Goal: Task Accomplishment & Management: Manage account settings

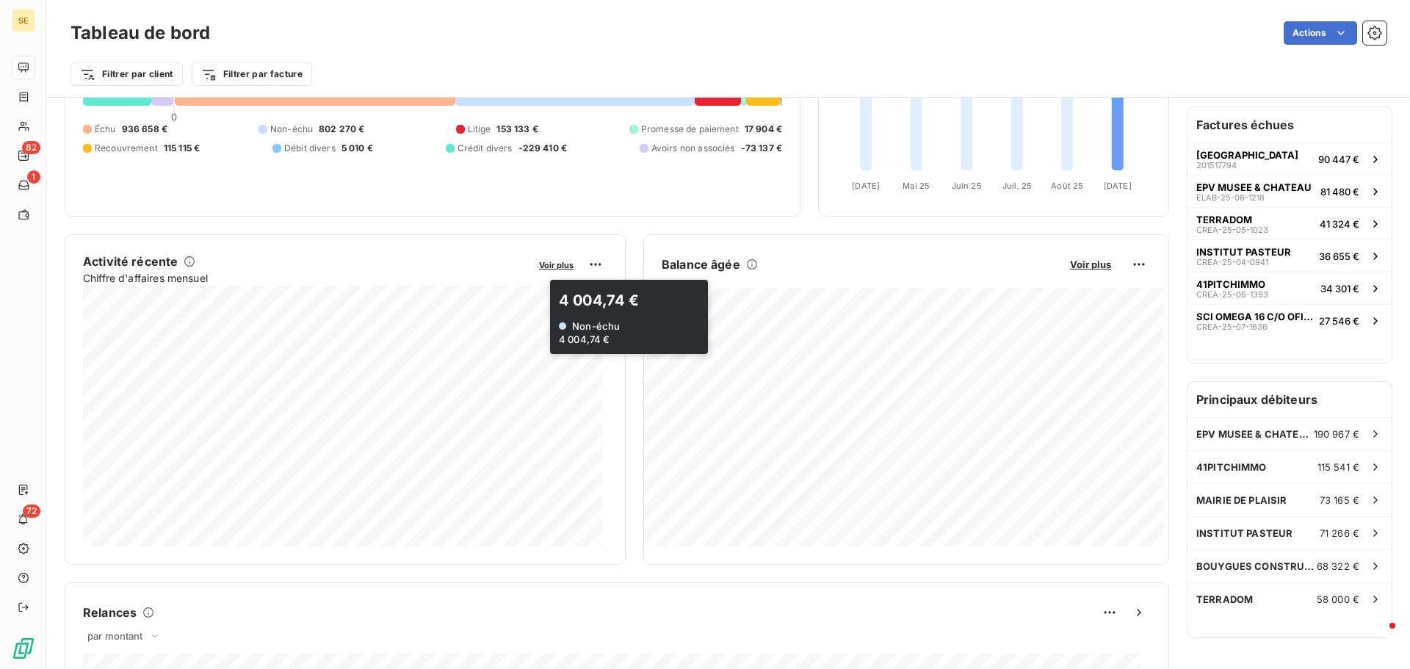
scroll to position [148, 0]
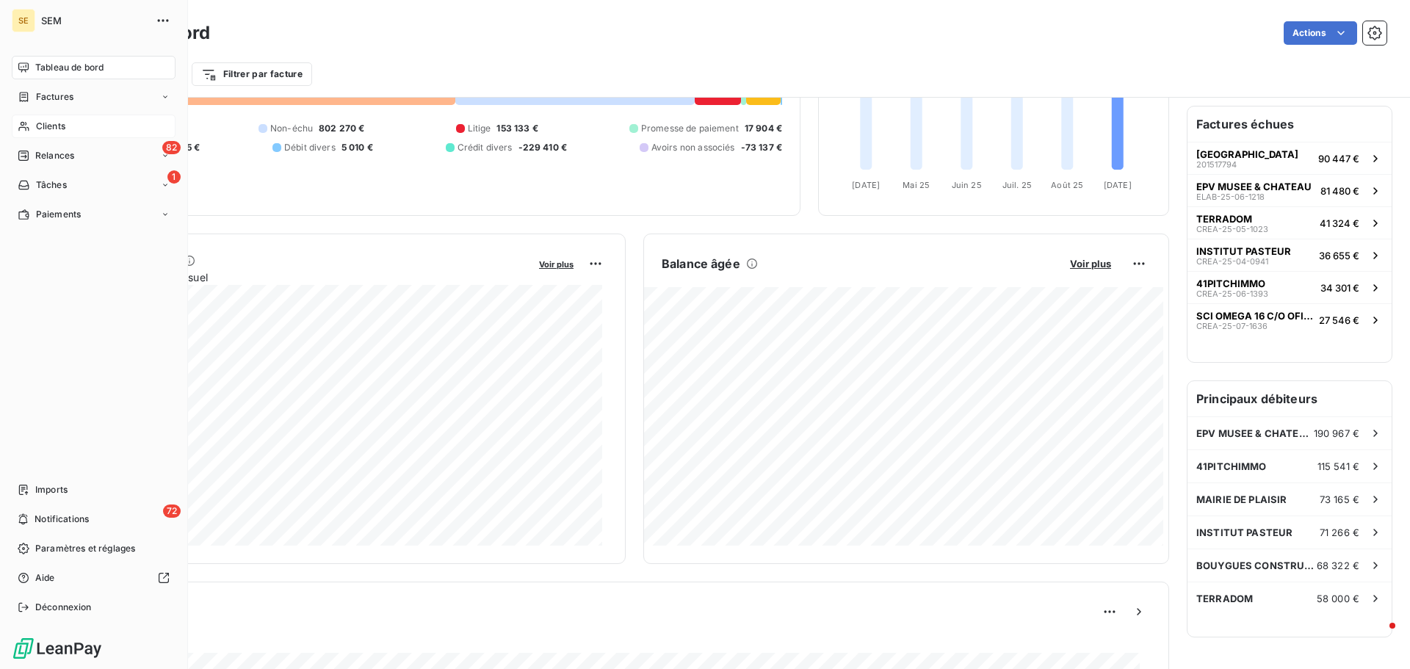
click at [34, 126] on div "Clients" at bounding box center [94, 127] width 164 height 24
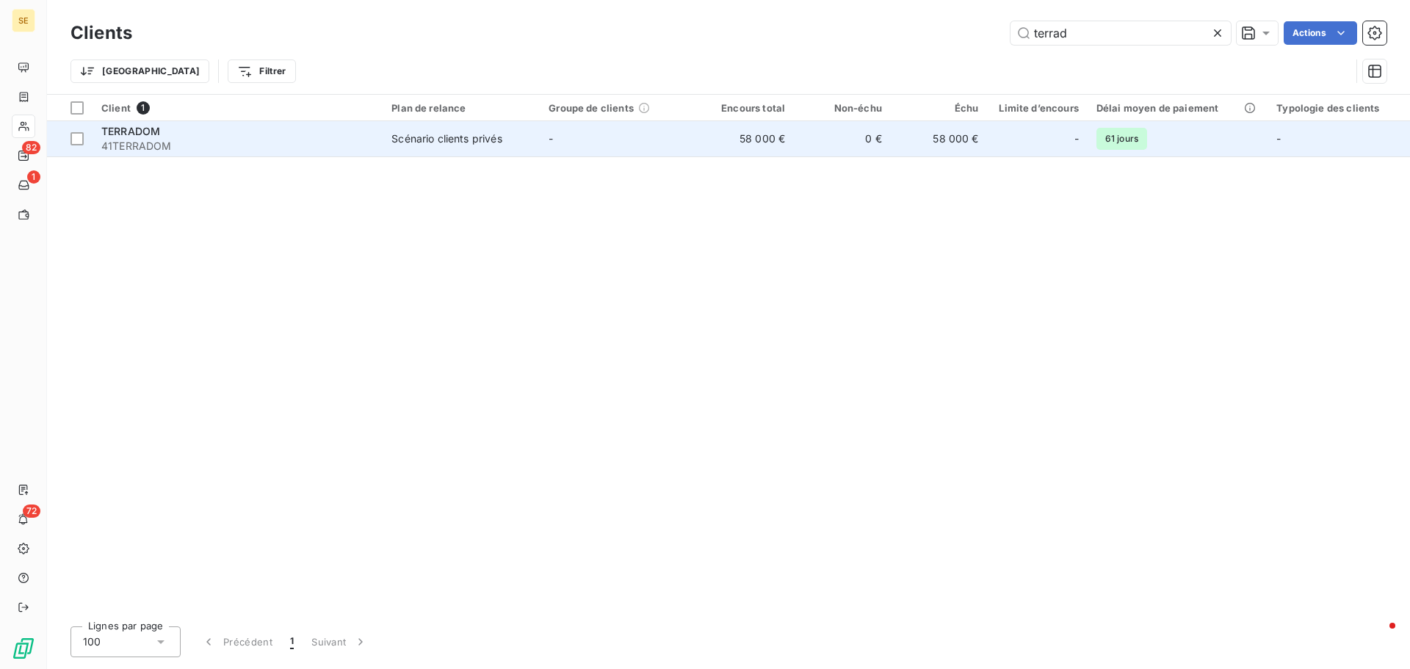
type input "terrad"
click at [507, 137] on span "Scénario clients privés" at bounding box center [461, 138] width 140 height 15
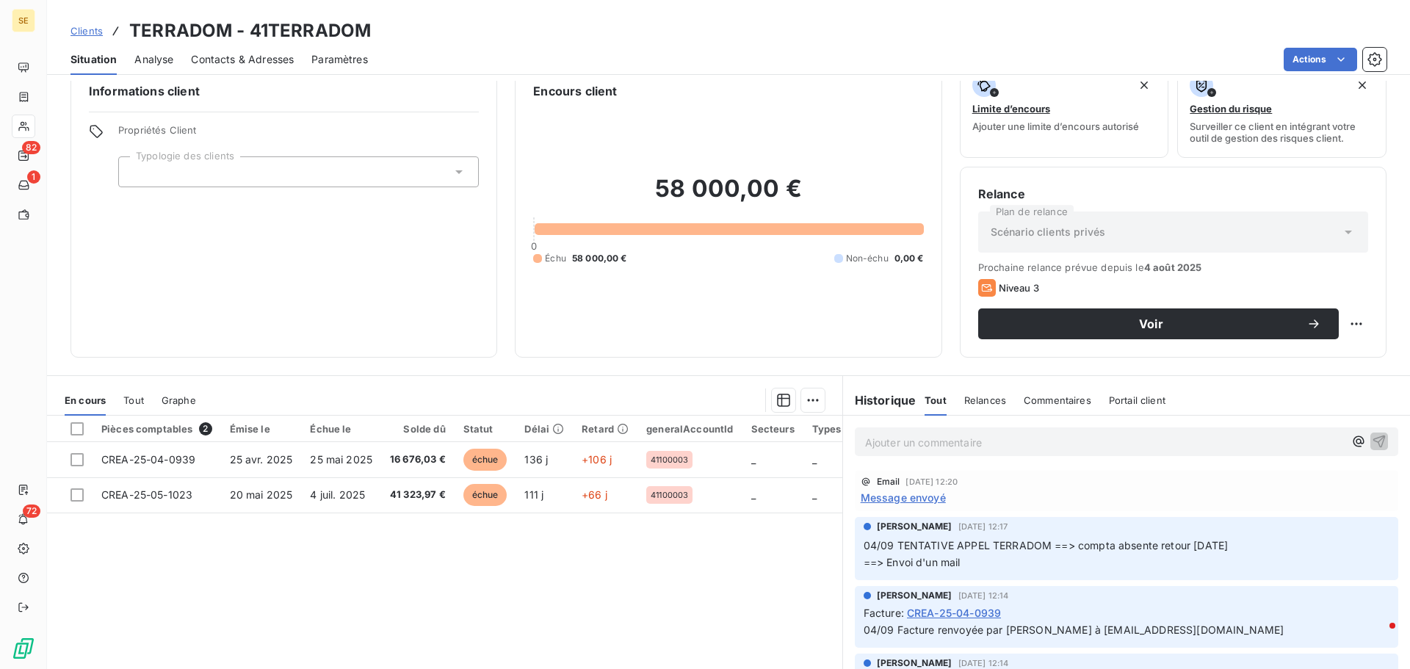
click at [898, 498] on span "Message envoyé" at bounding box center [903, 497] width 85 height 15
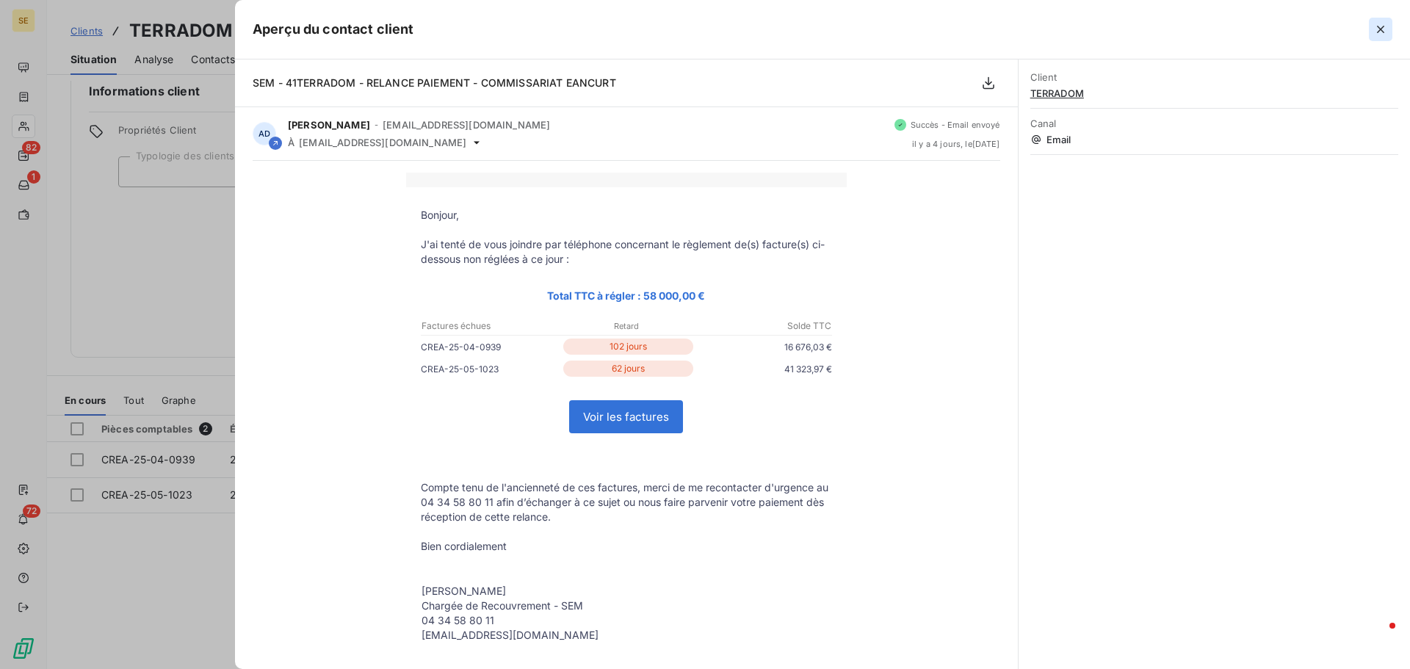
click at [1386, 23] on icon "button" at bounding box center [1381, 29] width 15 height 15
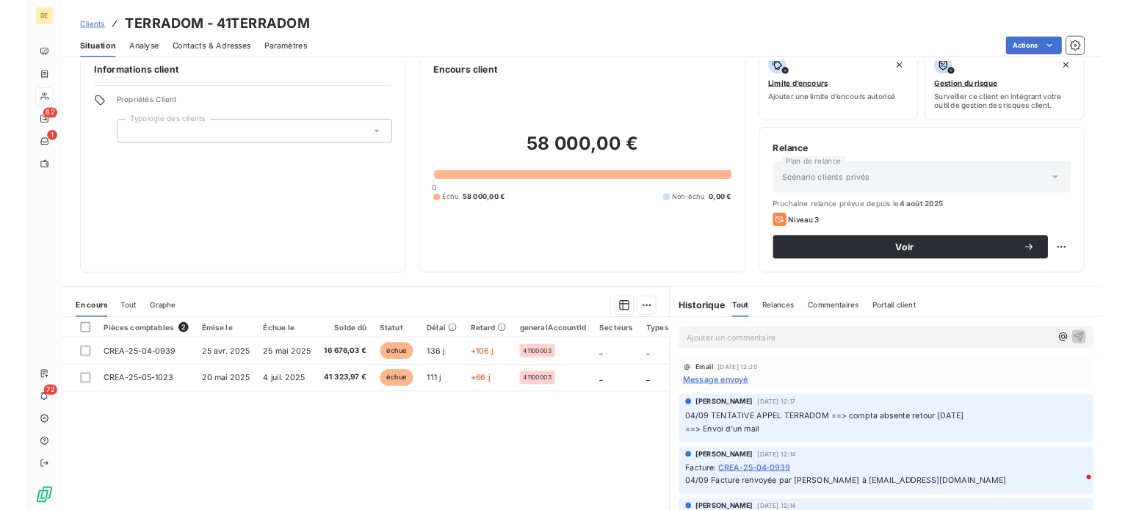
scroll to position [99, 0]
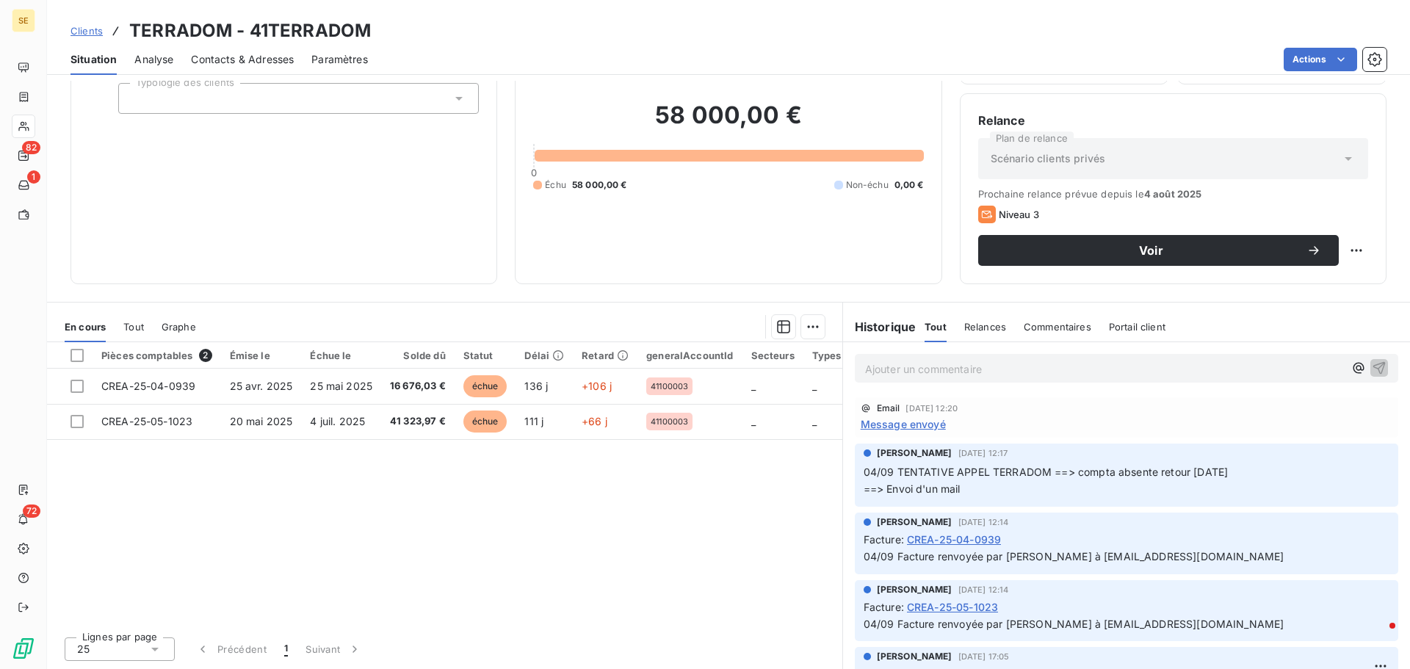
click at [84, 29] on span "Clients" at bounding box center [87, 31] width 32 height 12
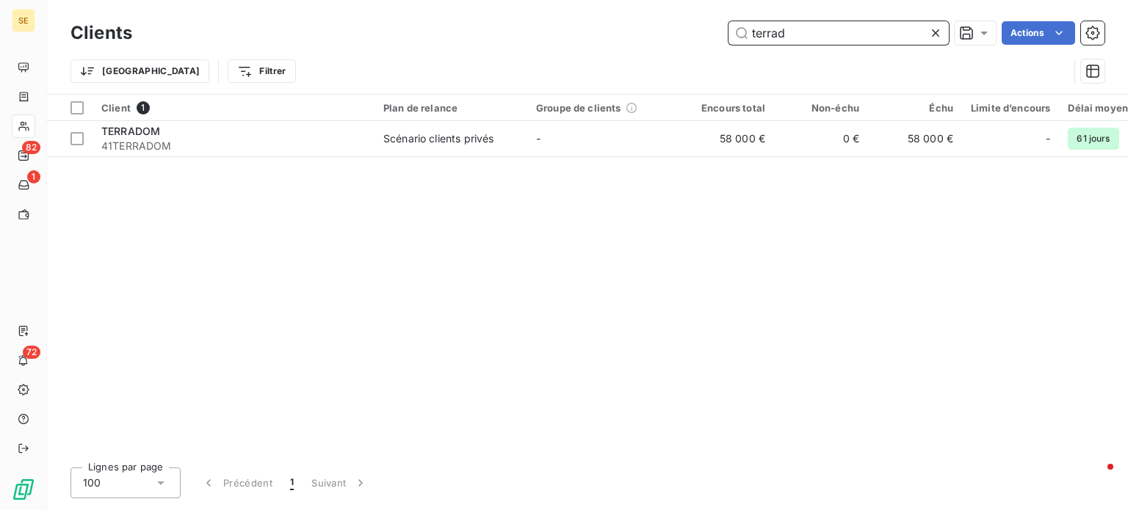
drag, startPoint x: 810, startPoint y: 27, endPoint x: 591, endPoint y: 27, distance: 219.6
click at [591, 27] on div "terrad Actions" at bounding box center [627, 33] width 955 height 24
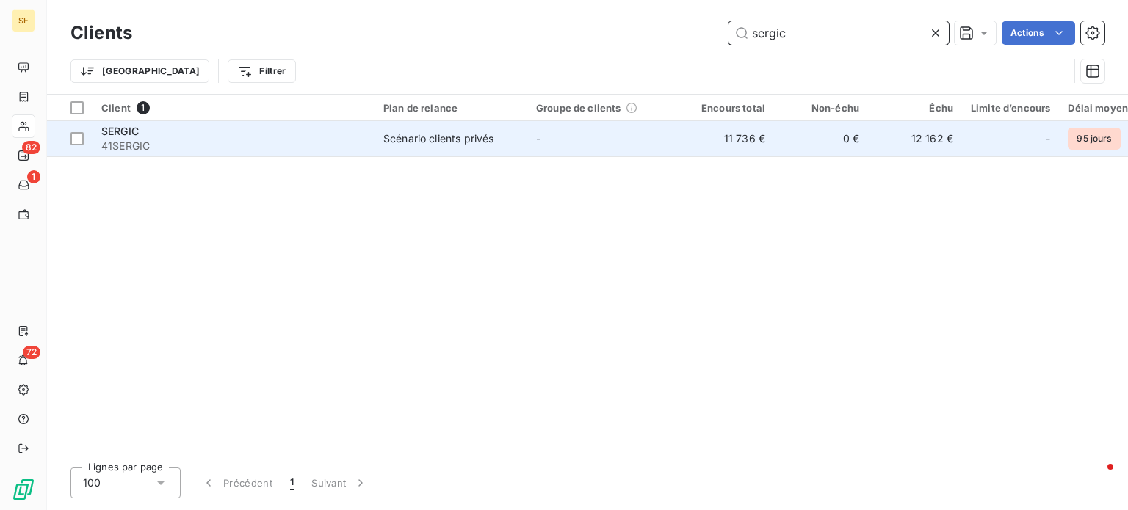
type input "sergic"
click at [256, 140] on span "41SERGIC" at bounding box center [233, 146] width 264 height 15
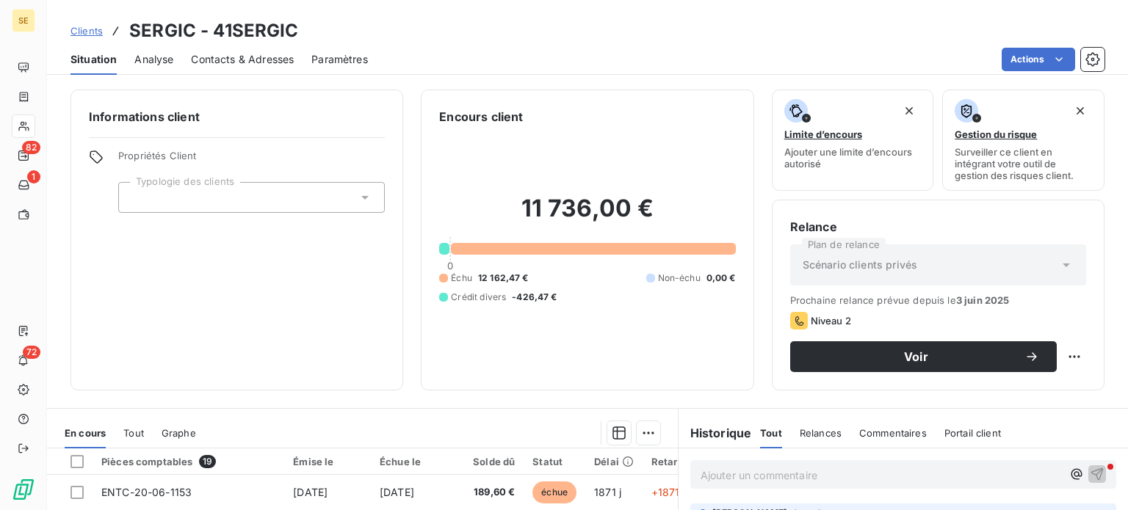
click at [235, 58] on span "Contacts & Adresses" at bounding box center [242, 59] width 103 height 15
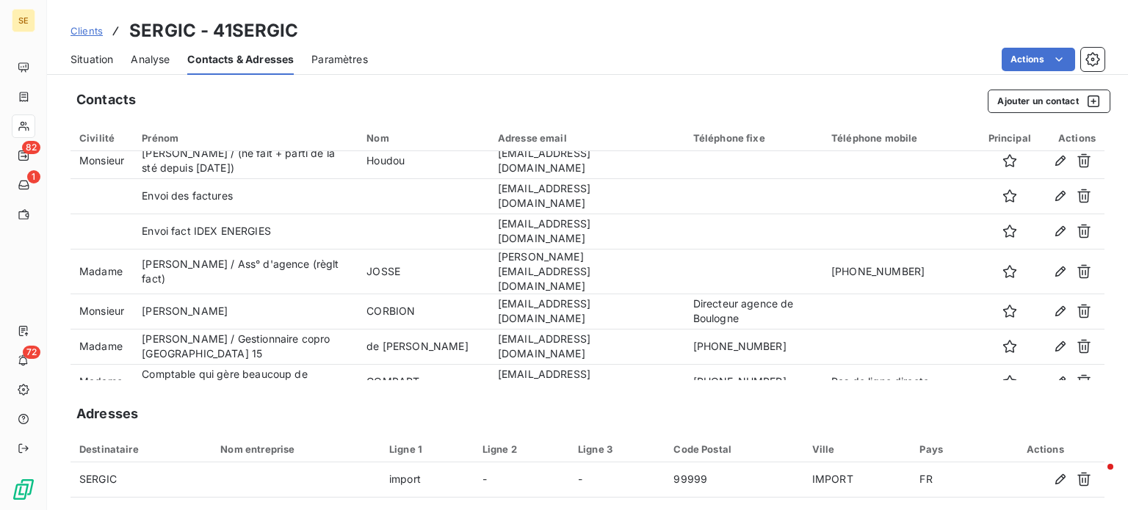
click at [86, 29] on span "Clients" at bounding box center [87, 31] width 32 height 12
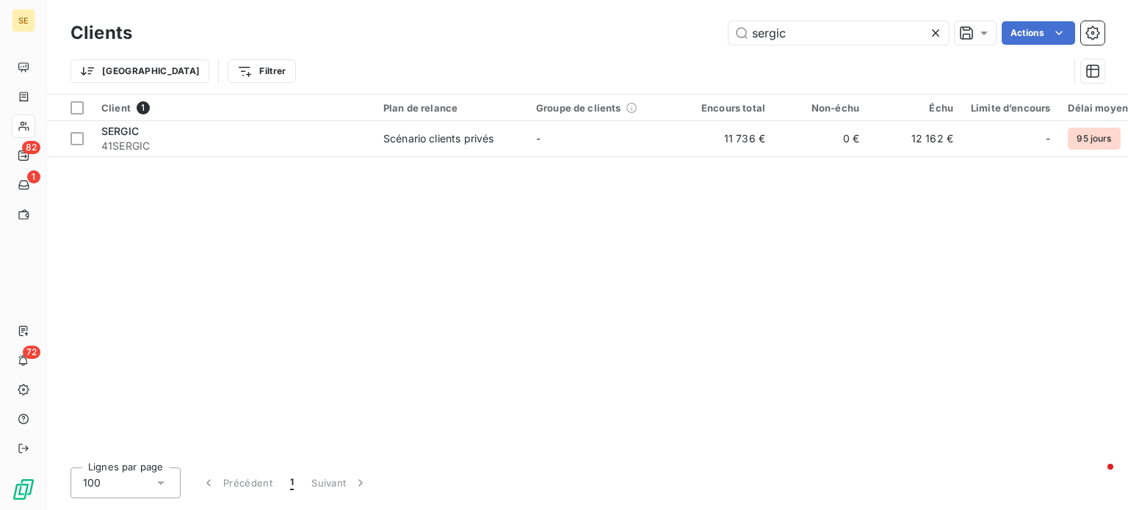
drag, startPoint x: 813, startPoint y: 31, endPoint x: 612, endPoint y: 31, distance: 201.3
click at [623, 24] on div "sergic Actions" at bounding box center [627, 33] width 955 height 24
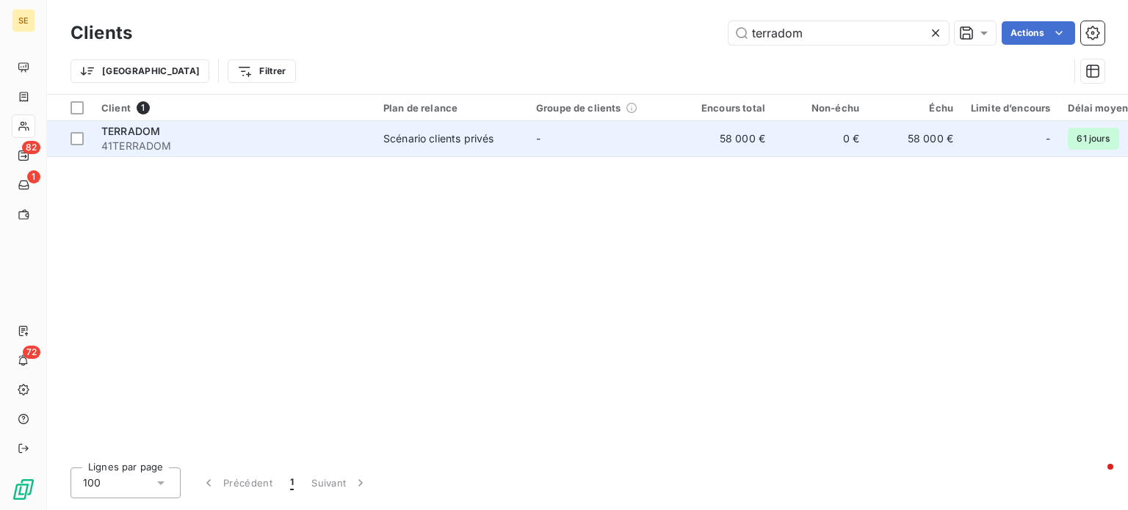
type input "terradom"
click at [245, 137] on div "TERRADOM" at bounding box center [233, 131] width 264 height 15
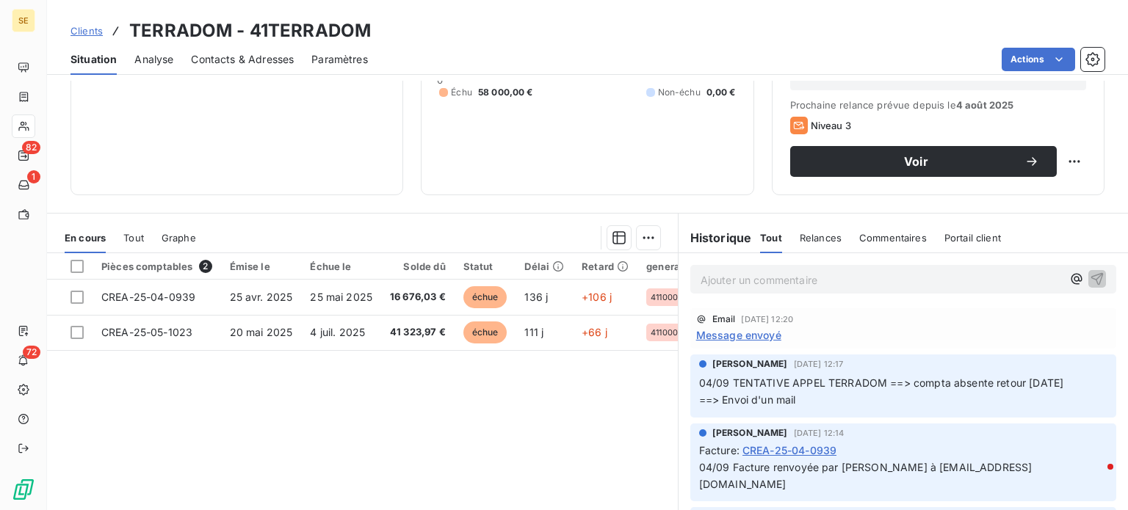
scroll to position [220, 0]
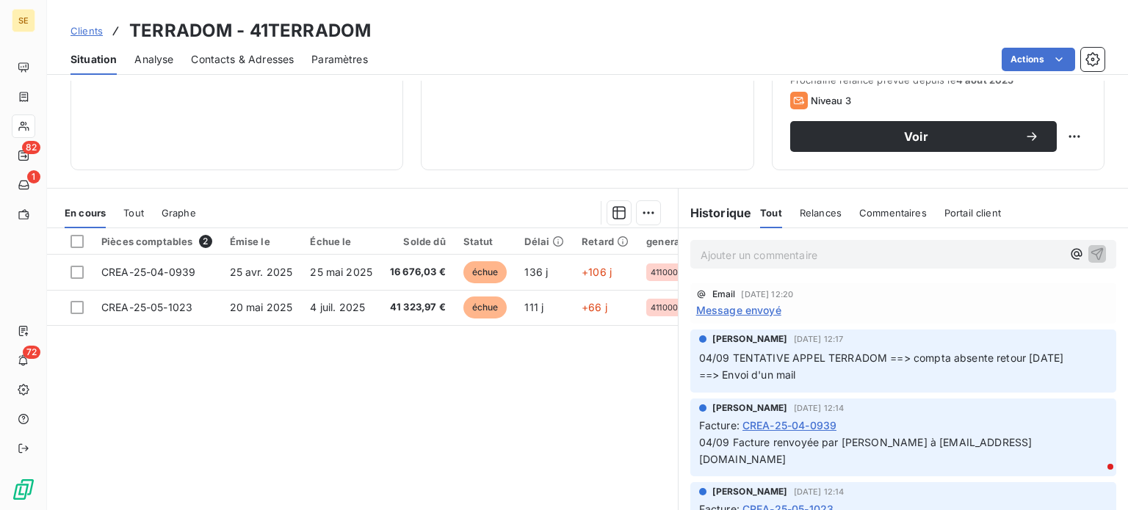
click at [87, 27] on span "Clients" at bounding box center [87, 31] width 32 height 12
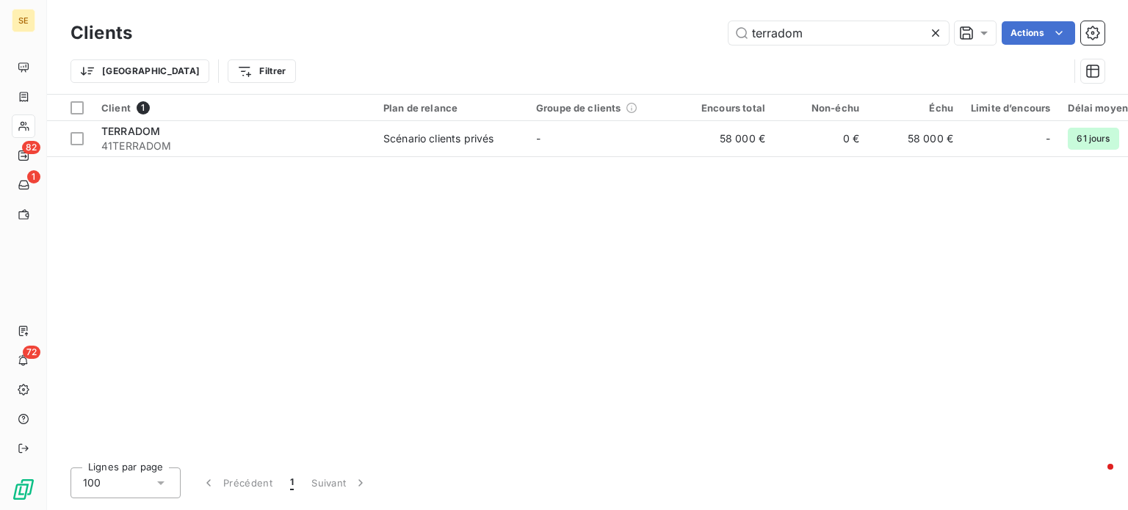
drag, startPoint x: 853, startPoint y: 37, endPoint x: 659, endPoint y: 62, distance: 195.6
click at [660, 62] on div "Clients terradom Actions Trier Filtrer" at bounding box center [588, 56] width 1034 height 76
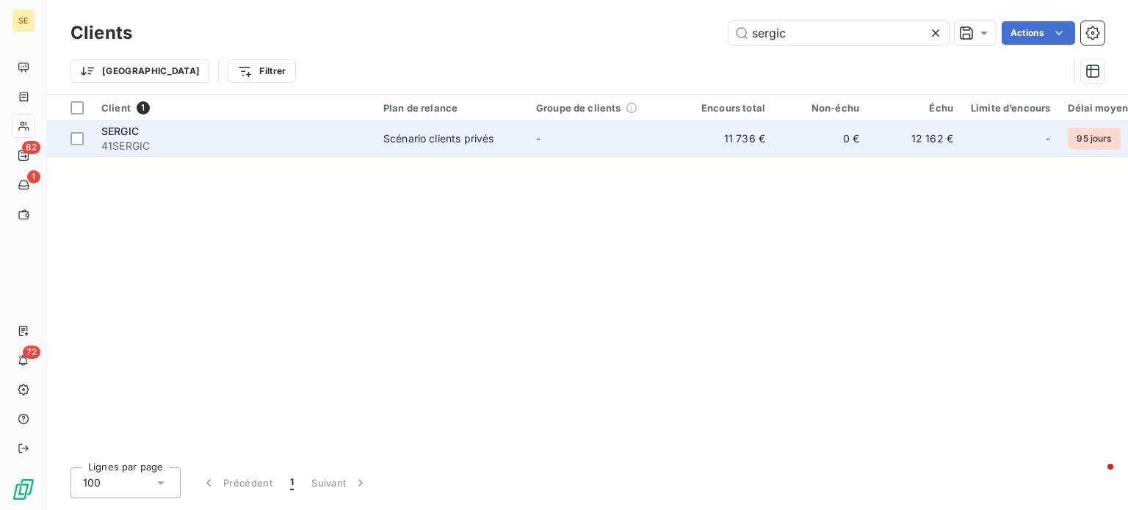
type input "sergic"
click at [376, 137] on td "Scénario clients privés" at bounding box center [451, 138] width 153 height 35
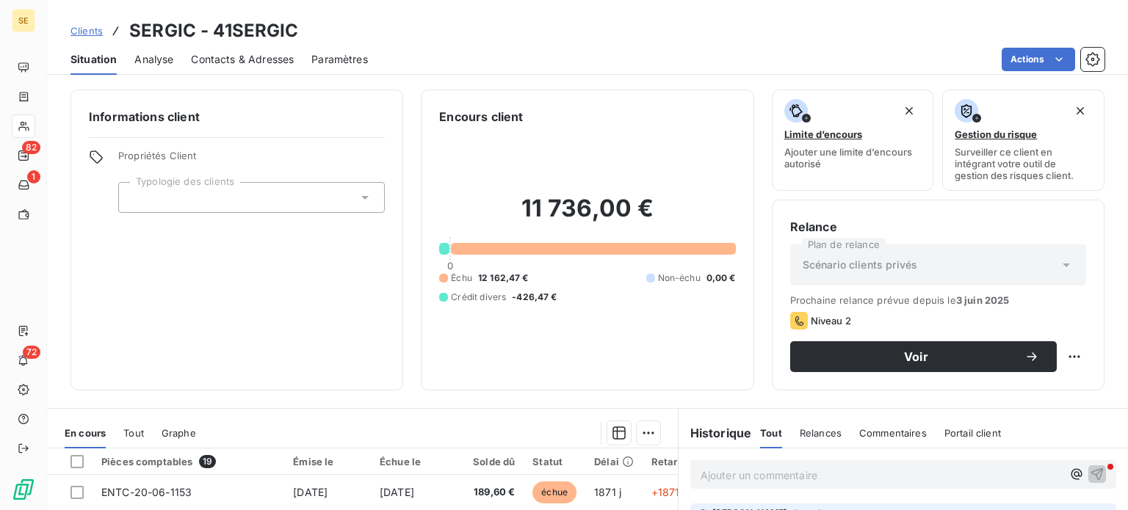
click at [229, 63] on span "Contacts & Adresses" at bounding box center [242, 59] width 103 height 15
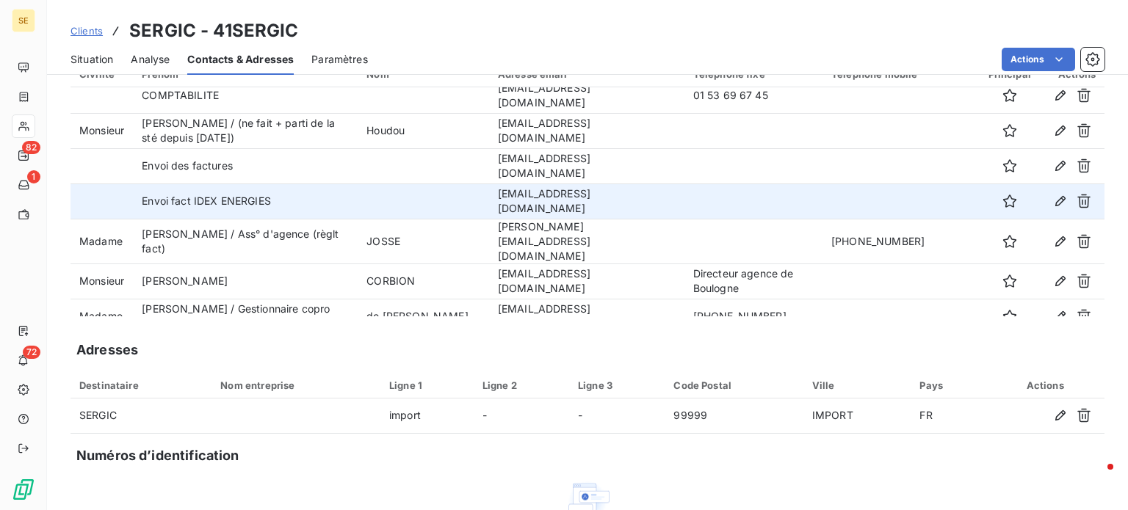
scroll to position [229, 0]
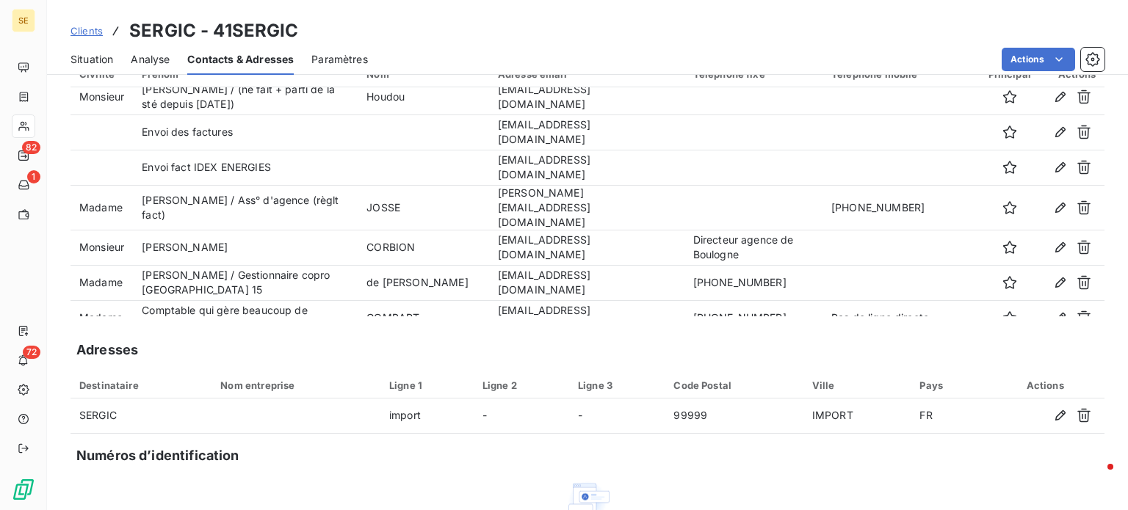
click at [73, 32] on span "Clients" at bounding box center [87, 31] width 32 height 12
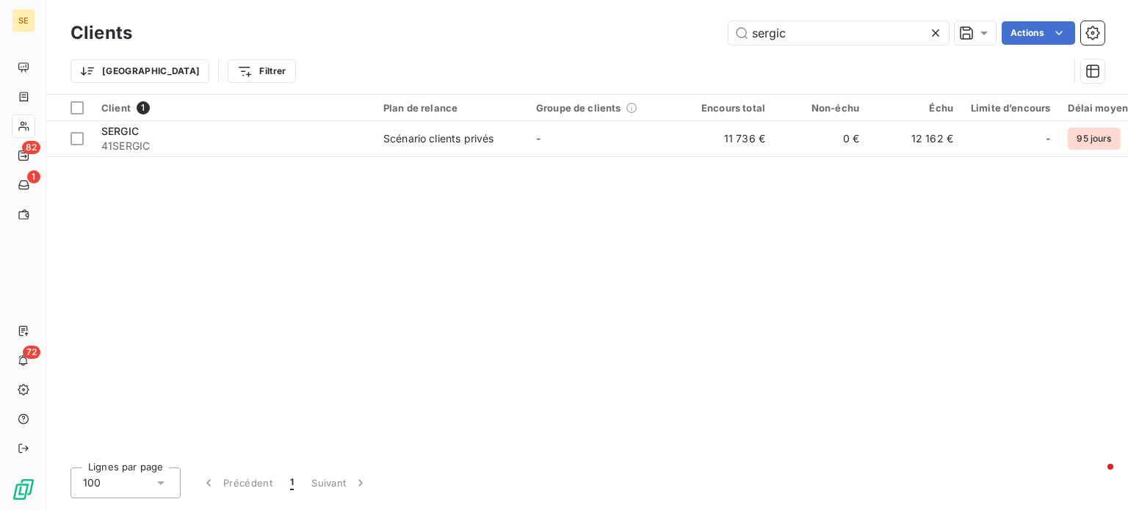
drag, startPoint x: 804, startPoint y: 35, endPoint x: 588, endPoint y: 38, distance: 216.0
click at [596, 37] on div "sergic Actions" at bounding box center [627, 33] width 955 height 24
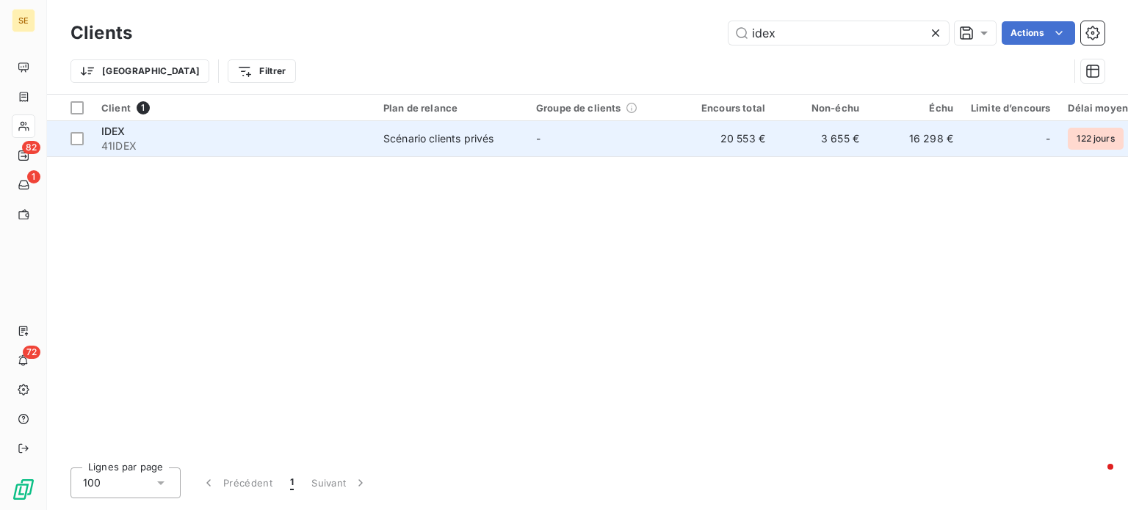
type input "idex"
click at [441, 137] on div "Scénario clients privés" at bounding box center [438, 138] width 110 height 15
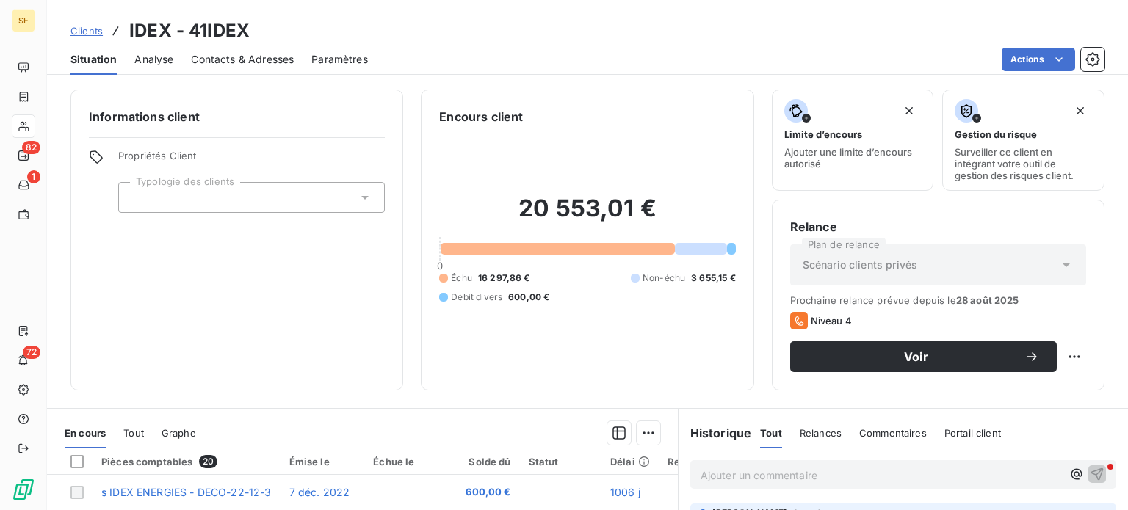
click at [232, 62] on span "Contacts & Adresses" at bounding box center [242, 59] width 103 height 15
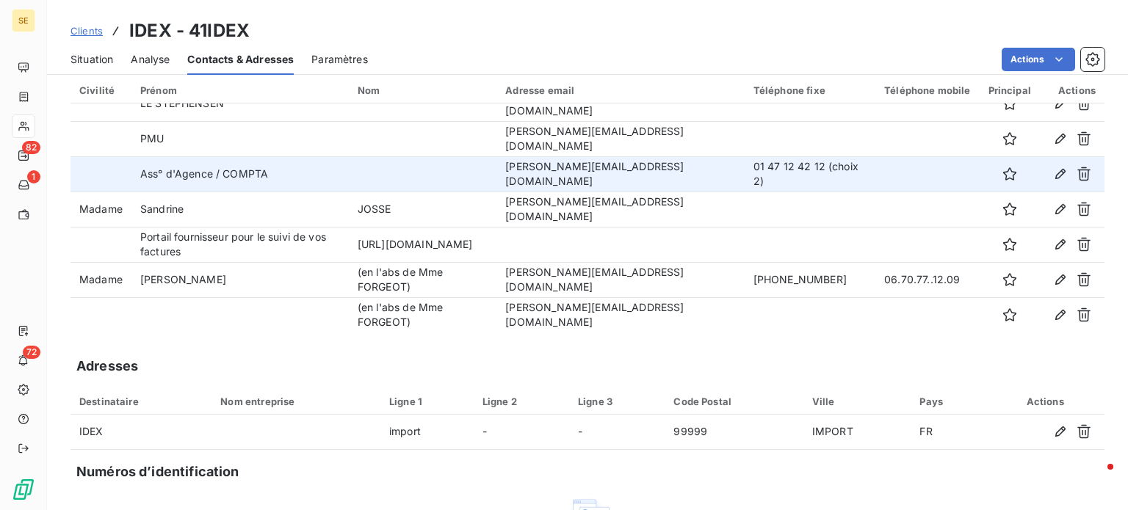
scroll to position [73, 0]
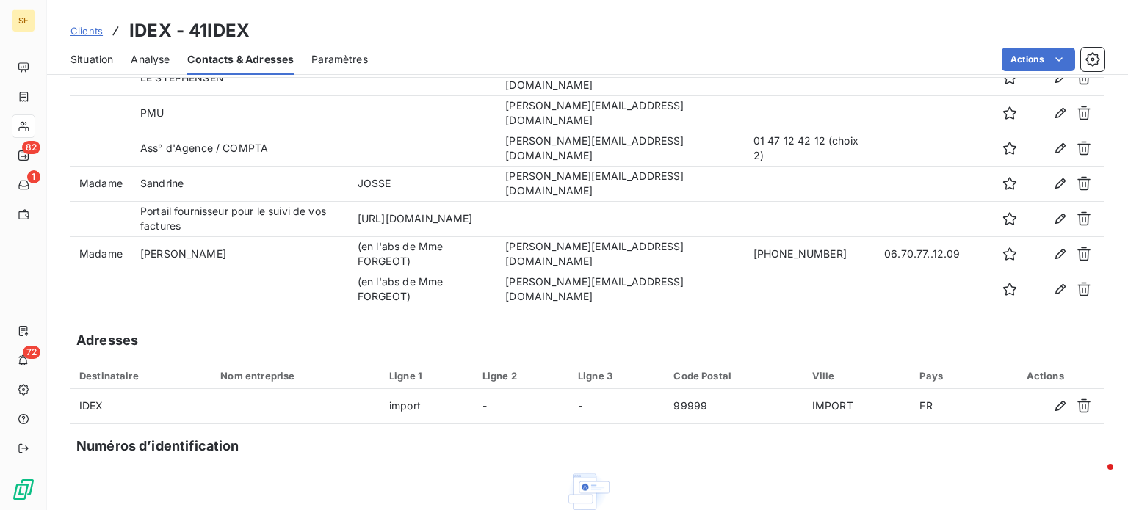
click at [86, 26] on span "Clients" at bounding box center [87, 31] width 32 height 12
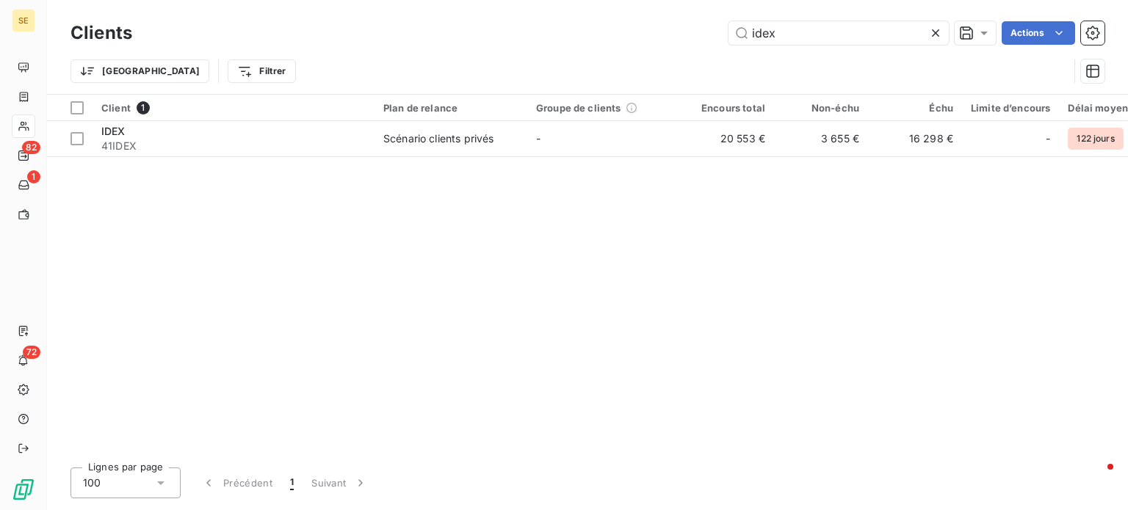
drag, startPoint x: 830, startPoint y: 35, endPoint x: 392, endPoint y: 26, distance: 437.8
click at [392, 26] on div "idex Actions" at bounding box center [627, 33] width 955 height 24
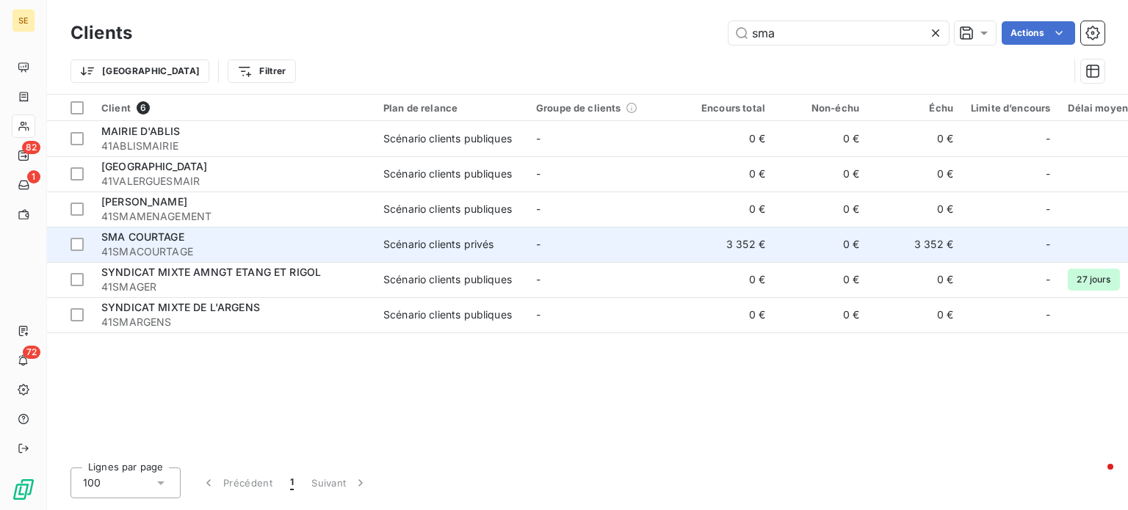
type input "sma"
click at [194, 250] on span "41SMACOURTAGE" at bounding box center [233, 252] width 264 height 15
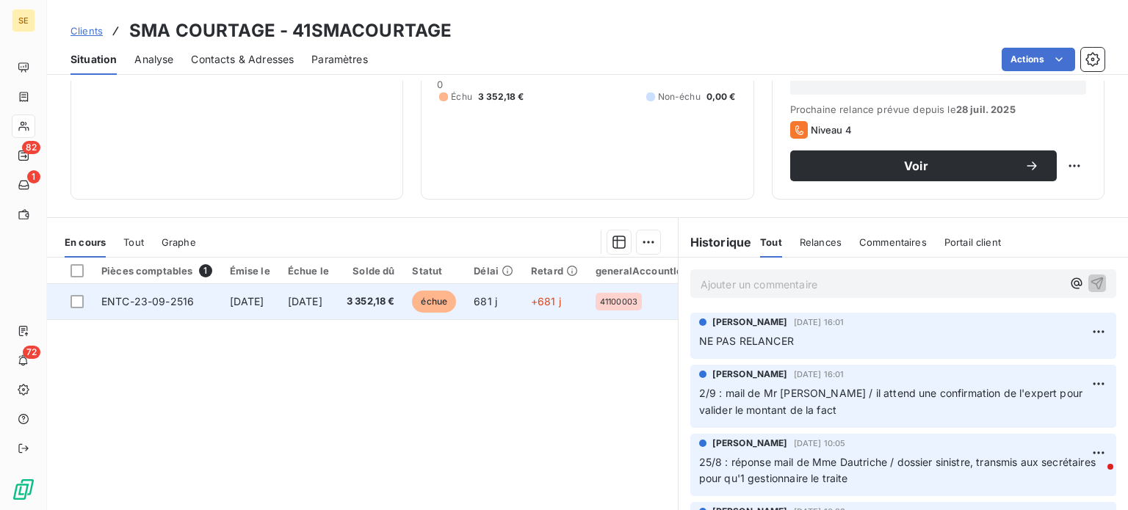
scroll to position [220, 0]
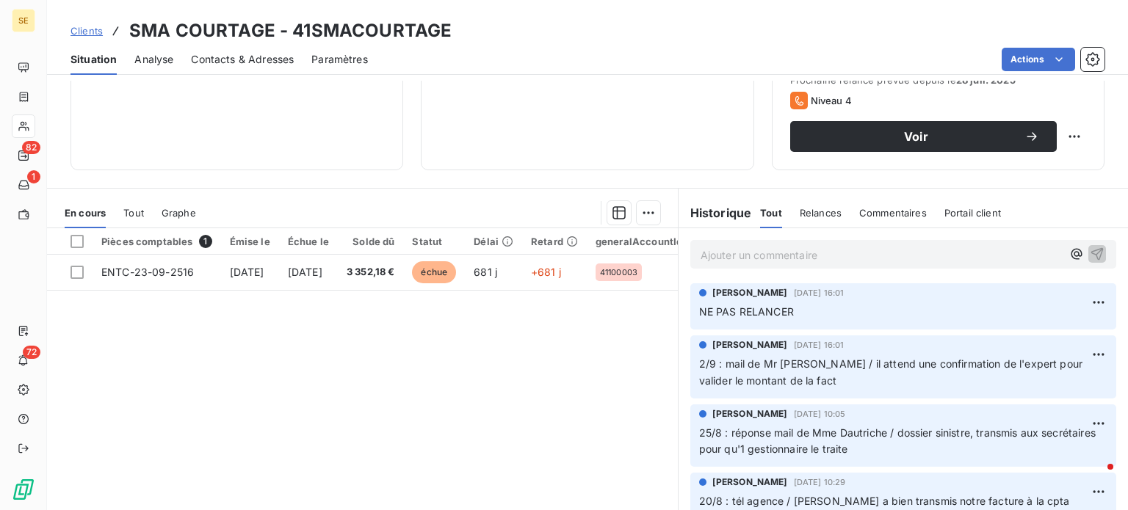
click at [746, 252] on p "Ajouter un commentaire ﻿" at bounding box center [881, 255] width 361 height 18
click at [82, 29] on span "Clients" at bounding box center [87, 31] width 32 height 12
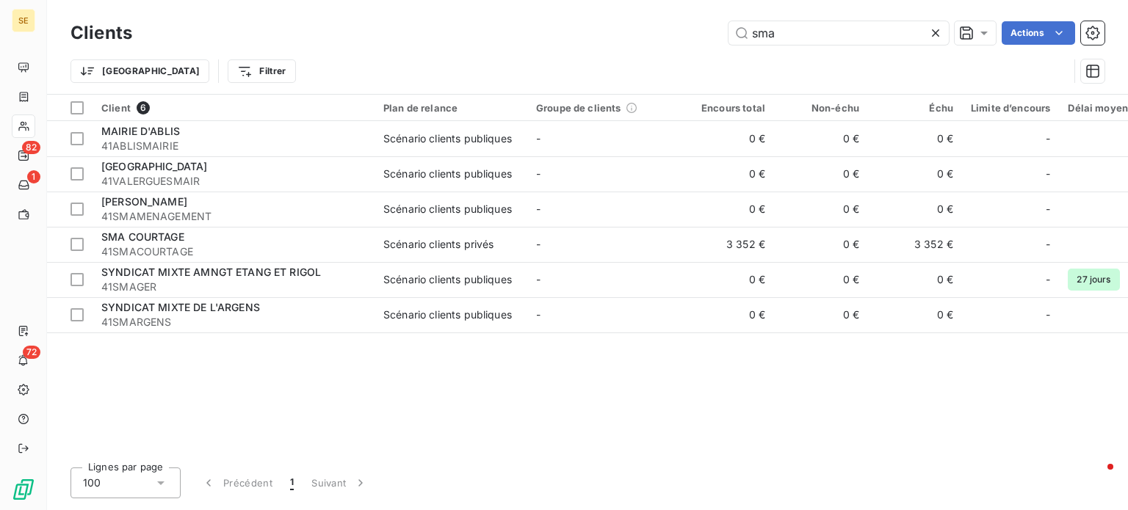
drag, startPoint x: 815, startPoint y: 38, endPoint x: 519, endPoint y: 32, distance: 296.1
click at [519, 32] on div "sma Actions" at bounding box center [627, 33] width 955 height 24
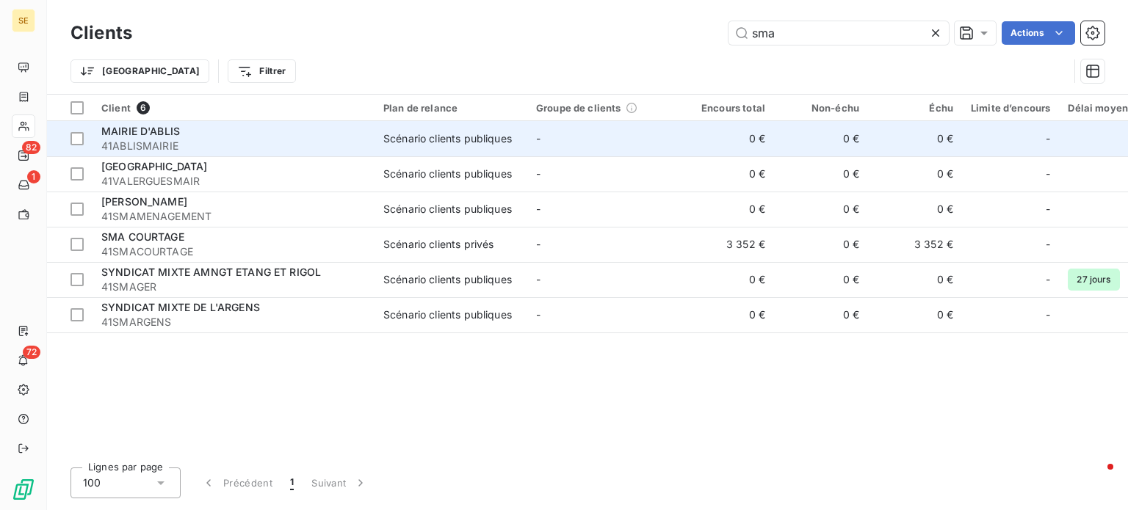
type input "d"
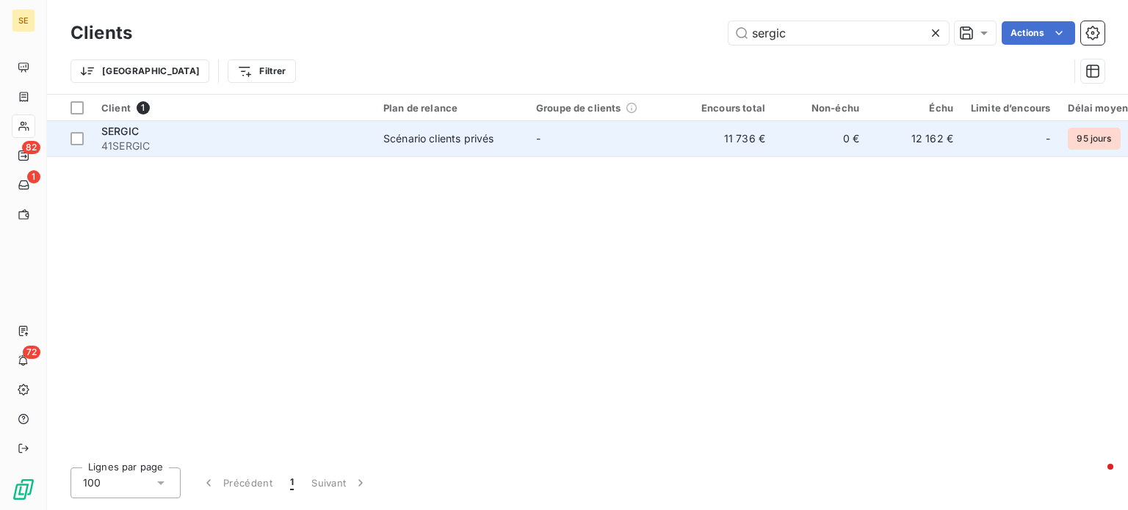
type input "sergic"
click at [227, 137] on div "SERGIC" at bounding box center [233, 131] width 264 height 15
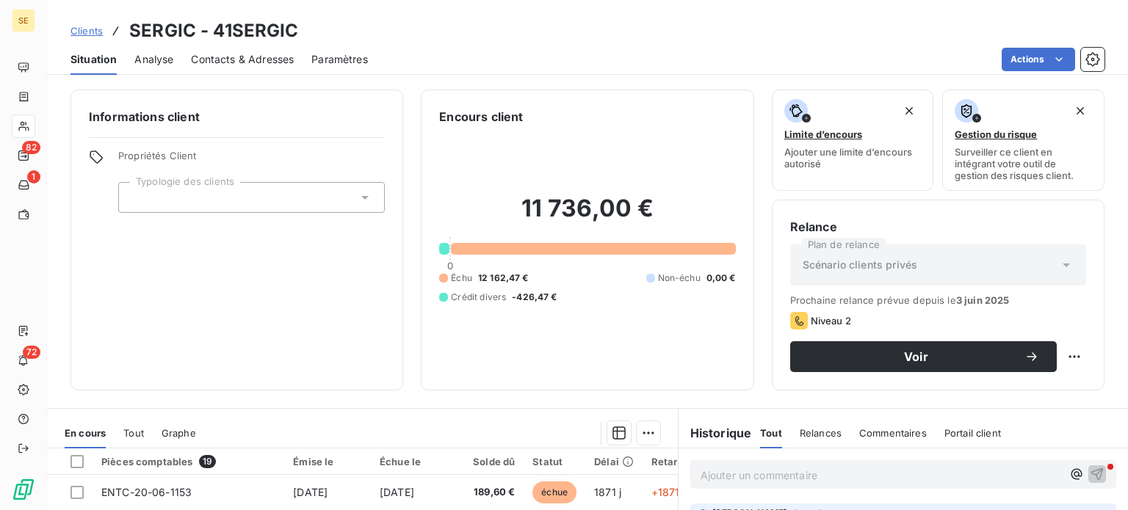
click at [257, 57] on span "Contacts & Adresses" at bounding box center [242, 59] width 103 height 15
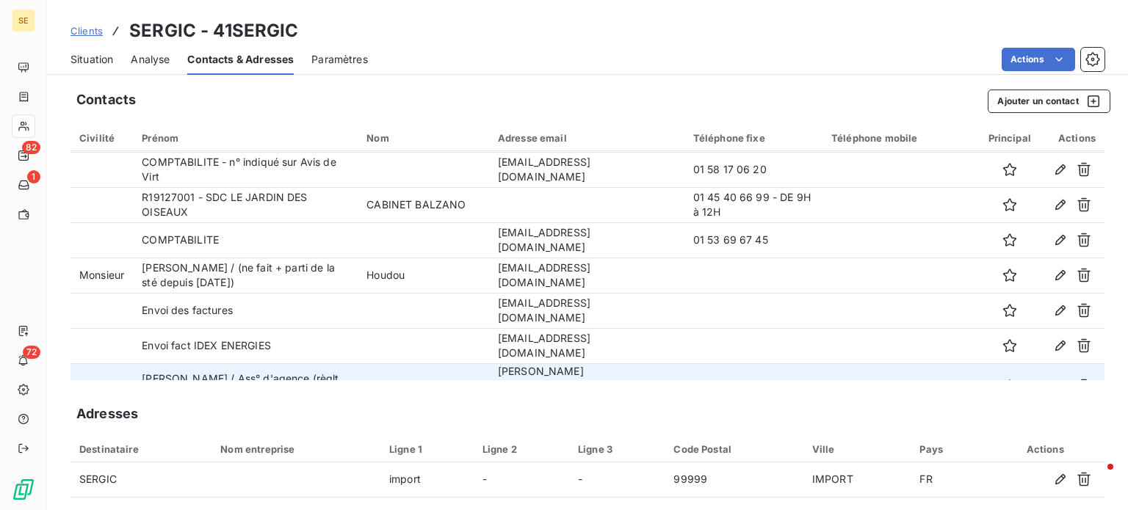
scroll to position [229, 0]
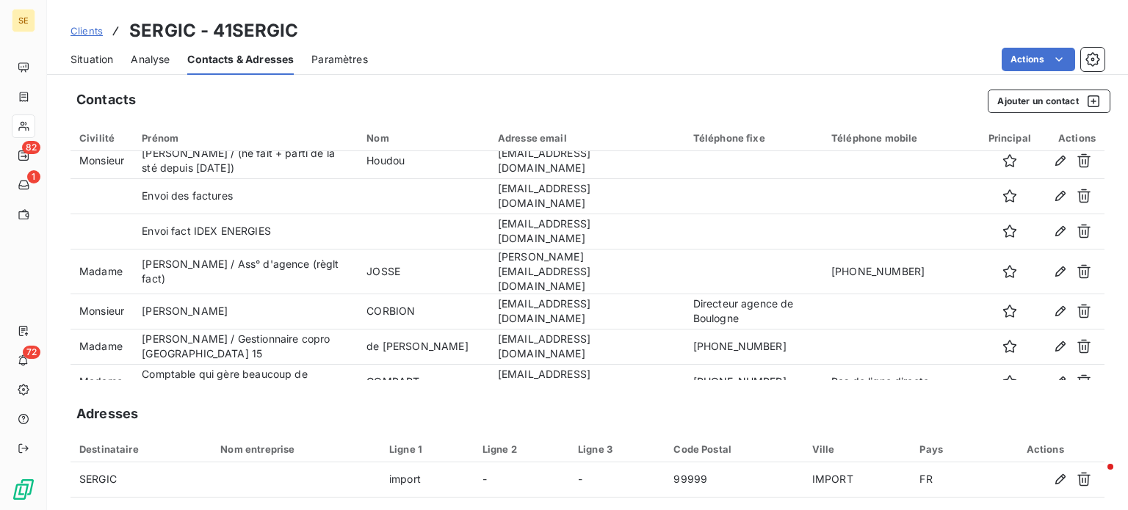
click at [75, 32] on span "Clients" at bounding box center [87, 31] width 32 height 12
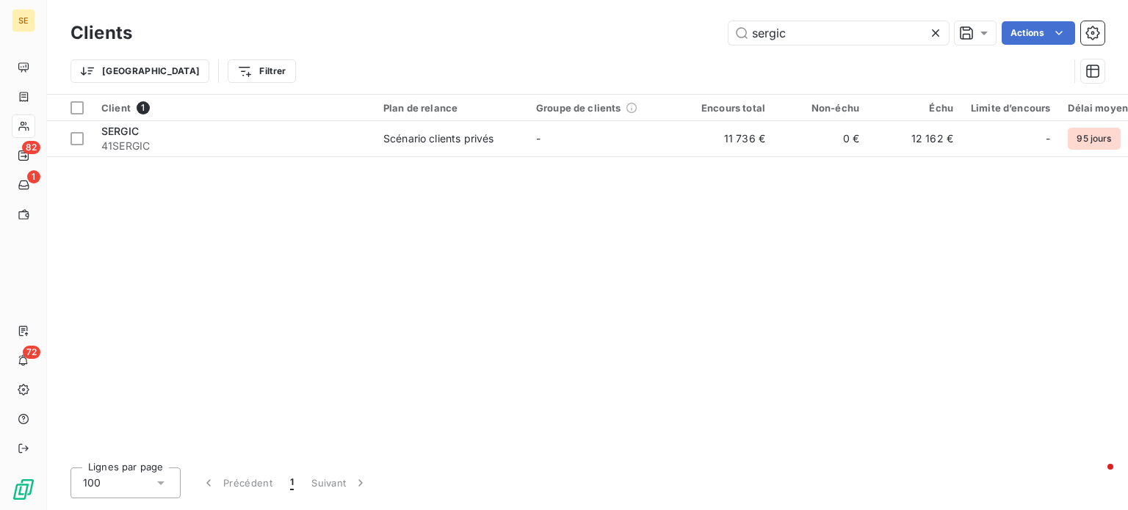
drag, startPoint x: 799, startPoint y: 29, endPoint x: 611, endPoint y: 52, distance: 189.5
click at [611, 52] on div "Clients sergic Actions Trier Filtrer" at bounding box center [588, 56] width 1034 height 76
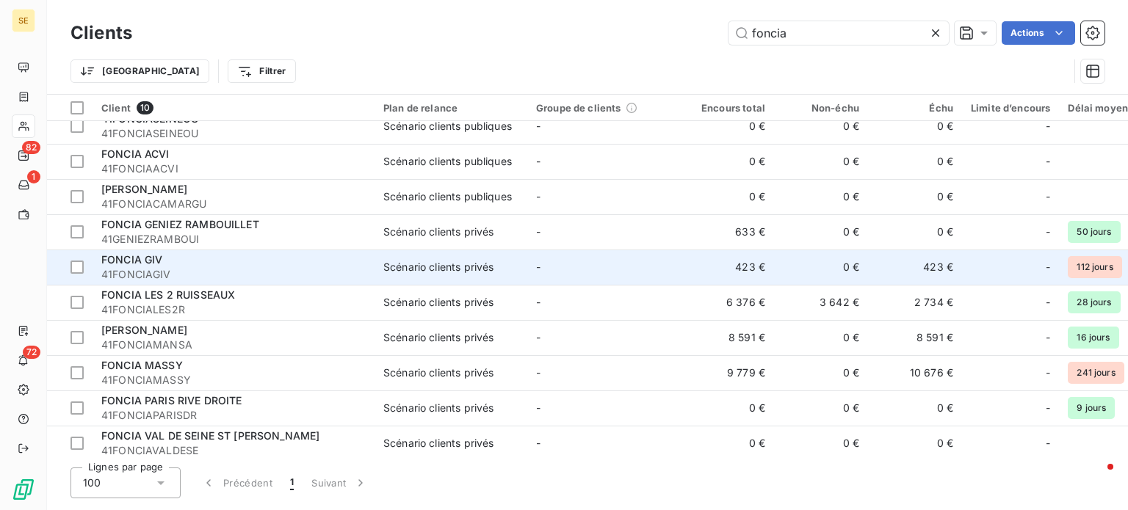
scroll to position [24, 0]
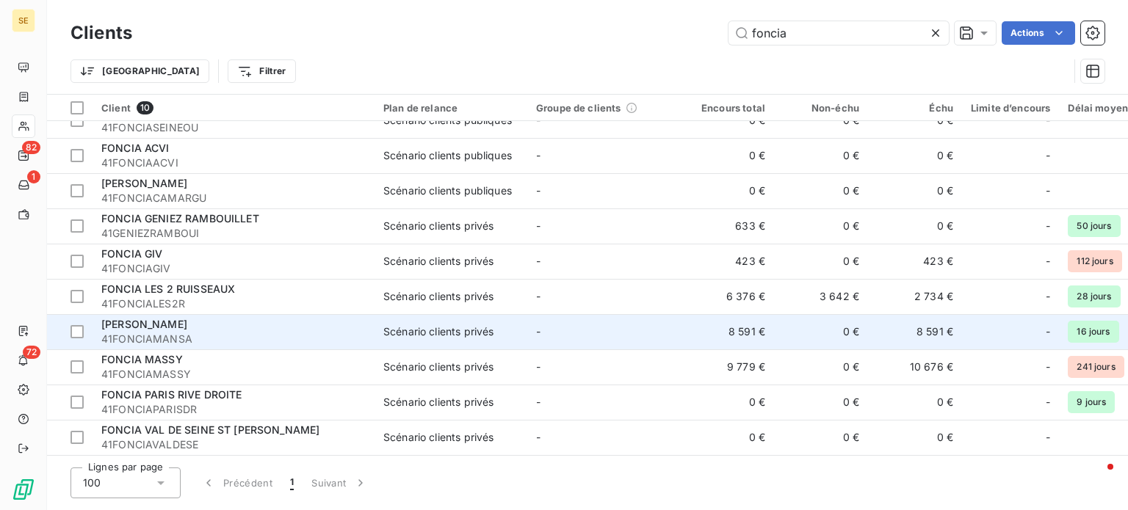
type input "foncia"
click at [187, 320] on span "[PERSON_NAME]" at bounding box center [144, 324] width 86 height 12
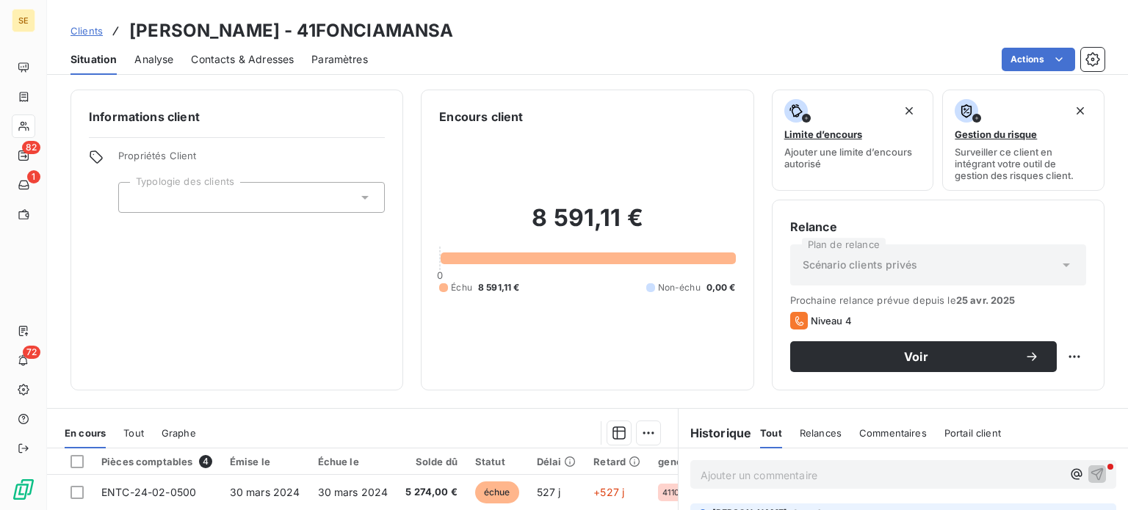
click at [279, 57] on span "Contacts & Adresses" at bounding box center [242, 59] width 103 height 15
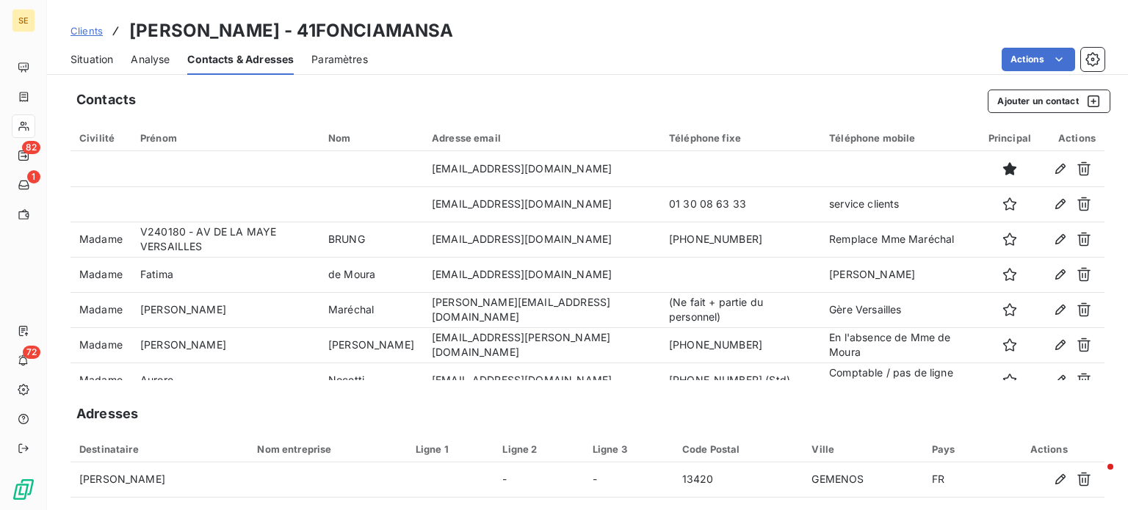
click at [85, 59] on span "Situation" at bounding box center [92, 59] width 43 height 15
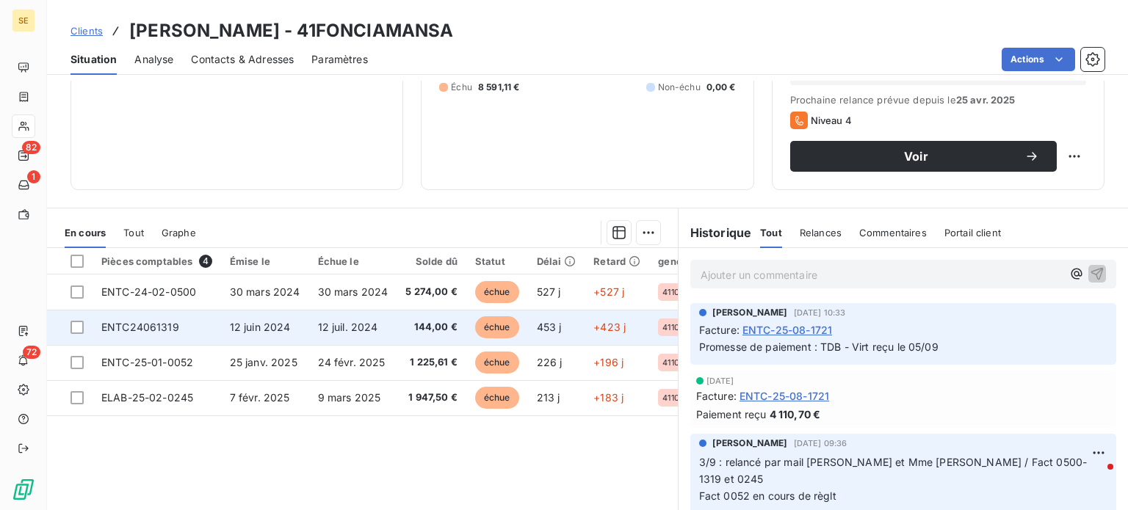
scroll to position [220, 0]
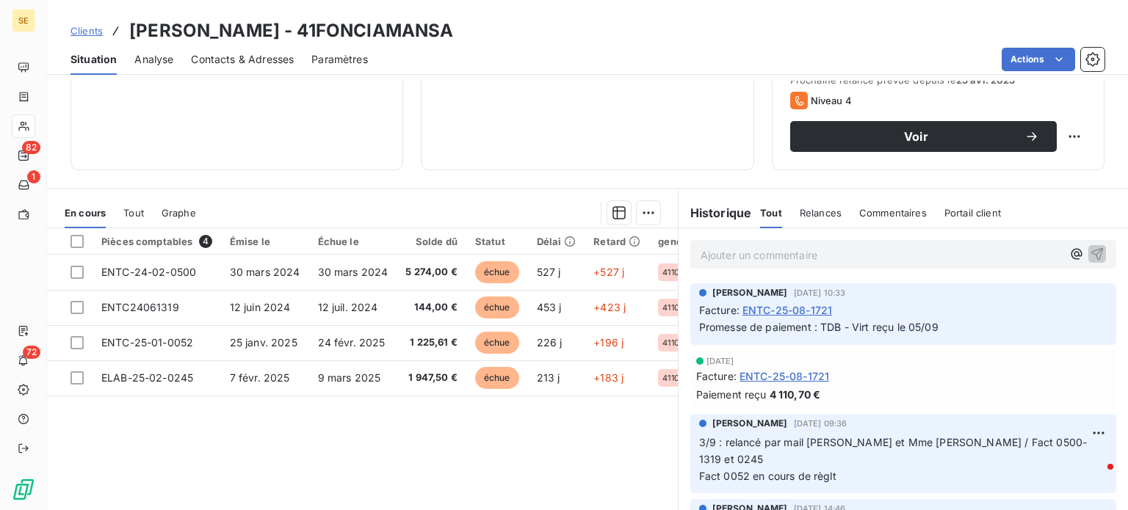
click at [80, 32] on span "Clients" at bounding box center [87, 31] width 32 height 12
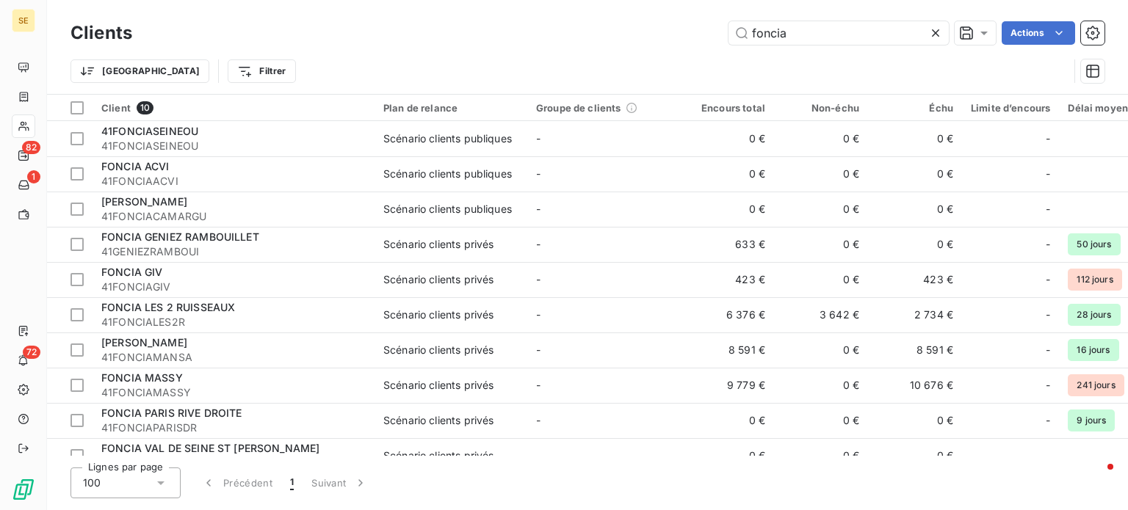
drag, startPoint x: 821, startPoint y: 26, endPoint x: 610, endPoint y: 45, distance: 212.4
click at [610, 45] on div "Clients foncia Actions" at bounding box center [588, 33] width 1034 height 31
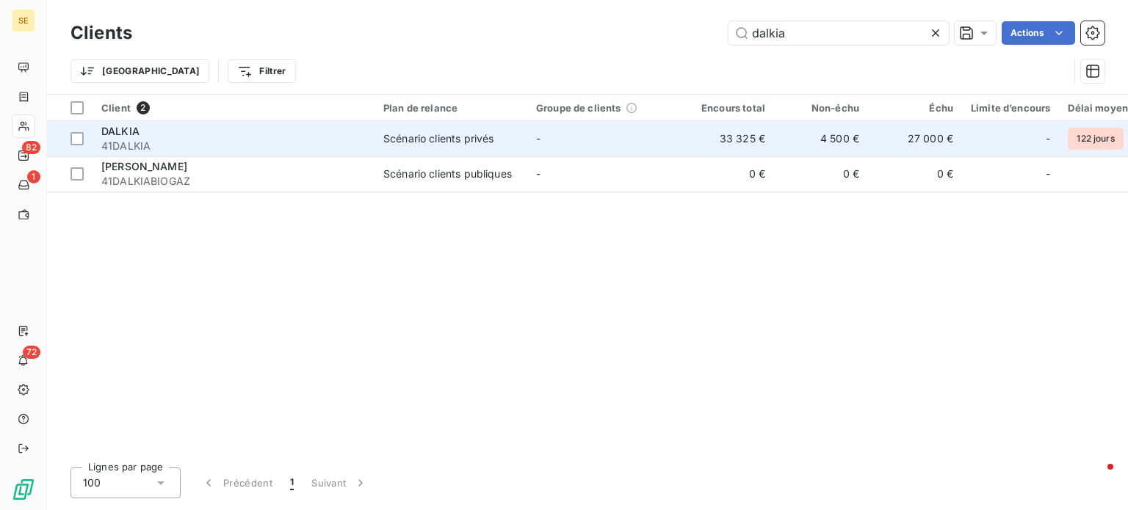
type input "dalkia"
click at [379, 133] on td "Scénario clients privés" at bounding box center [451, 138] width 153 height 35
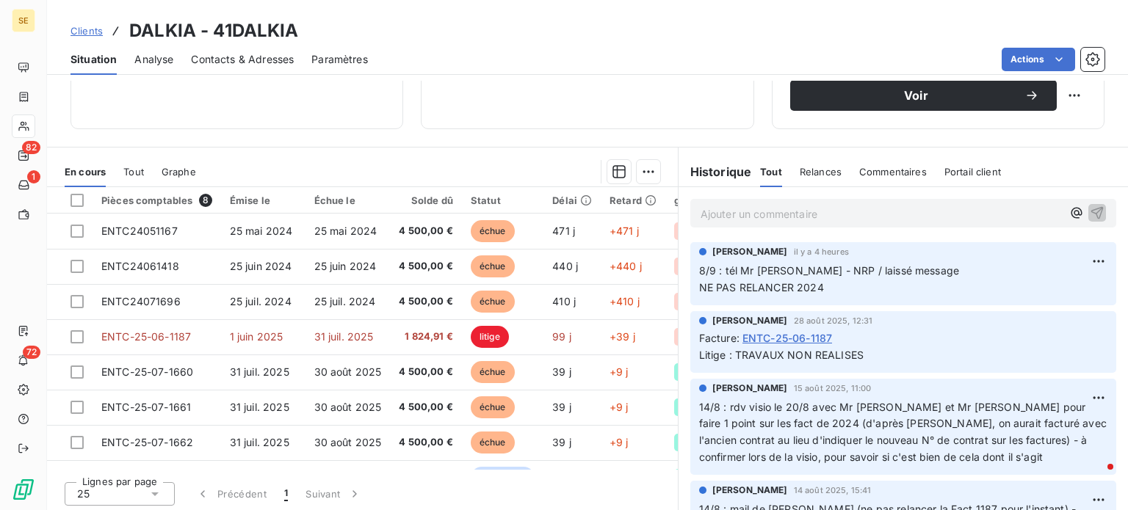
scroll to position [264, 0]
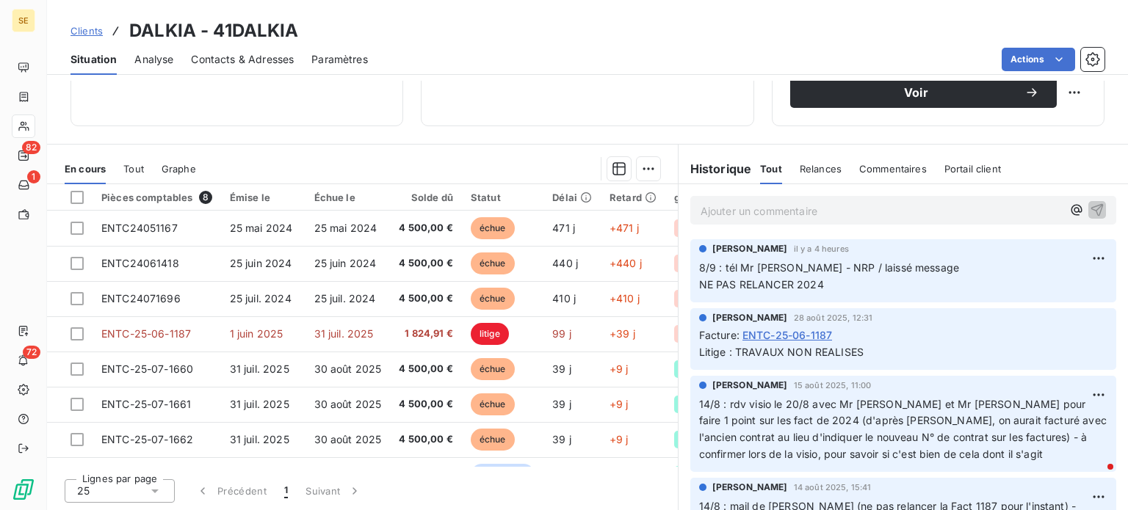
click at [132, 167] on span "Tout" at bounding box center [133, 169] width 21 height 12
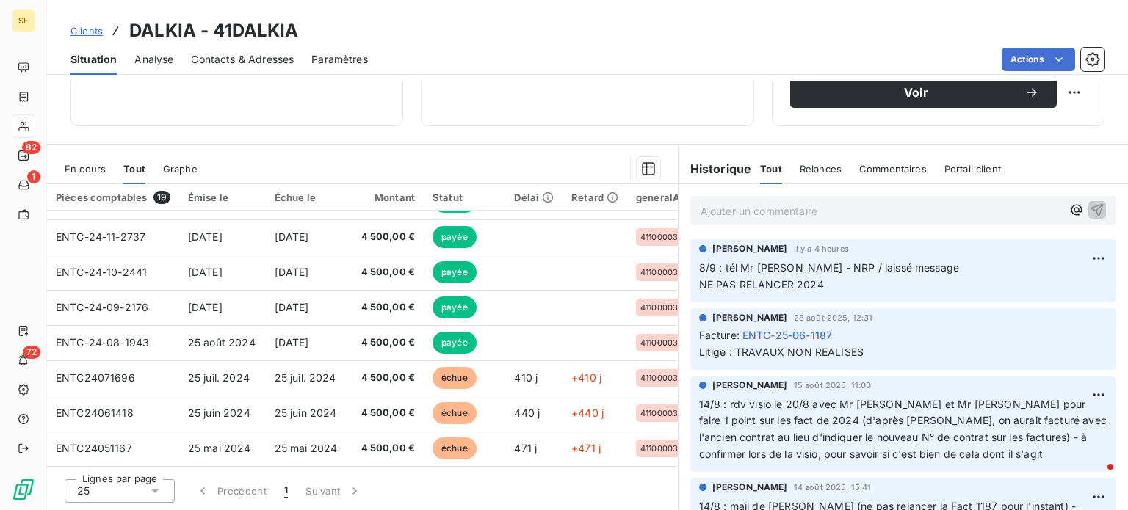
scroll to position [419, 0]
click at [93, 166] on span "En cours" at bounding box center [85, 169] width 41 height 12
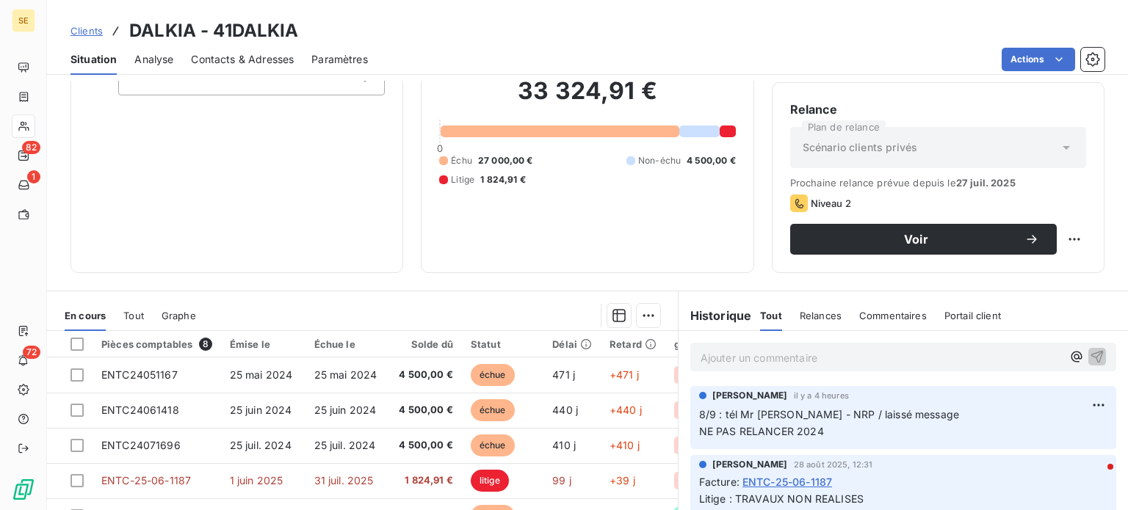
scroll to position [0, 0]
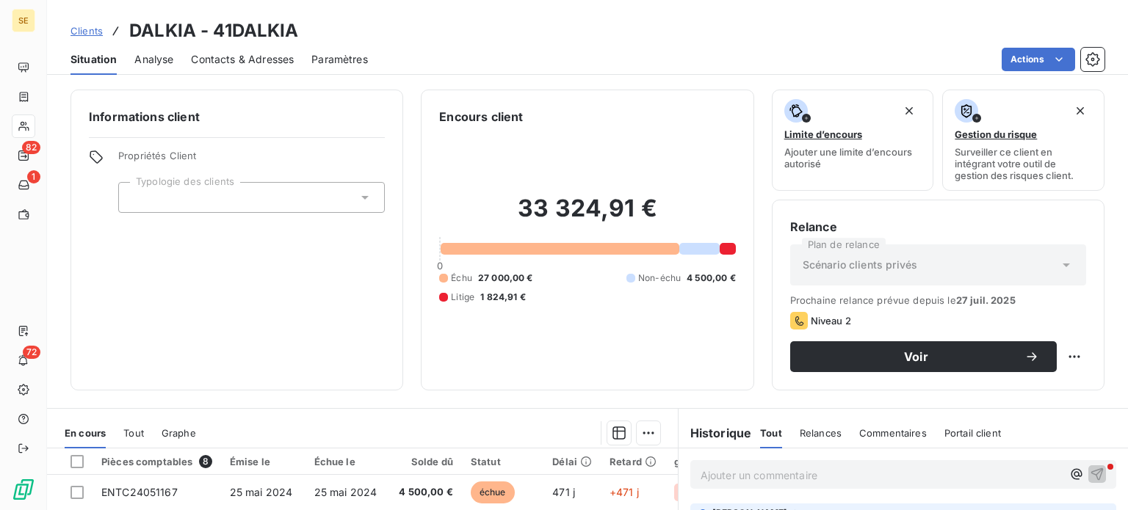
click at [84, 32] on span "Clients" at bounding box center [87, 31] width 32 height 12
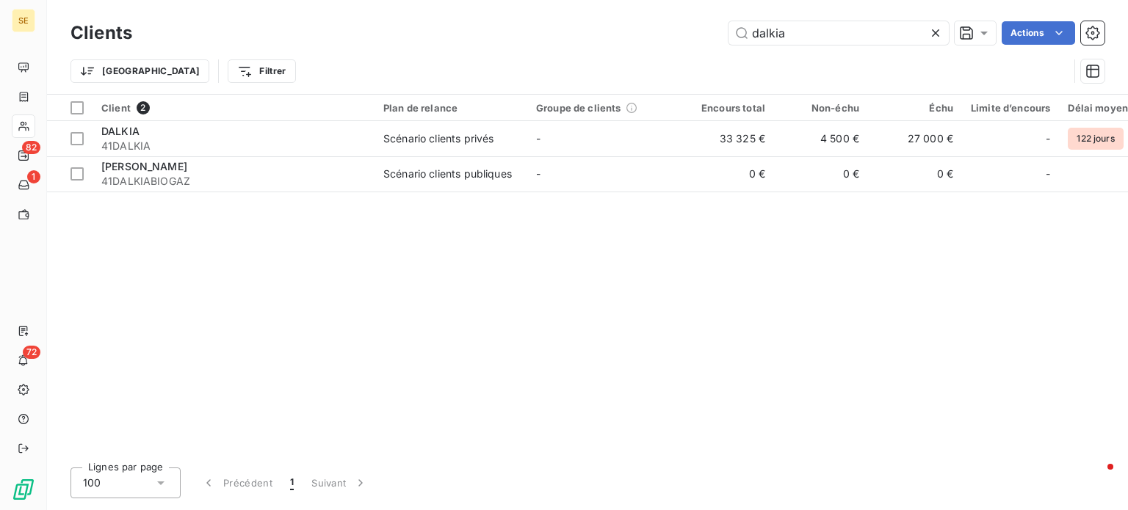
drag, startPoint x: 804, startPoint y: 40, endPoint x: 674, endPoint y: 38, distance: 129.3
click at [674, 38] on div "dalkia Actions" at bounding box center [627, 33] width 955 height 24
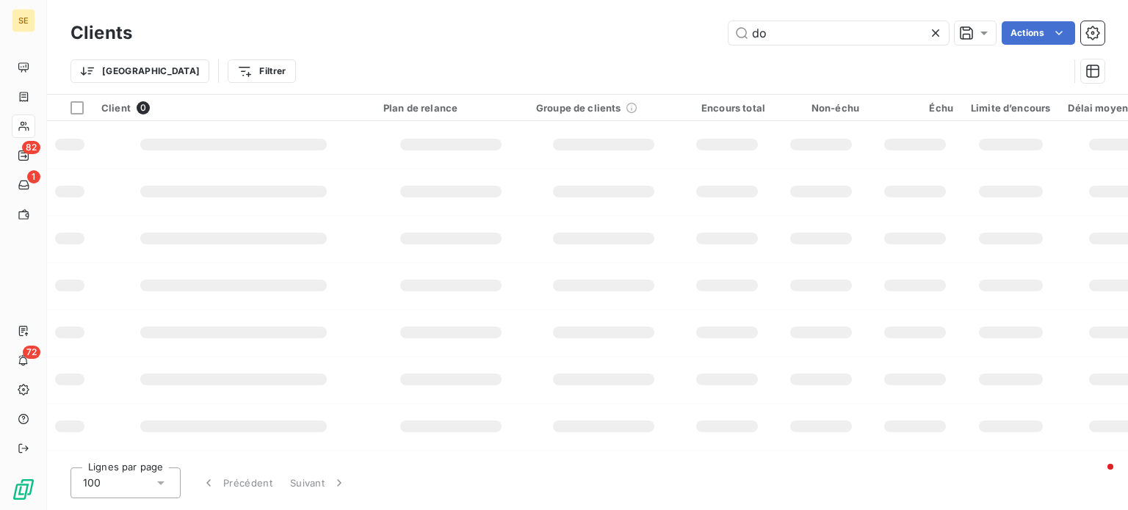
type input "d"
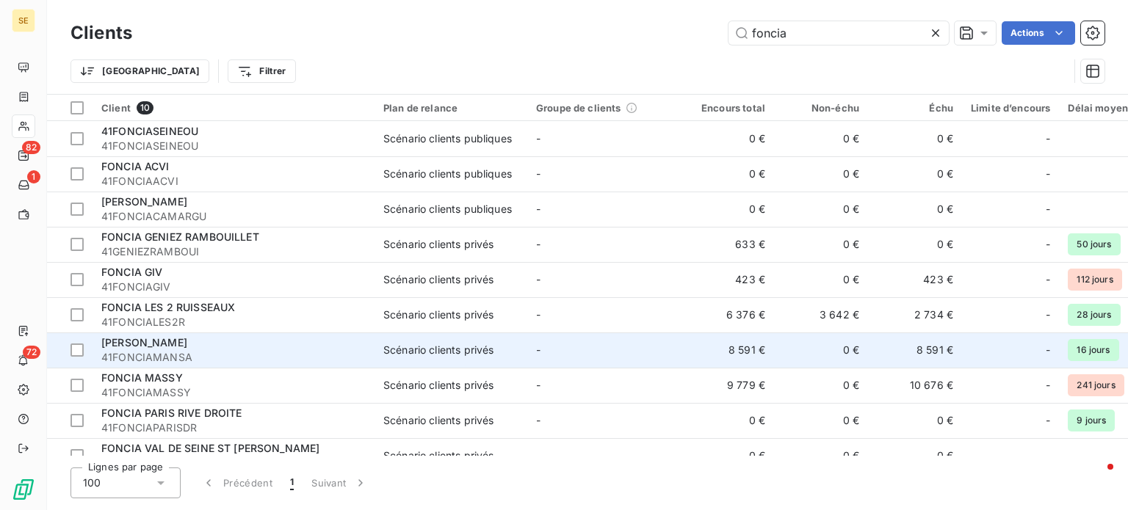
type input "foncia"
click at [275, 352] on span "41FONCIAMANSA" at bounding box center [233, 357] width 264 height 15
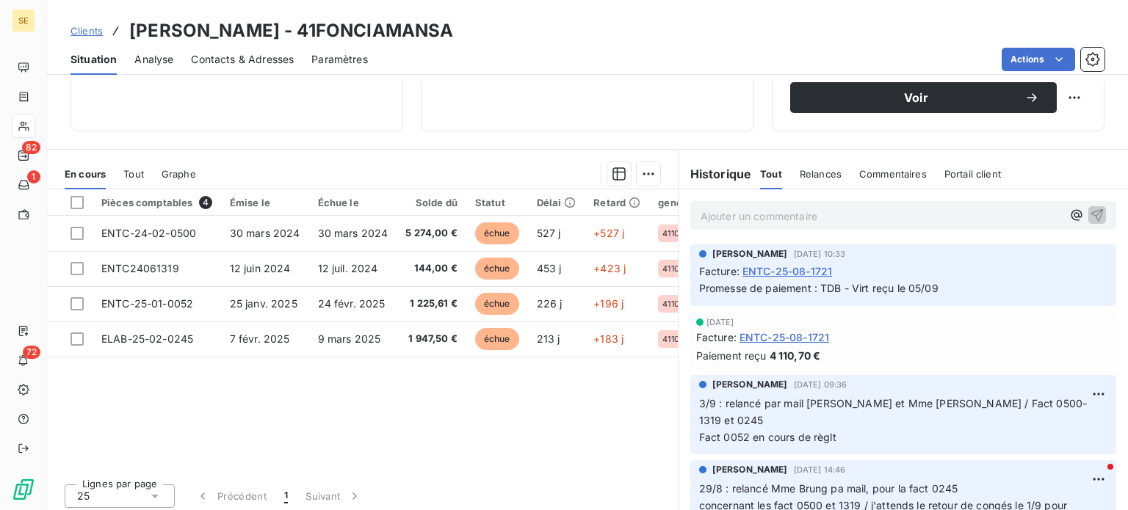
scroll to position [264, 0]
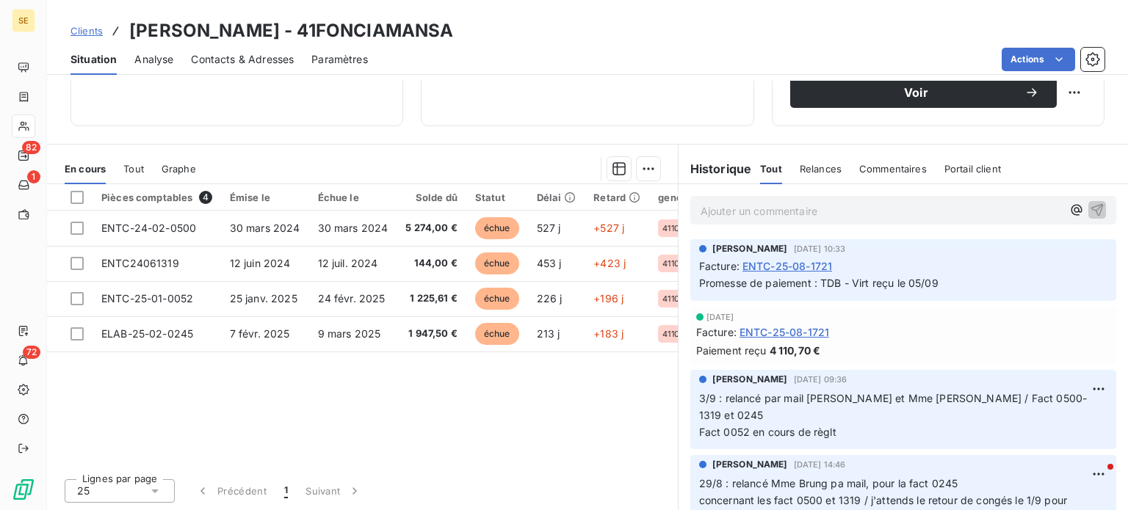
click at [139, 169] on span "Tout" at bounding box center [133, 169] width 21 height 12
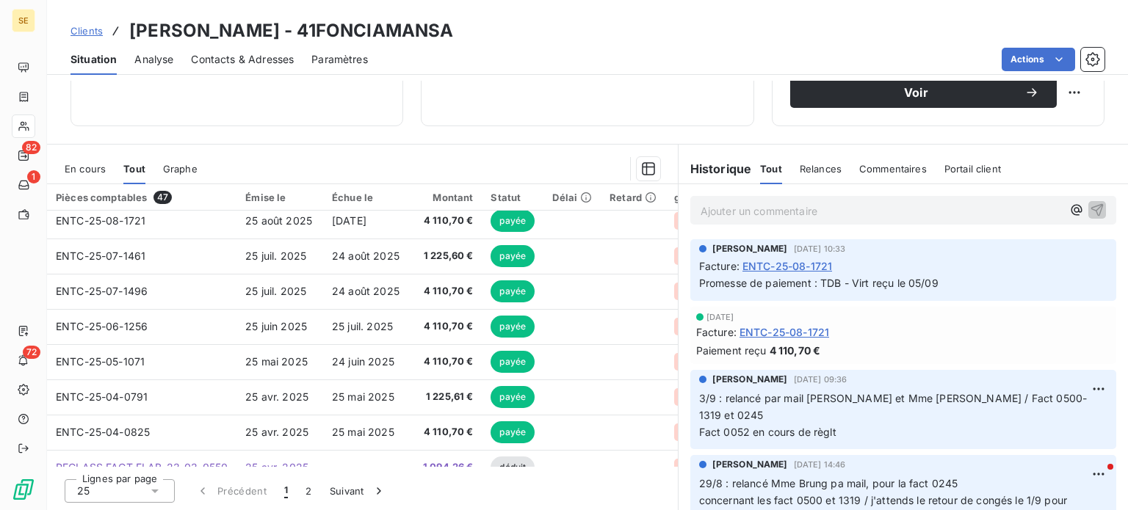
scroll to position [0, 0]
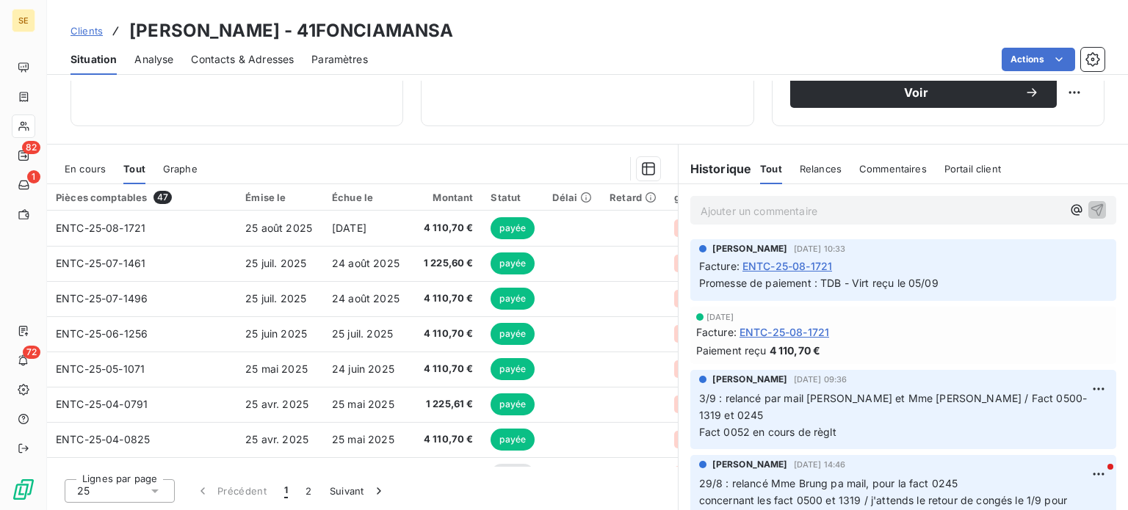
click at [64, 167] on div "En cours Tout Graphe" at bounding box center [362, 169] width 631 height 31
click at [88, 164] on span "En cours" at bounding box center [85, 169] width 41 height 12
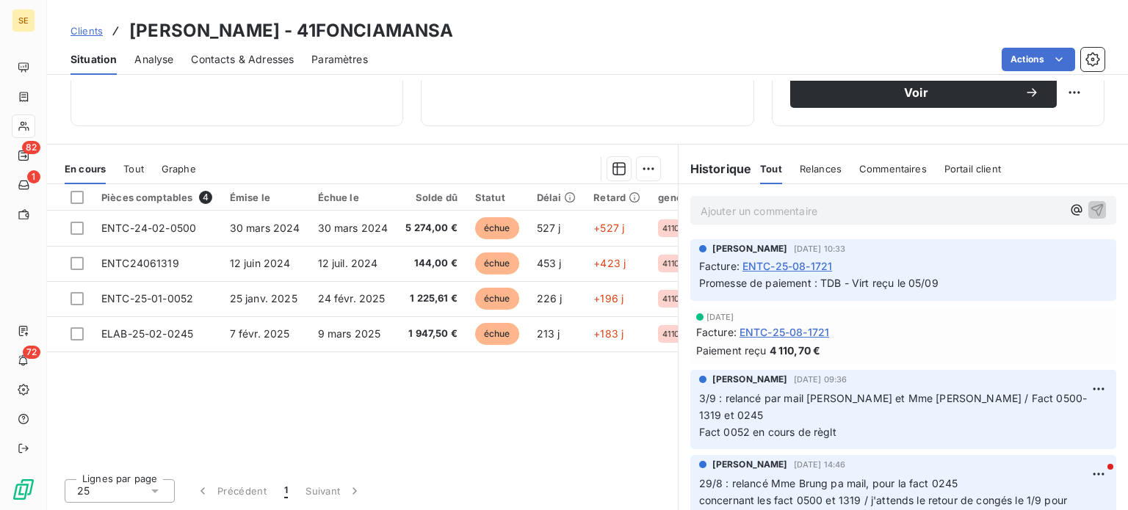
click at [244, 58] on span "Contacts & Adresses" at bounding box center [242, 59] width 103 height 15
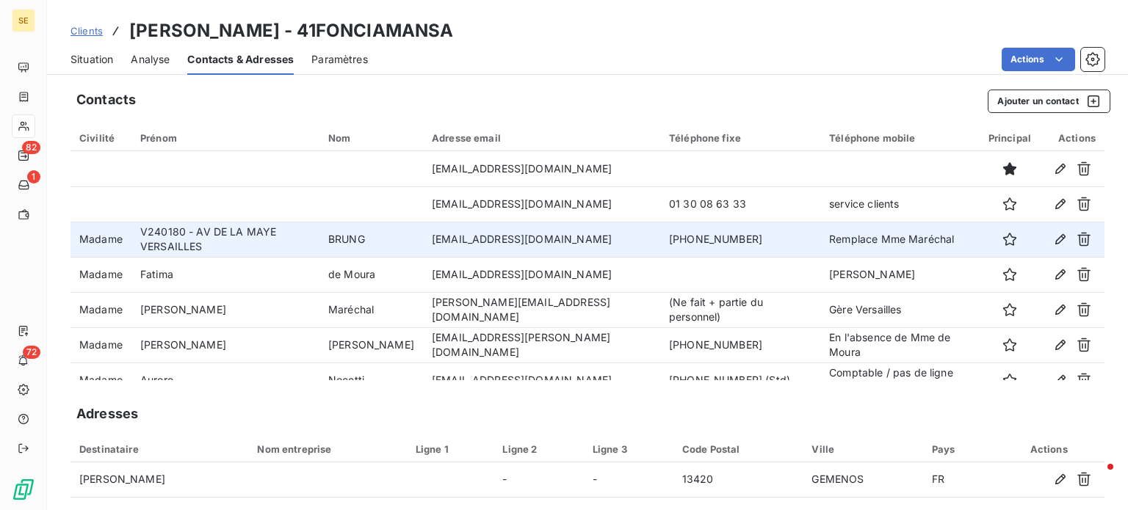
click at [679, 248] on td "[PHONE_NUMBER]" at bounding box center [740, 239] width 160 height 35
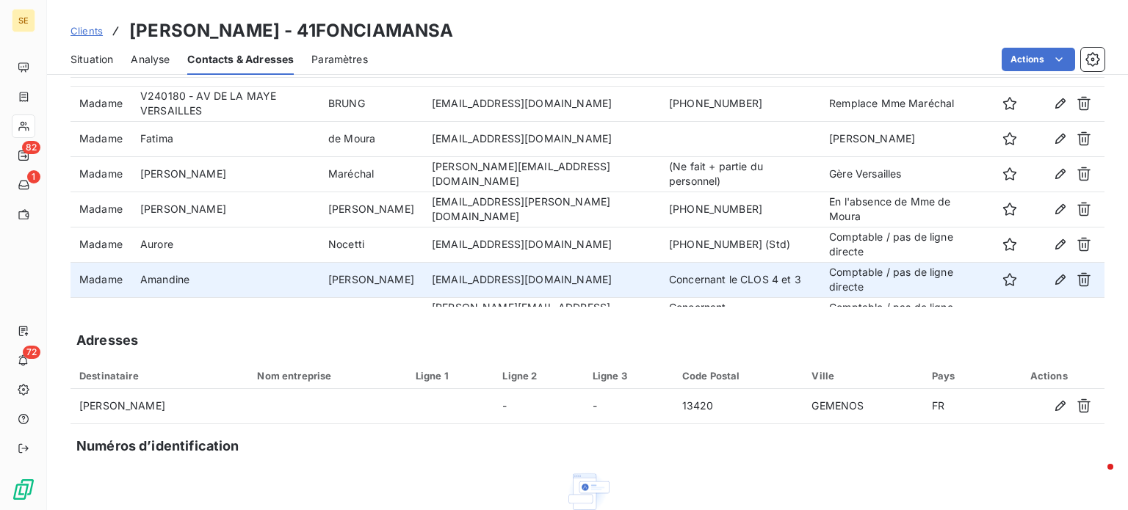
scroll to position [88, 0]
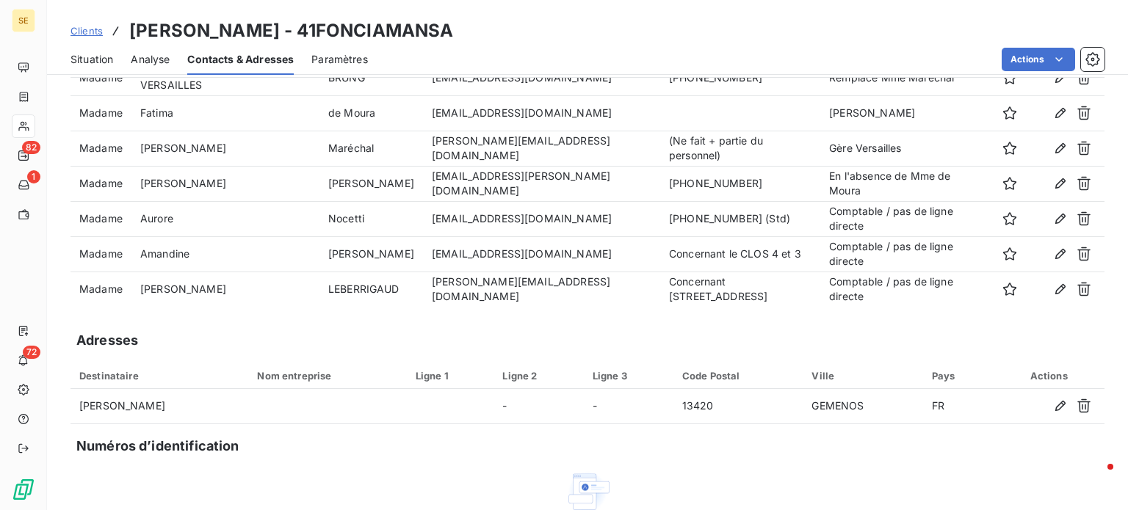
click at [88, 31] on span "Clients" at bounding box center [87, 31] width 32 height 12
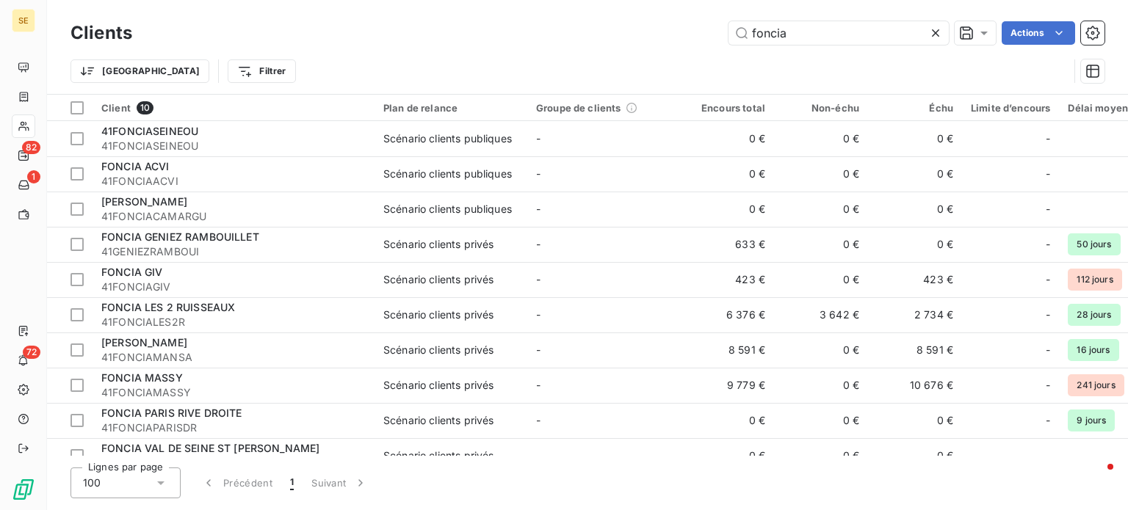
drag, startPoint x: 837, startPoint y: 36, endPoint x: 581, endPoint y: 42, distance: 255.7
click at [585, 42] on div "foncia Actions" at bounding box center [627, 33] width 955 height 24
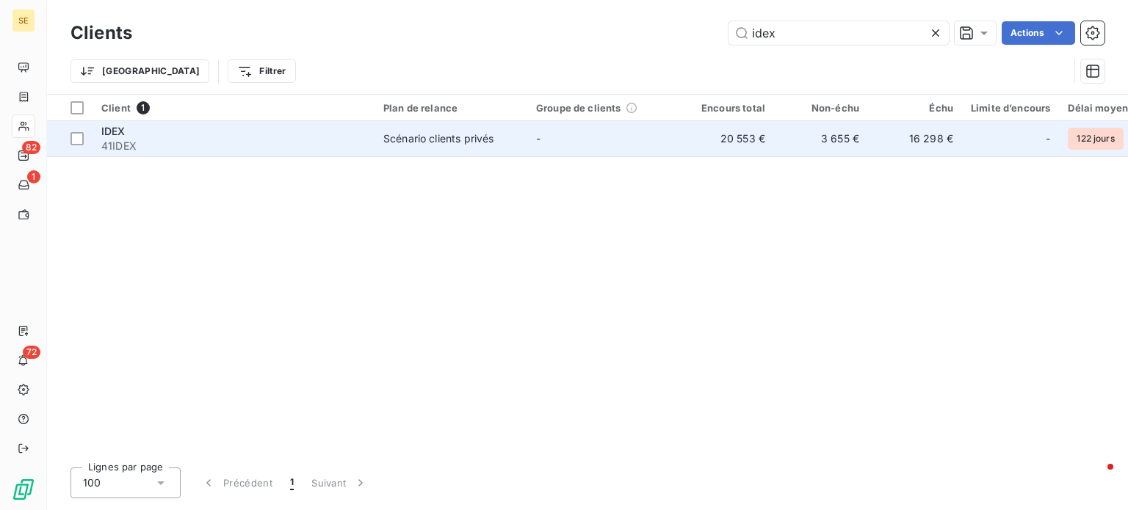
type input "idex"
click at [333, 140] on span "41IDEX" at bounding box center [233, 146] width 264 height 15
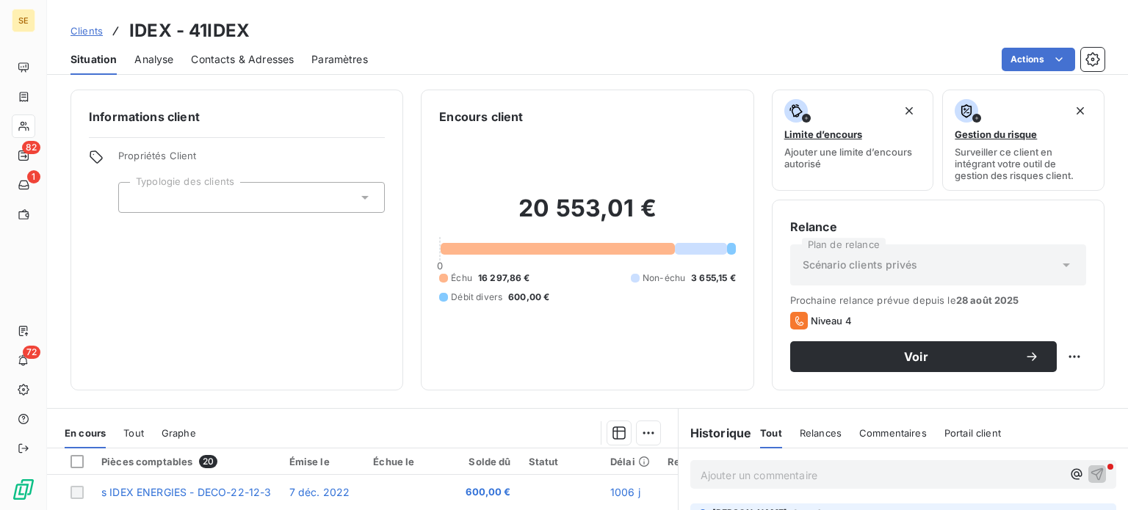
click at [210, 68] on div "Contacts & Adresses" at bounding box center [242, 59] width 103 height 31
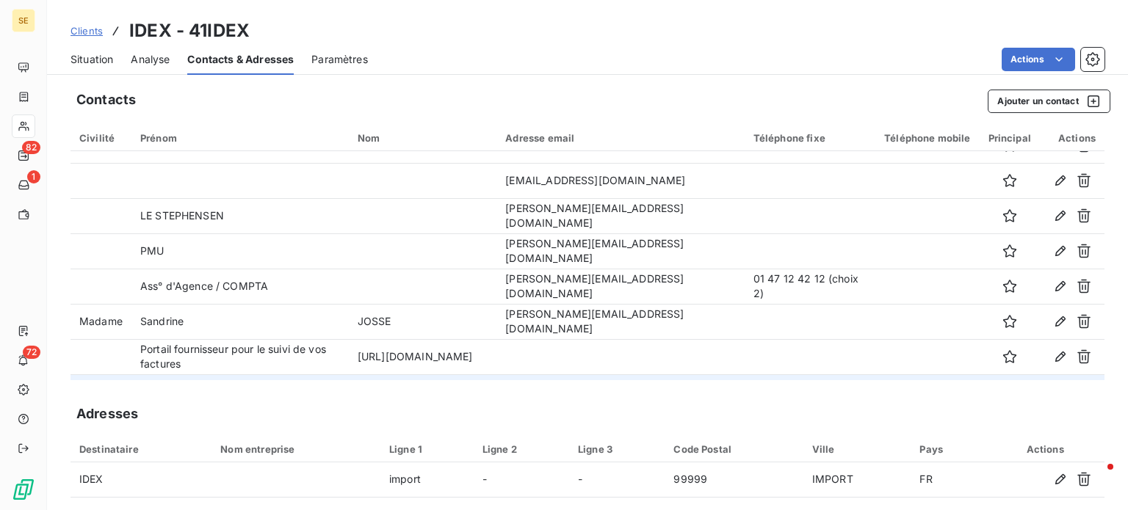
scroll to position [123, 0]
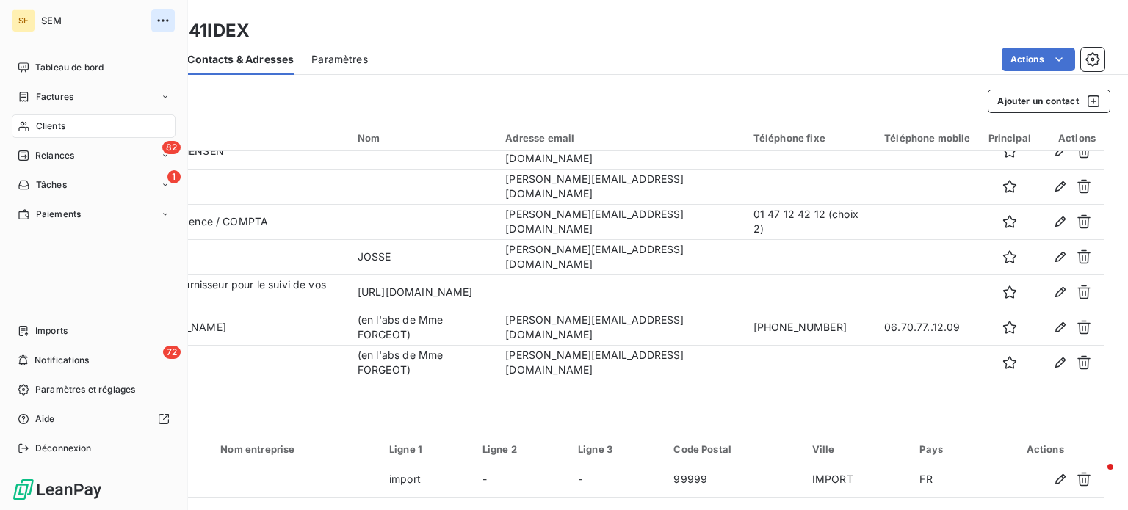
click at [170, 21] on button "button" at bounding box center [163, 21] width 24 height 24
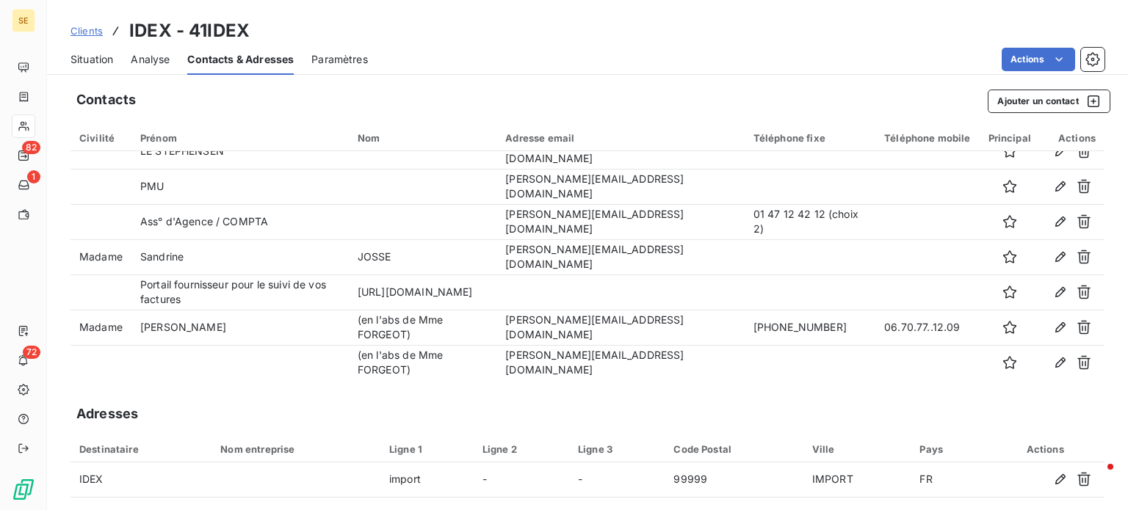
click at [84, 31] on span "Clients" at bounding box center [87, 31] width 32 height 12
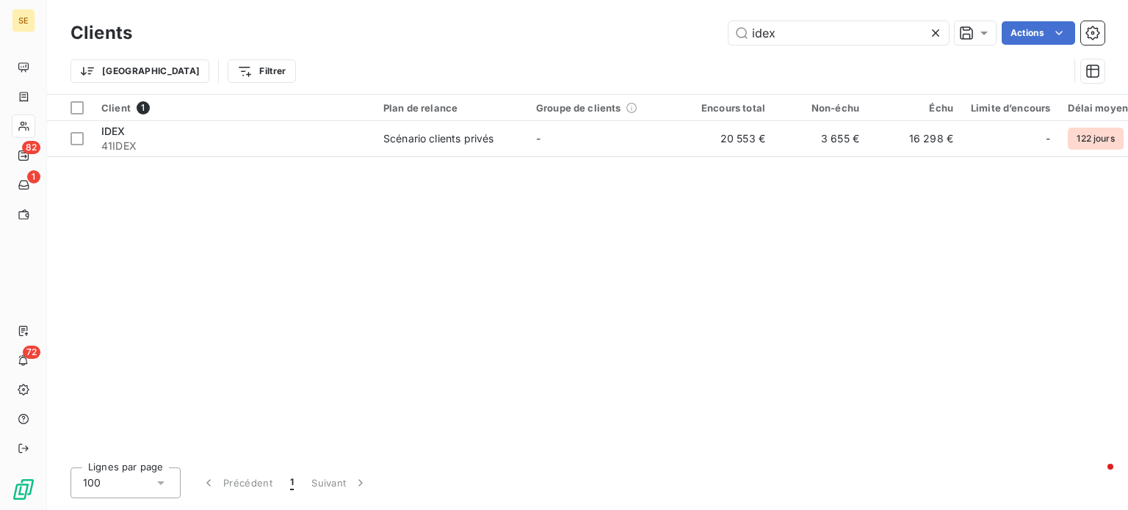
drag, startPoint x: 814, startPoint y: 30, endPoint x: 516, endPoint y: 29, distance: 297.5
click at [516, 29] on div "idex Actions" at bounding box center [627, 33] width 955 height 24
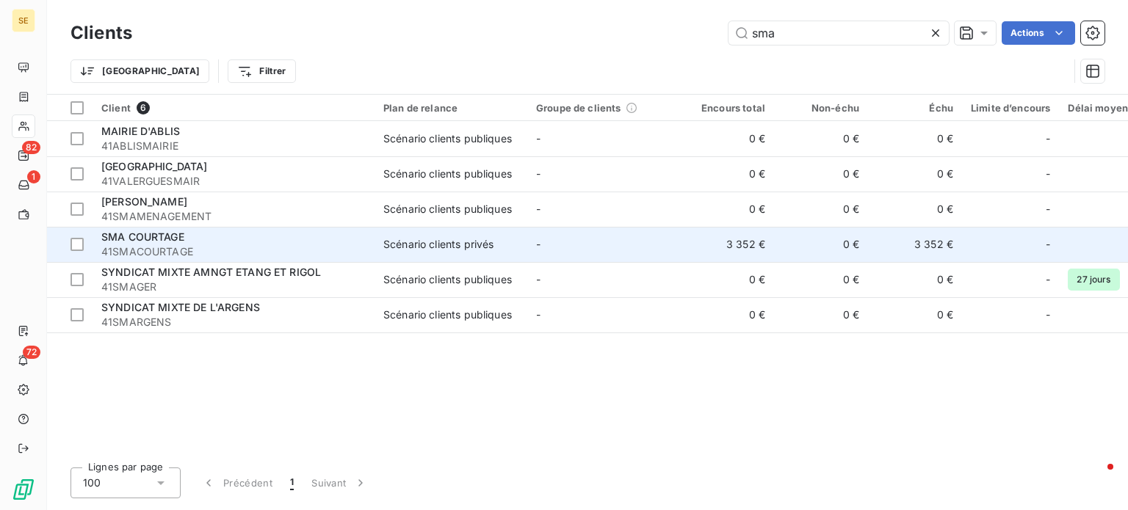
type input "sma"
click at [318, 245] on span "41SMACOURTAGE" at bounding box center [233, 252] width 264 height 15
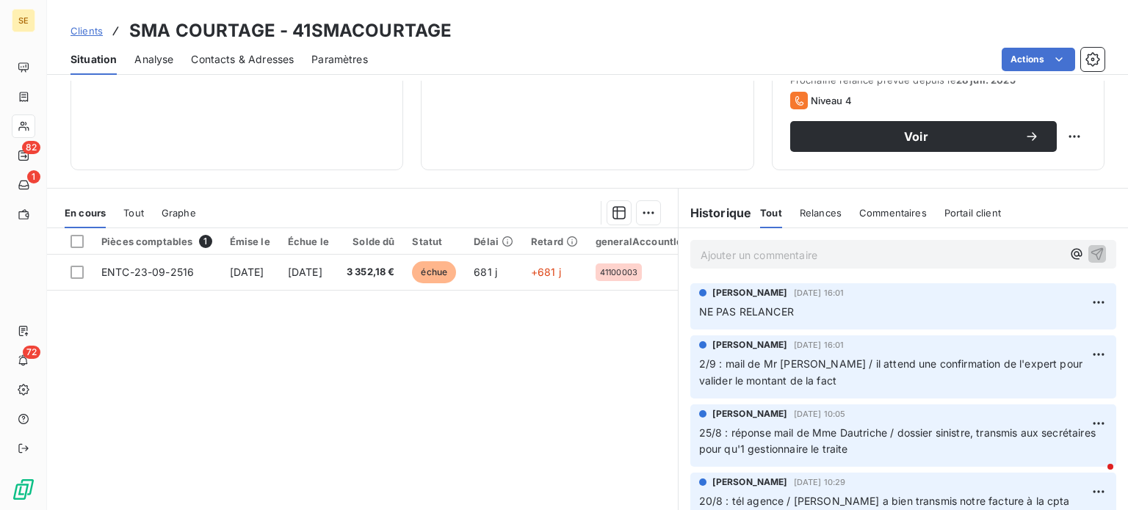
click at [754, 255] on p "Ajouter un commentaire ﻿" at bounding box center [881, 255] width 361 height 18
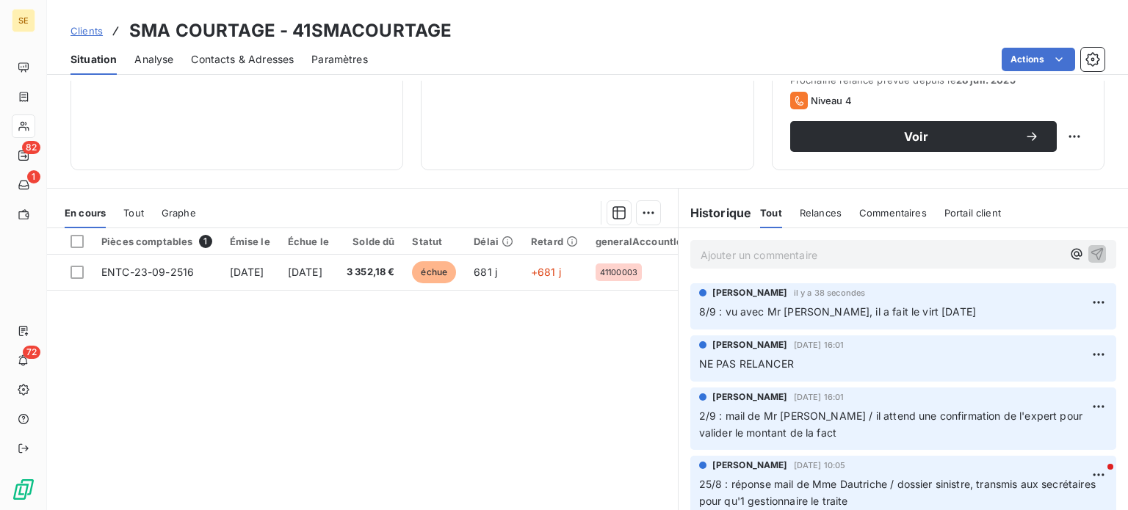
click at [79, 29] on span "Clients" at bounding box center [87, 31] width 32 height 12
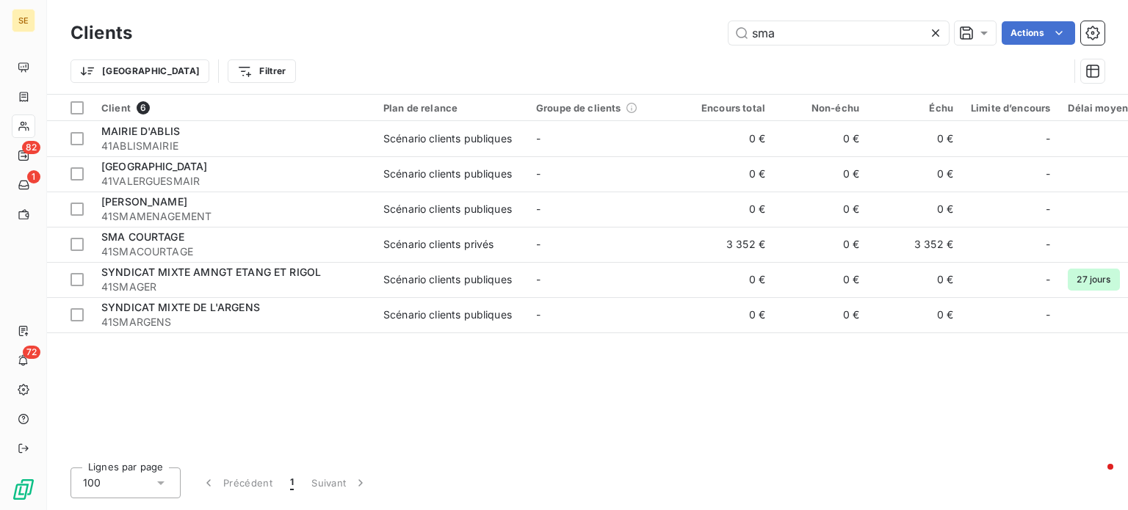
drag, startPoint x: 751, startPoint y: 40, endPoint x: 667, endPoint y: 48, distance: 84.9
click at [668, 48] on div "Clients sma Actions Trier Filtrer" at bounding box center [588, 56] width 1034 height 76
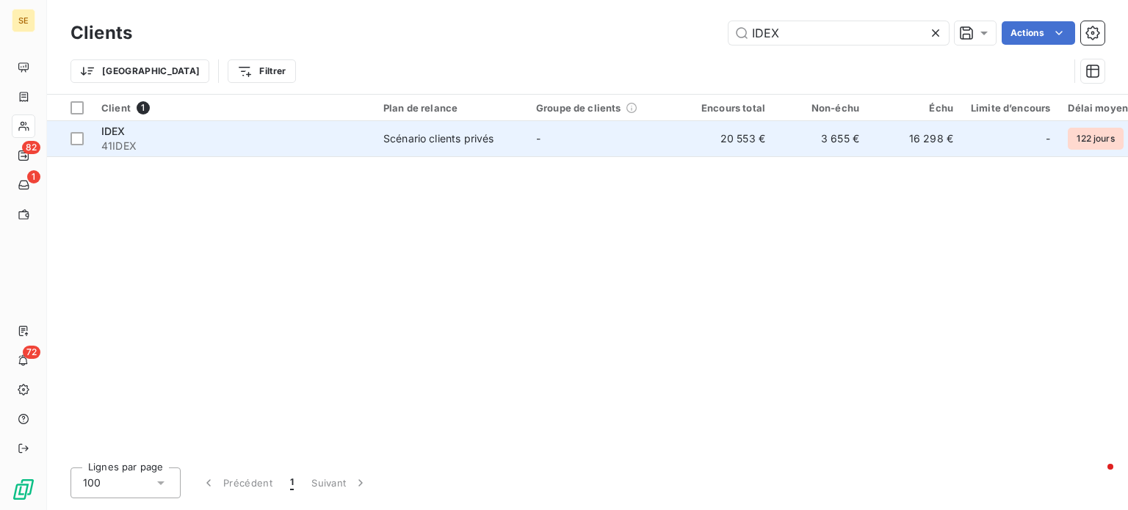
type input "IDEX"
click at [201, 135] on div "IDEX" at bounding box center [233, 131] width 264 height 15
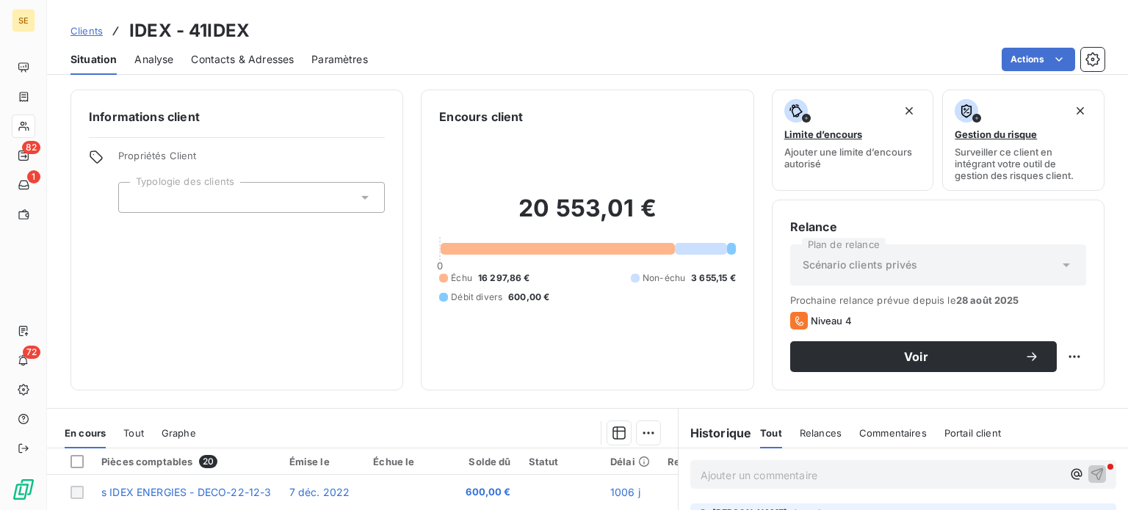
click at [219, 57] on span "Contacts & Adresses" at bounding box center [242, 59] width 103 height 15
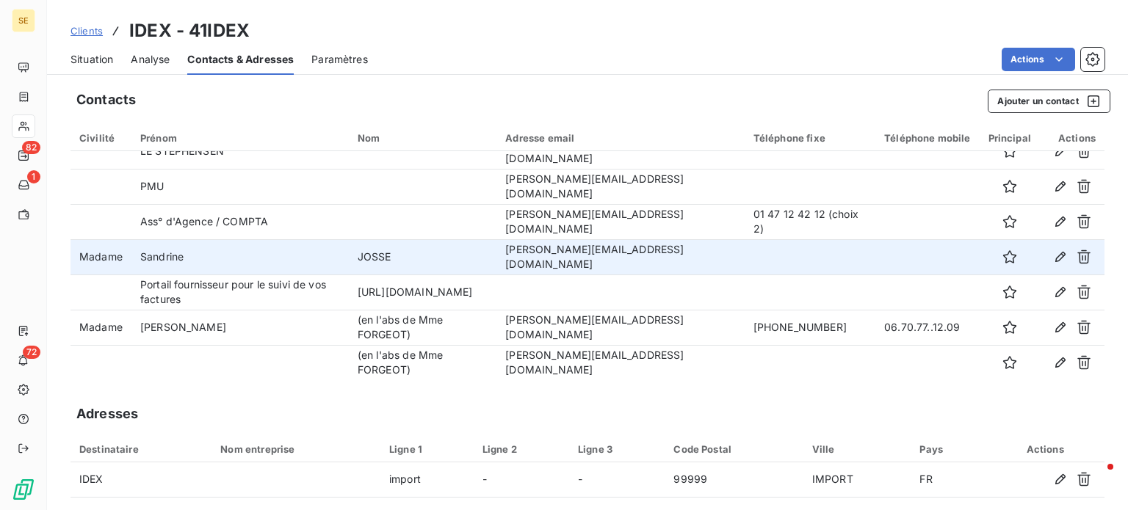
scroll to position [123, 0]
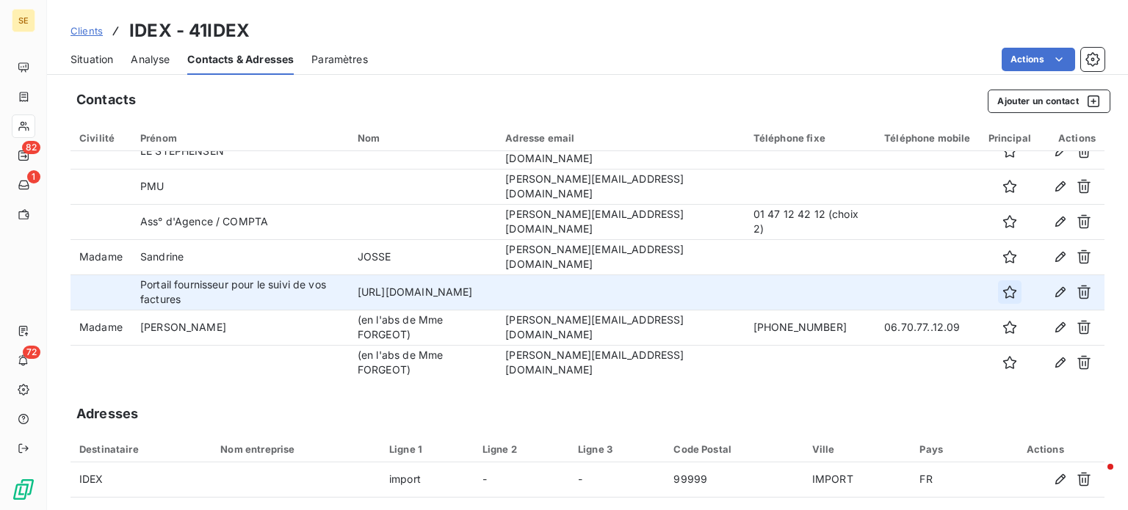
click at [1003, 292] on icon "button" at bounding box center [1010, 292] width 15 height 15
click at [90, 26] on span "Clients" at bounding box center [87, 31] width 32 height 12
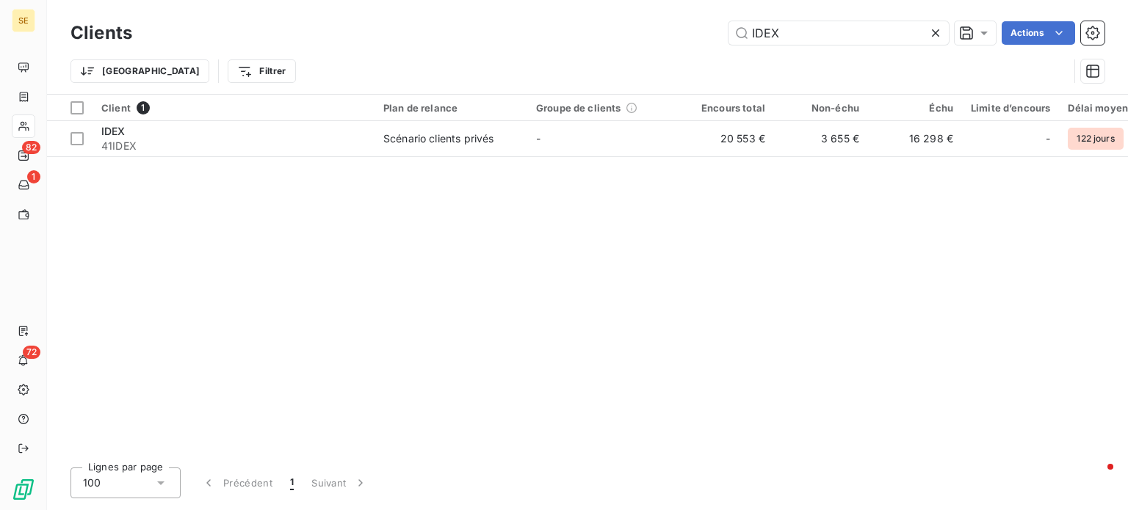
drag, startPoint x: 823, startPoint y: 28, endPoint x: 534, endPoint y: 32, distance: 288.7
click at [534, 32] on div "IDEX Actions" at bounding box center [627, 33] width 955 height 24
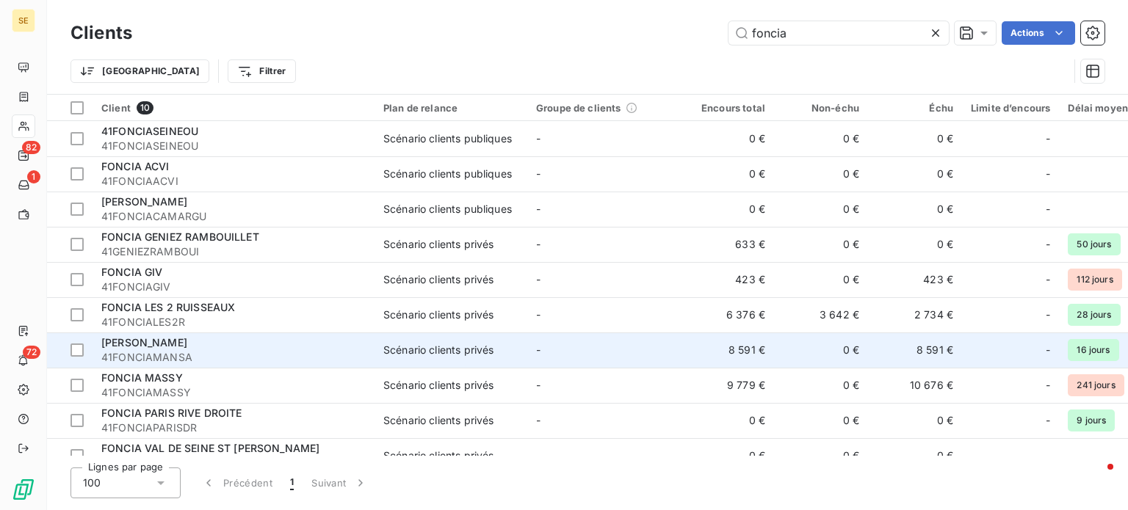
type input "foncia"
click at [187, 342] on span "[PERSON_NAME]" at bounding box center [144, 342] width 86 height 12
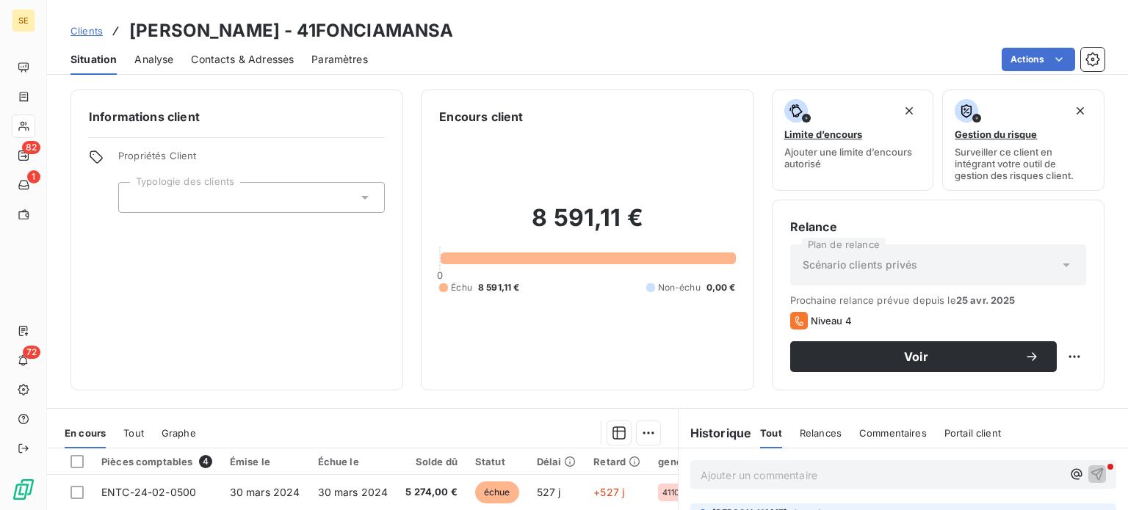
click at [237, 59] on span "Contacts & Adresses" at bounding box center [242, 59] width 103 height 15
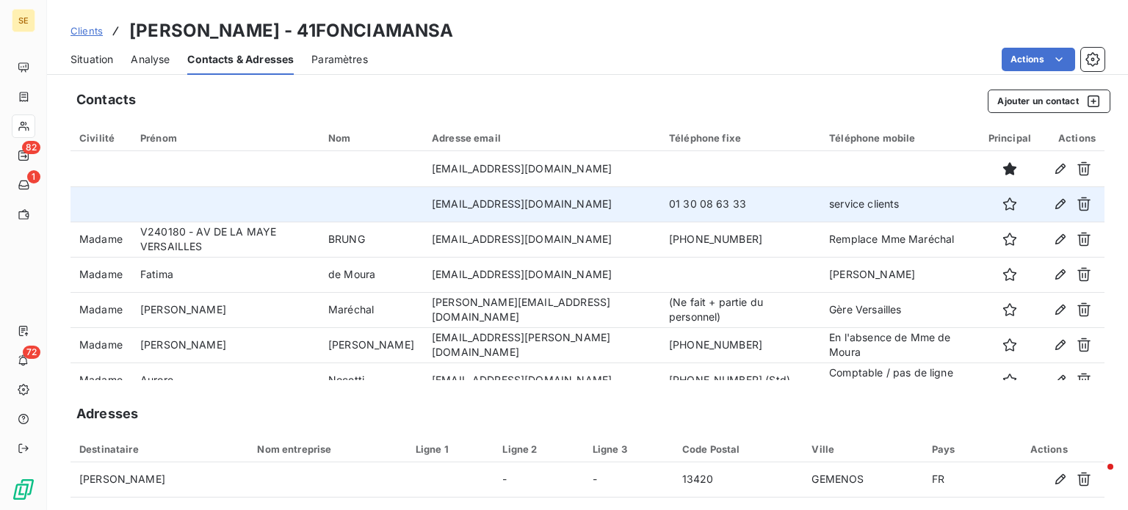
click at [566, 212] on td "[EMAIL_ADDRESS][DOMAIN_NAME]" at bounding box center [541, 204] width 237 height 35
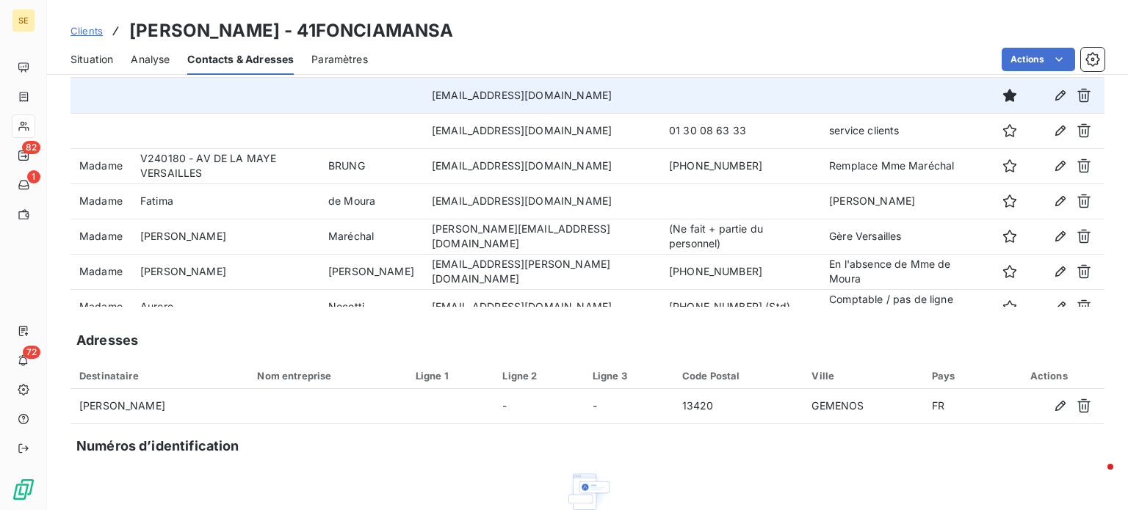
click at [118, 98] on td at bounding box center [101, 95] width 61 height 35
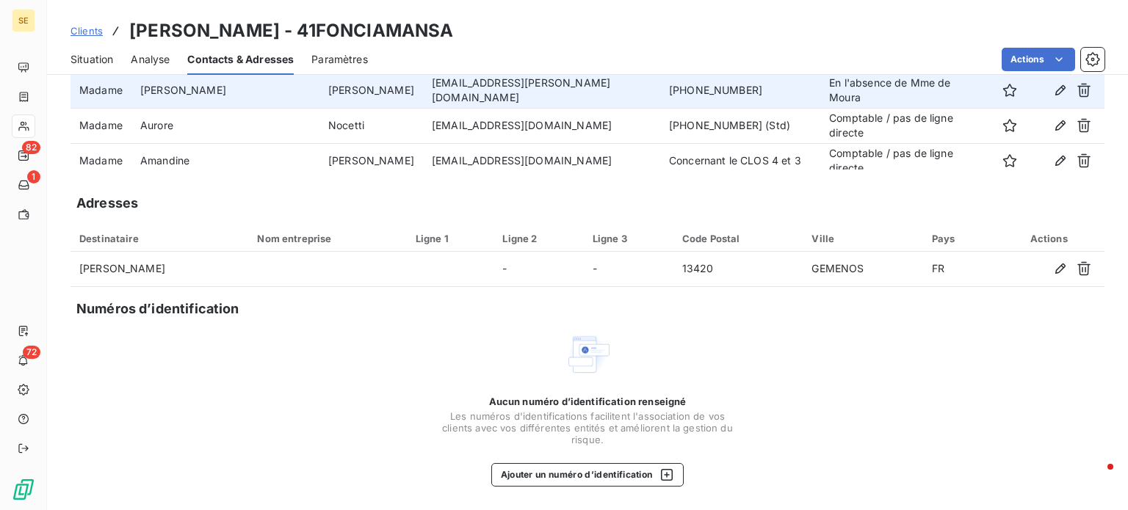
scroll to position [88, 0]
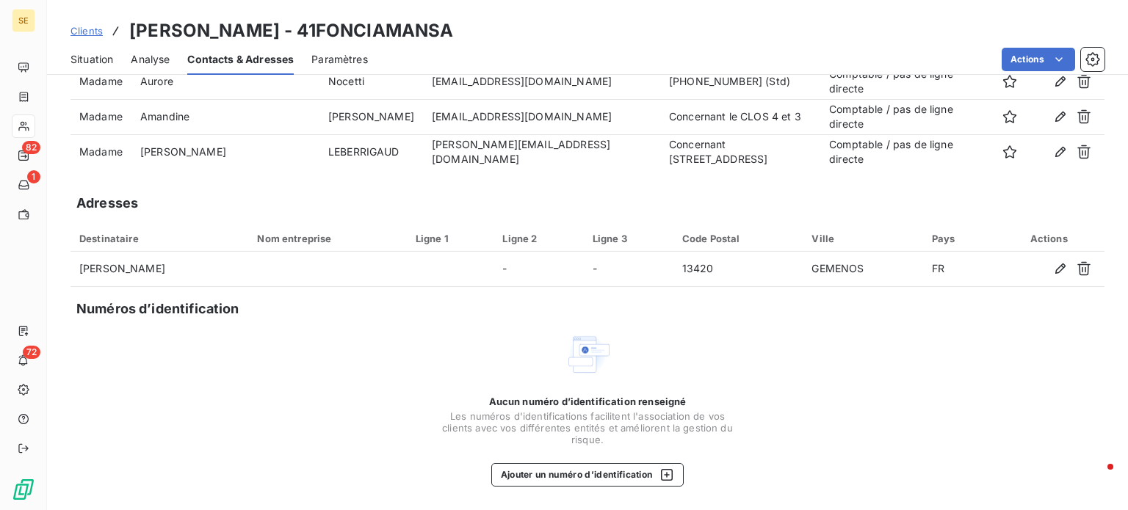
click at [567, 193] on div "Adresses" at bounding box center [588, 203] width 1034 height 21
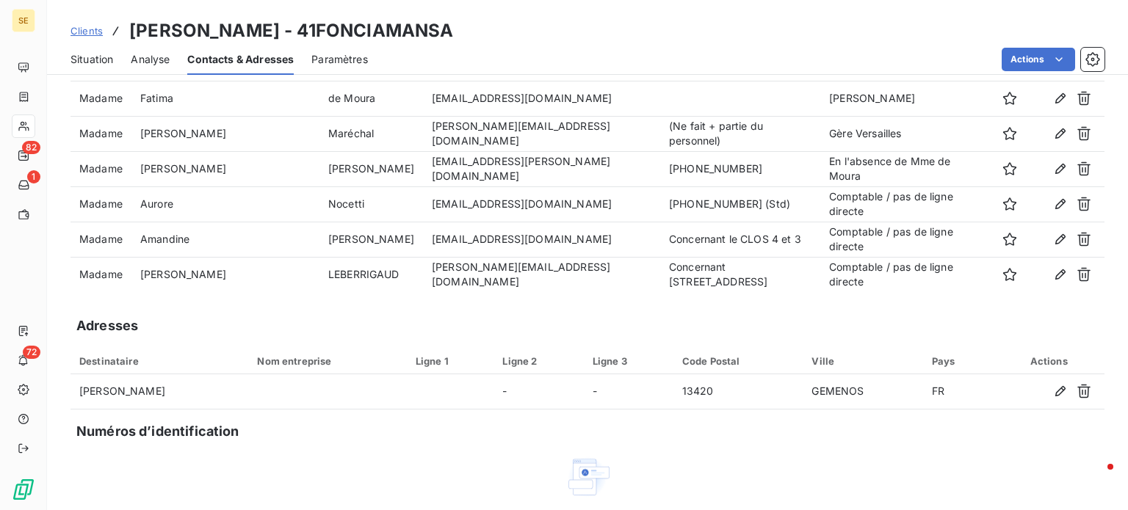
scroll to position [64, 0]
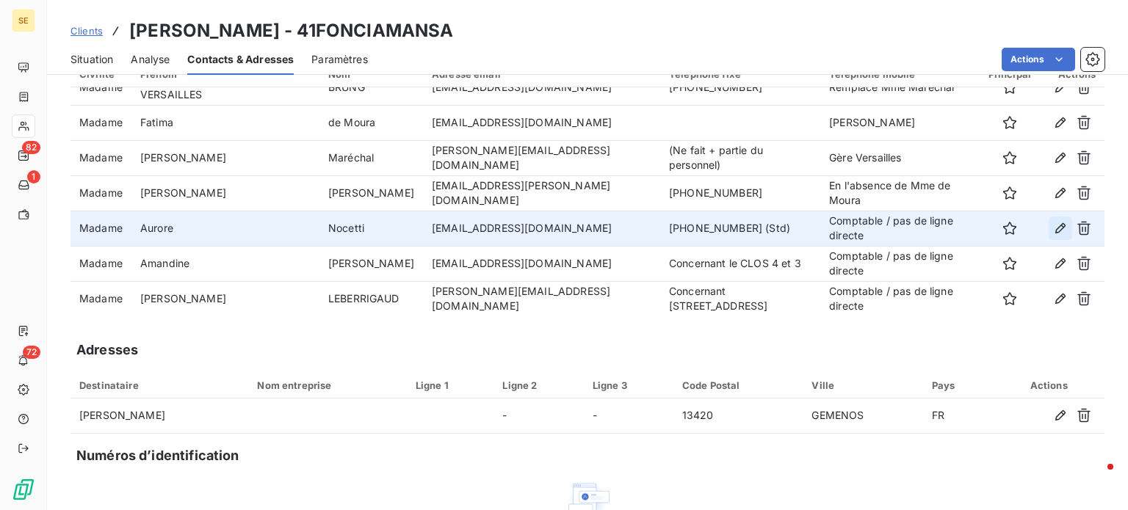
click at [1053, 228] on icon "button" at bounding box center [1060, 228] width 15 height 15
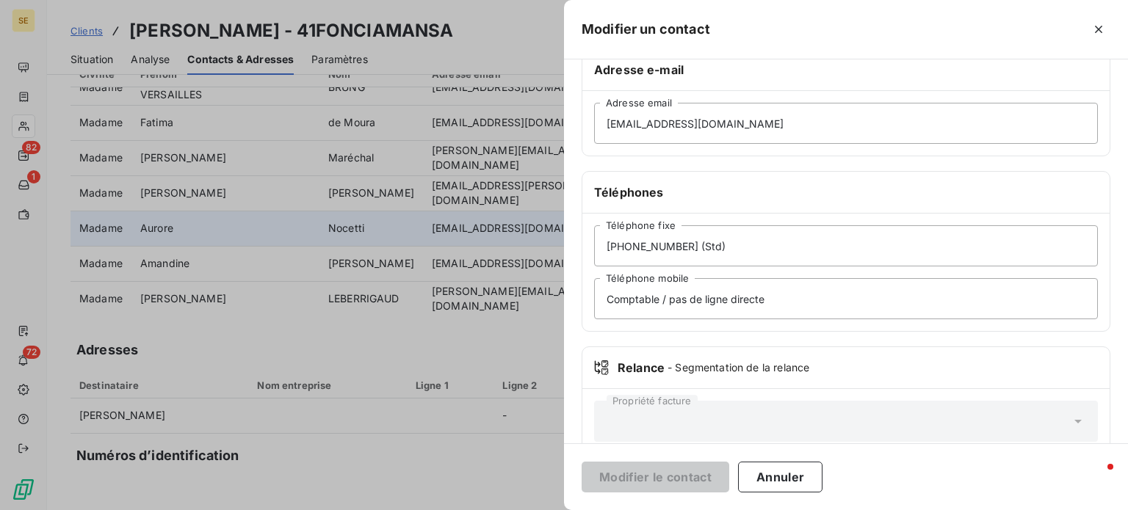
scroll to position [283, 0]
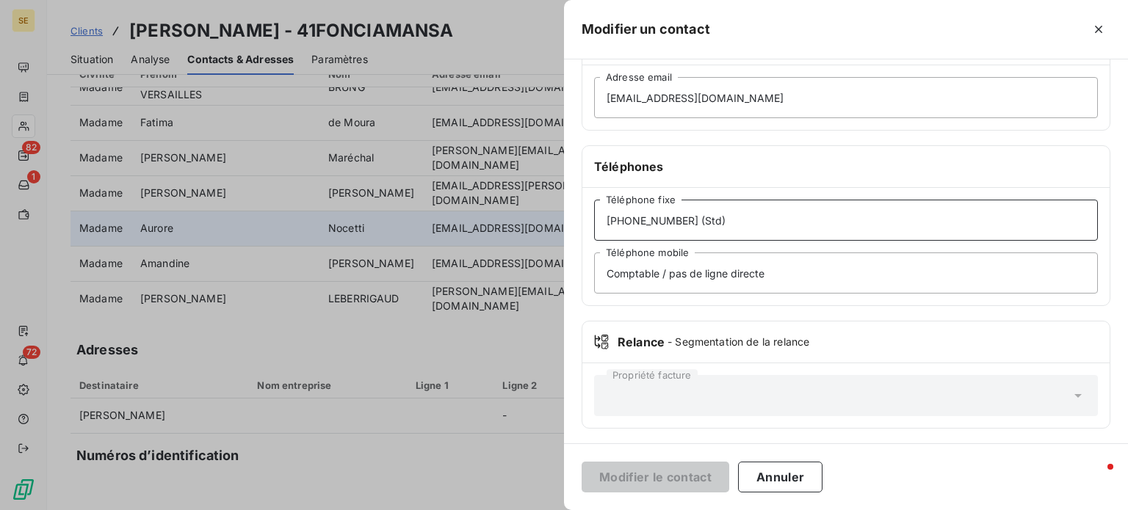
drag, startPoint x: 682, startPoint y: 214, endPoint x: 505, endPoint y: 221, distance: 177.1
click at [505, 510] on div "Modifier un contact Informations générales Civilité Madame [PERSON_NAME] Nom Ad…" at bounding box center [564, 510] width 1128 height 0
click at [785, 483] on button "Annuler" at bounding box center [780, 477] width 84 height 31
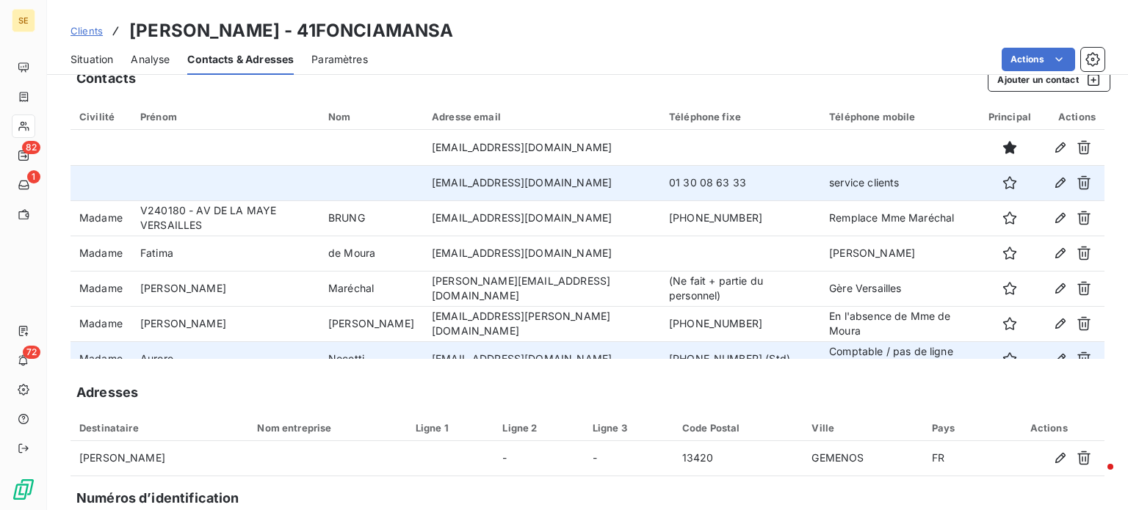
scroll to position [0, 0]
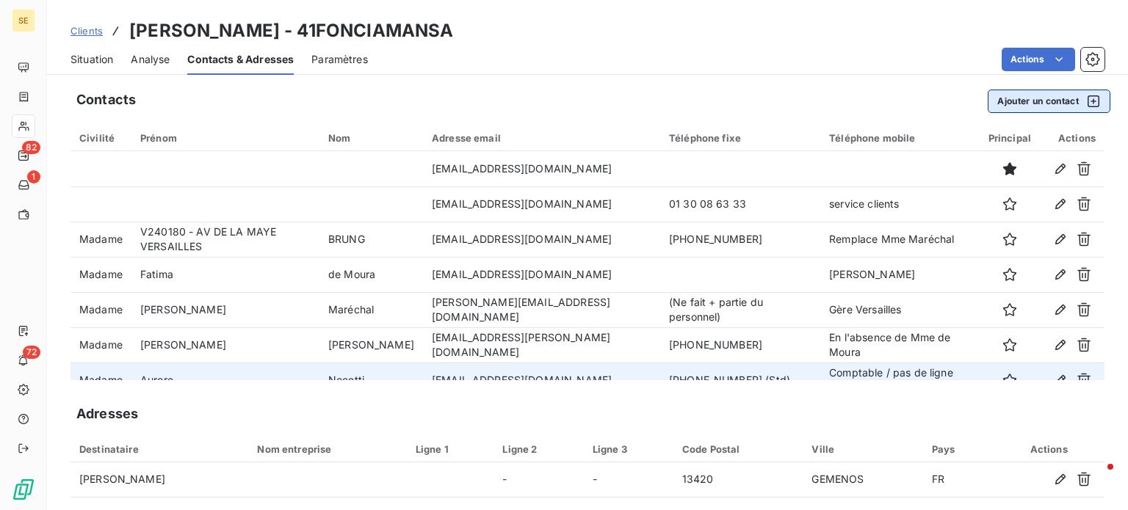
click at [1011, 97] on button "Ajouter un contact" at bounding box center [1049, 102] width 123 height 24
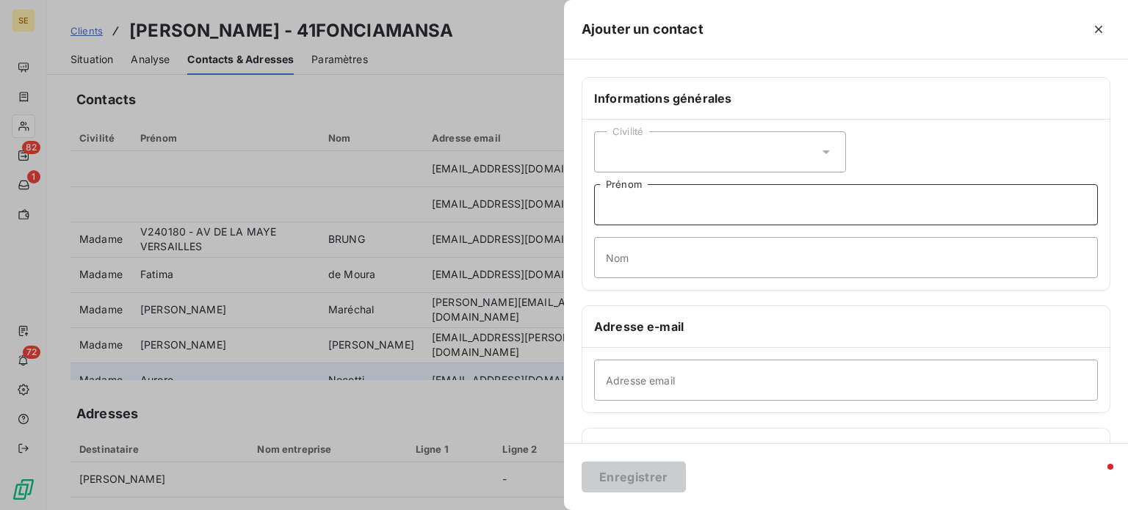
click at [640, 202] on input "Prénom" at bounding box center [846, 204] width 504 height 41
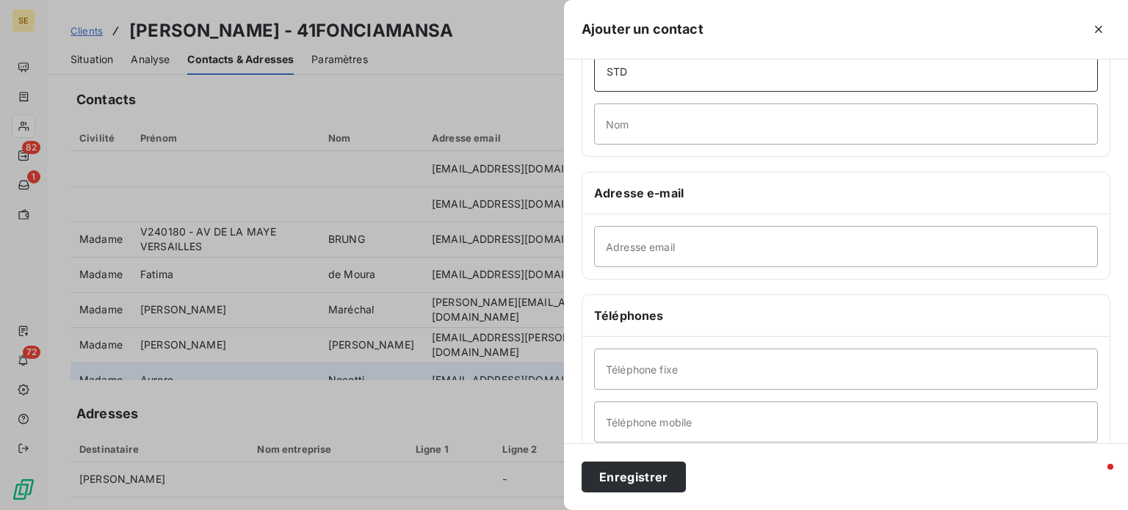
scroll to position [147, 0]
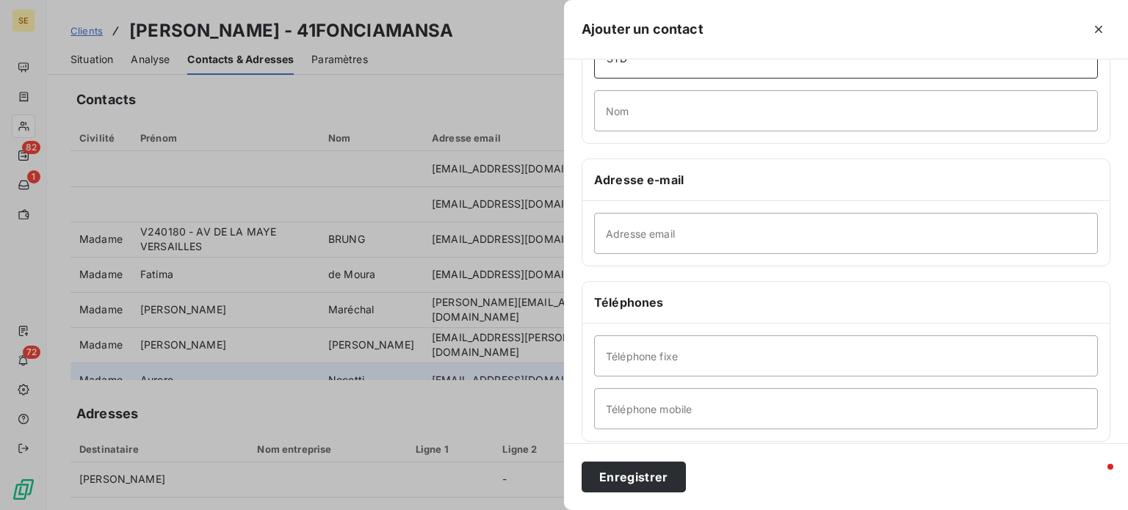
type input "STD"
click at [628, 362] on input "Téléphone fixe" at bounding box center [846, 356] width 504 height 41
paste input "[PHONE_NUMBER]"
type input "[PHONE_NUMBER]"
click at [582, 462] on button "Enregistrer" at bounding box center [634, 477] width 104 height 31
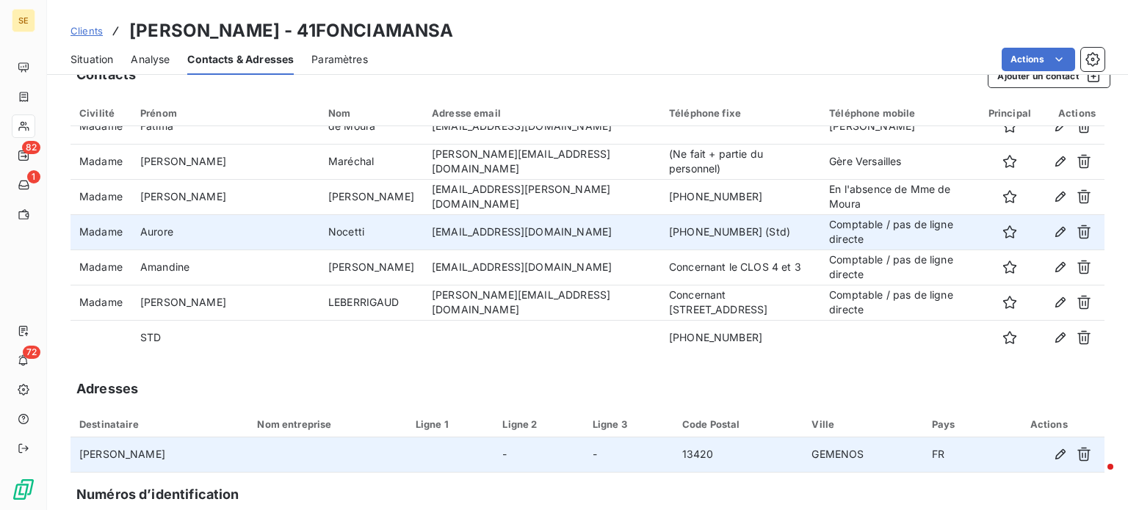
scroll to position [0, 0]
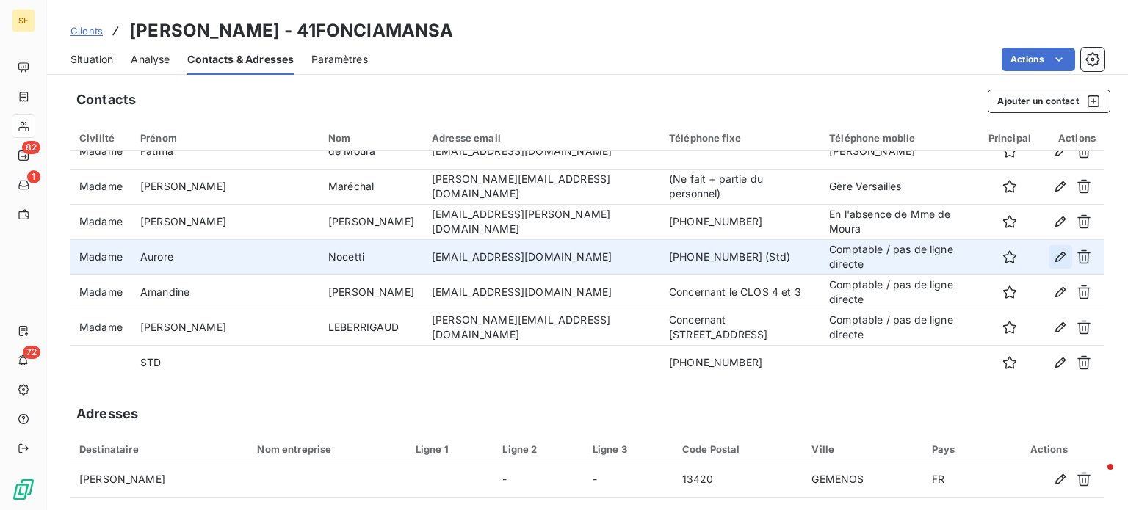
click at [1053, 255] on icon "button" at bounding box center [1060, 257] width 15 height 15
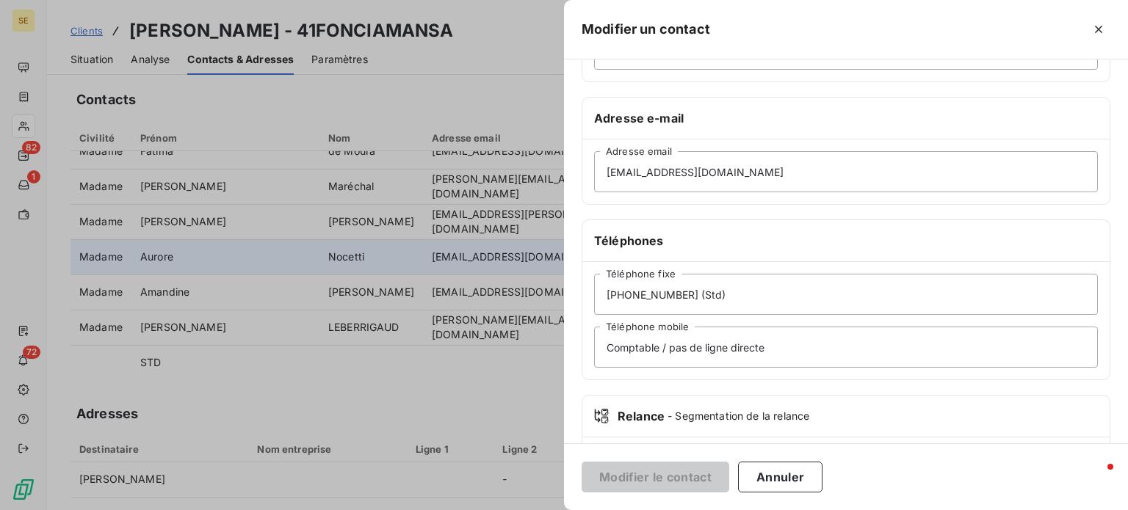
scroll to position [220, 0]
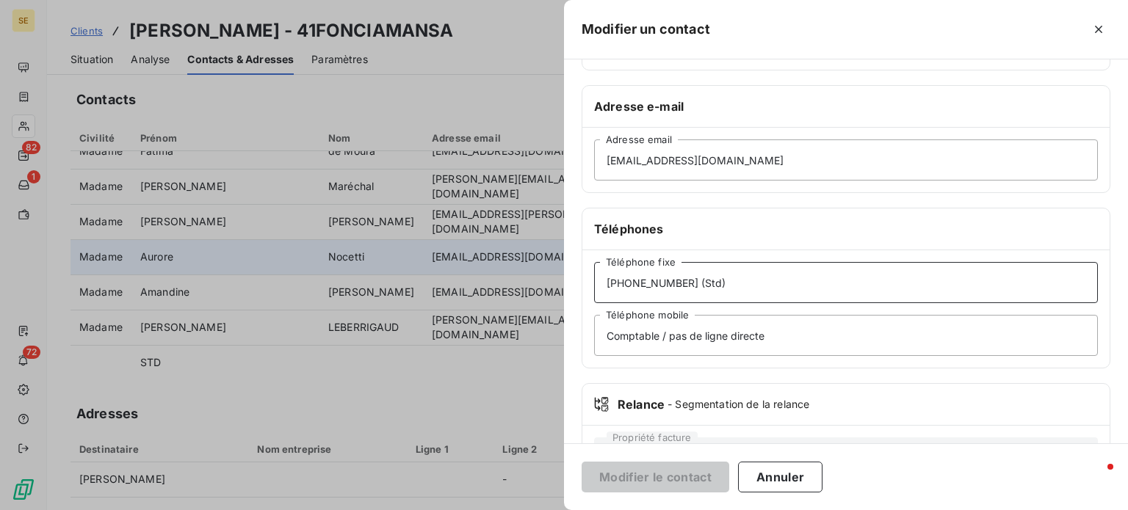
drag, startPoint x: 725, startPoint y: 280, endPoint x: 441, endPoint y: 286, distance: 283.6
click at [443, 510] on div "Modifier un contact Informations générales Civilité Madame [PERSON_NAME] Nom Ad…" at bounding box center [564, 510] width 1128 height 0
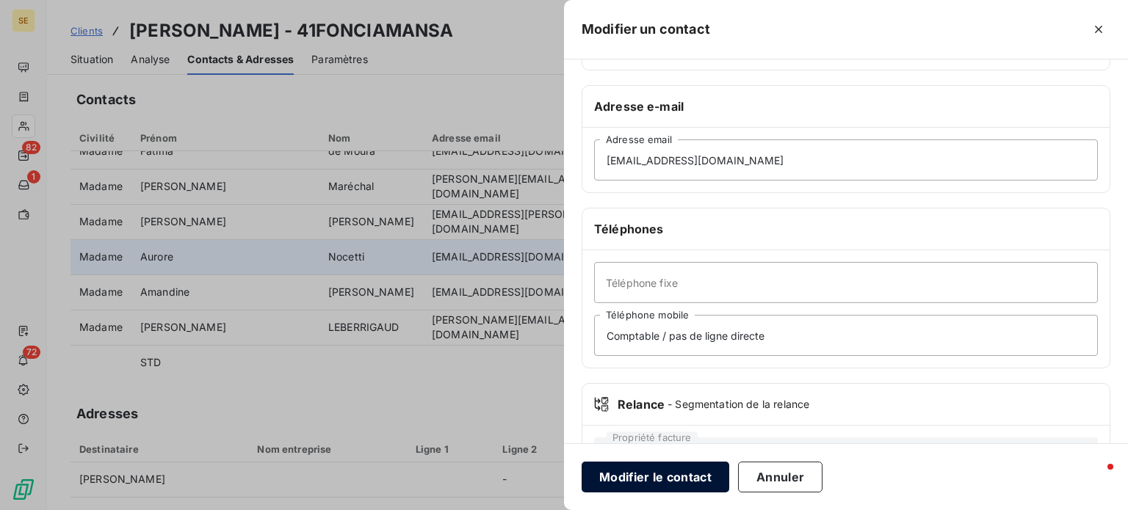
click at [685, 480] on button "Modifier le contact" at bounding box center [656, 477] width 148 height 31
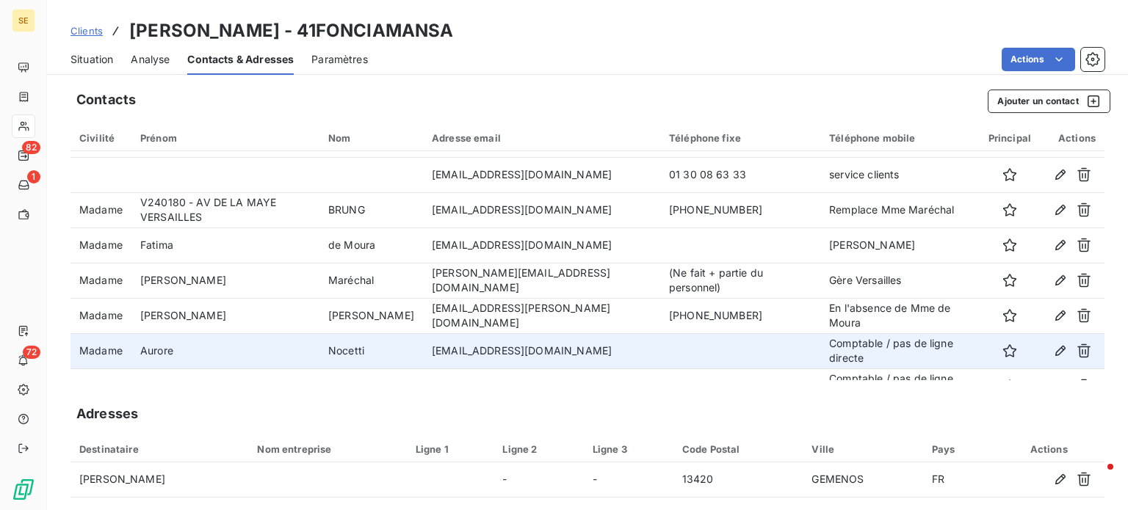
scroll to position [0, 0]
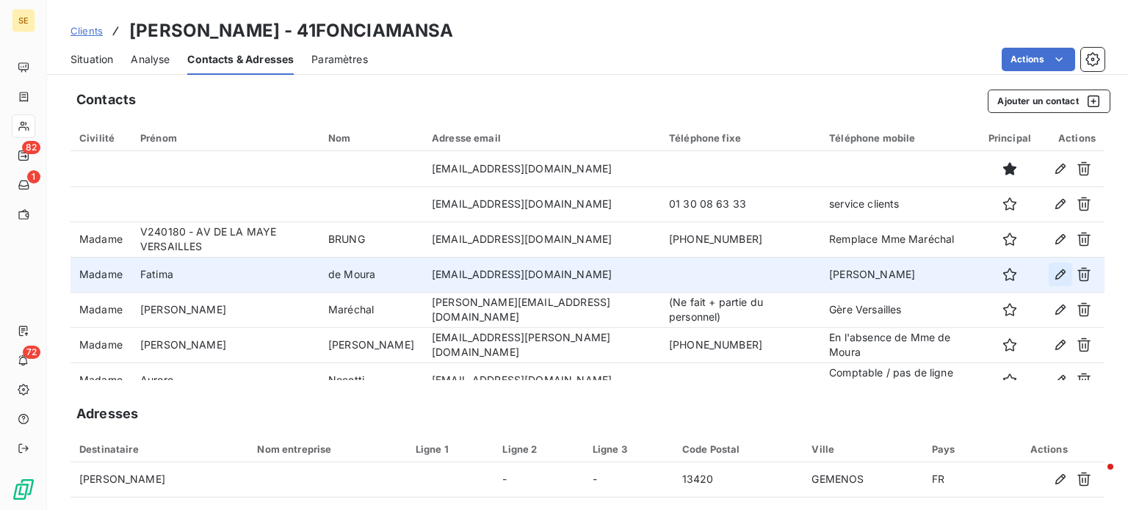
click at [1053, 274] on icon "button" at bounding box center [1060, 274] width 15 height 15
type input "Fatima"
type input "de Moura"
type input "[EMAIL_ADDRESS][DOMAIN_NAME]"
type input "[PERSON_NAME]"
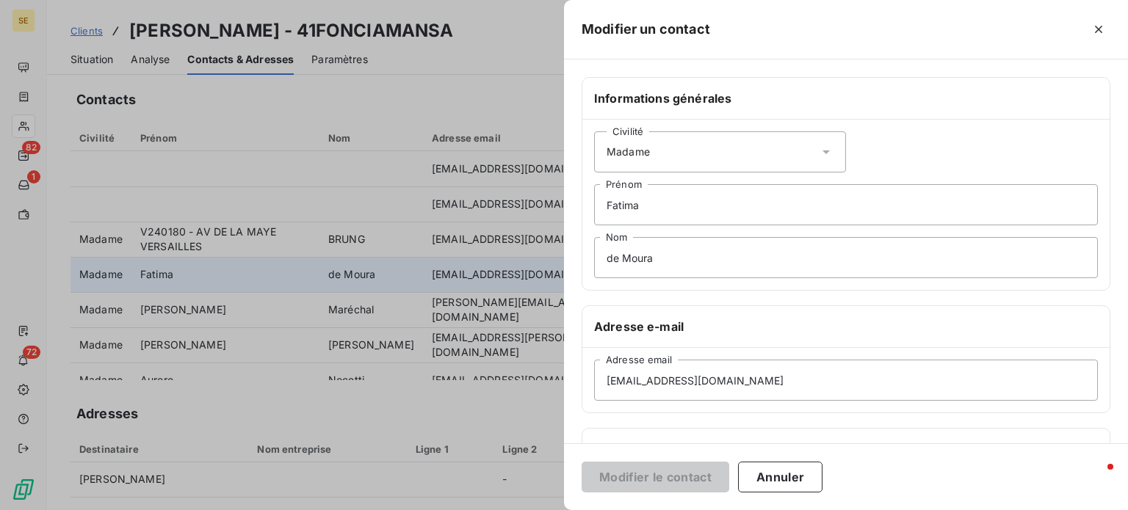
scroll to position [147, 0]
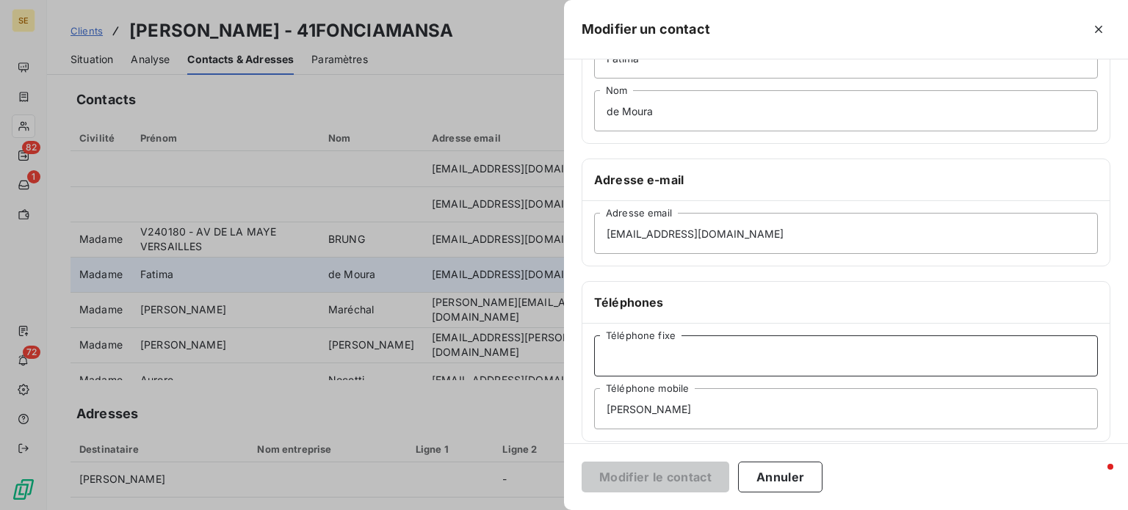
click at [642, 353] on input "Téléphone fixe" at bounding box center [846, 356] width 504 height 41
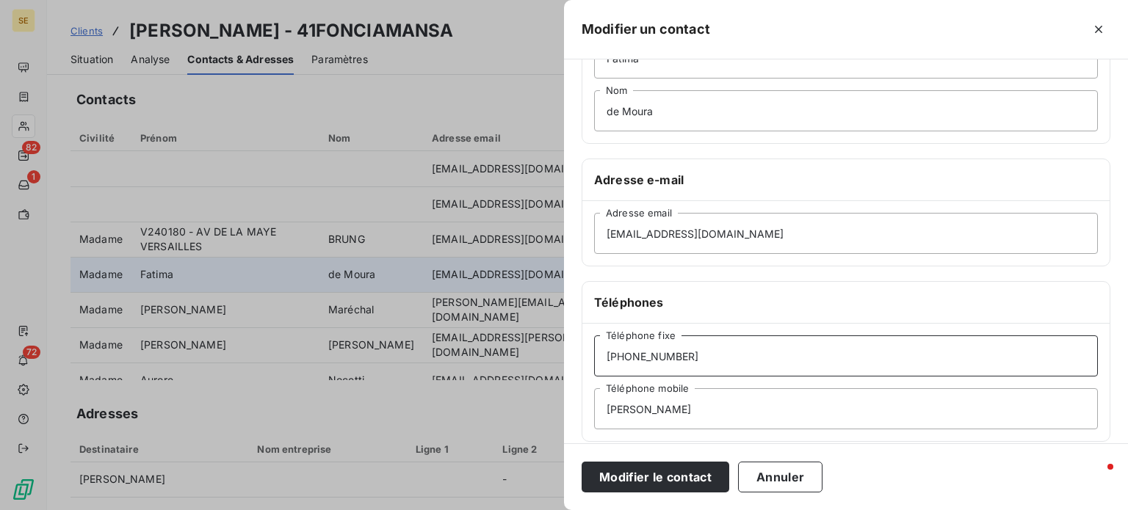
type input "[PHONE_NUMBER]"
click at [582, 462] on button "Modifier le contact" at bounding box center [656, 477] width 148 height 31
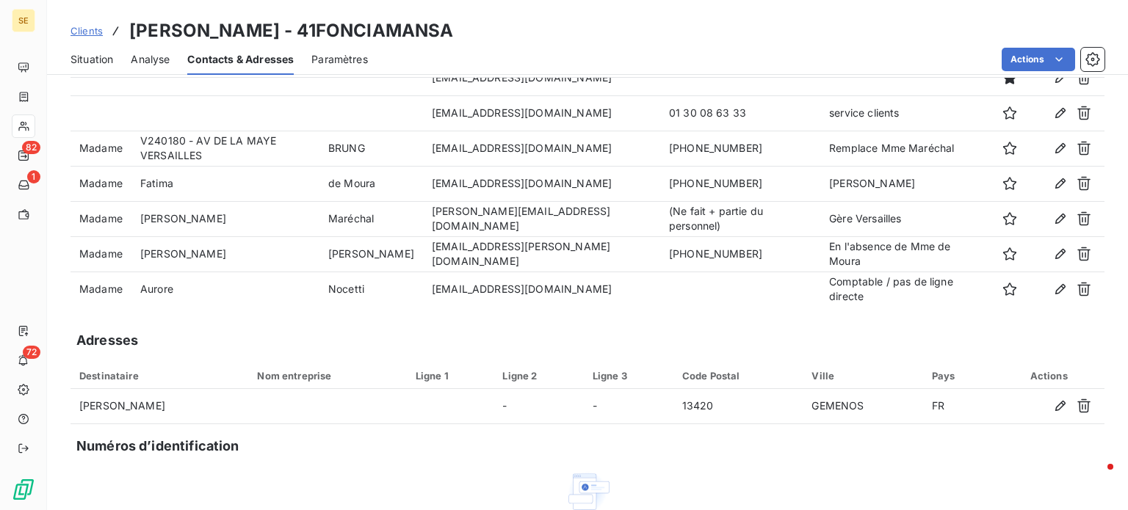
scroll to position [0, 0]
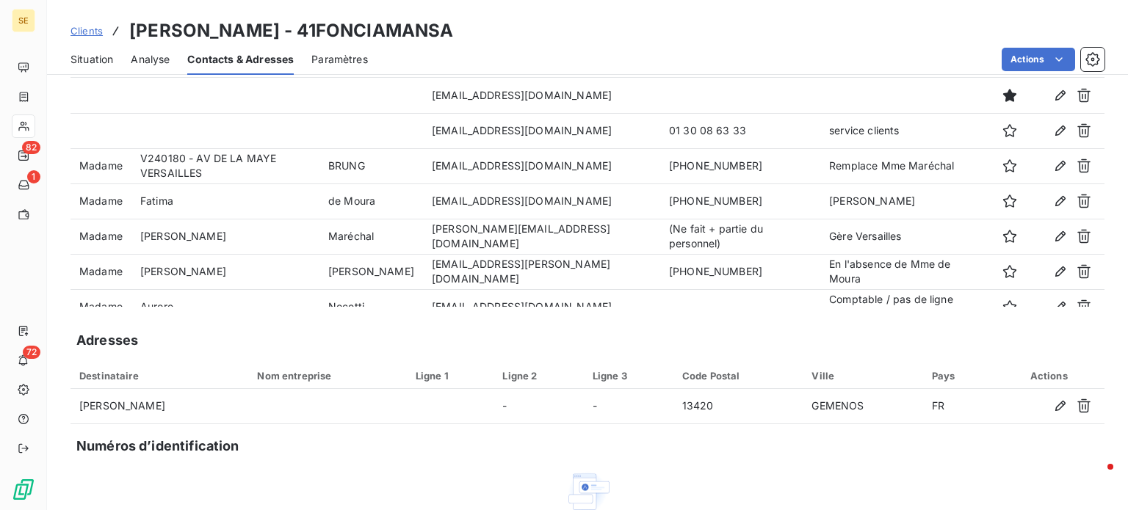
click at [85, 29] on span "Clients" at bounding box center [87, 31] width 32 height 12
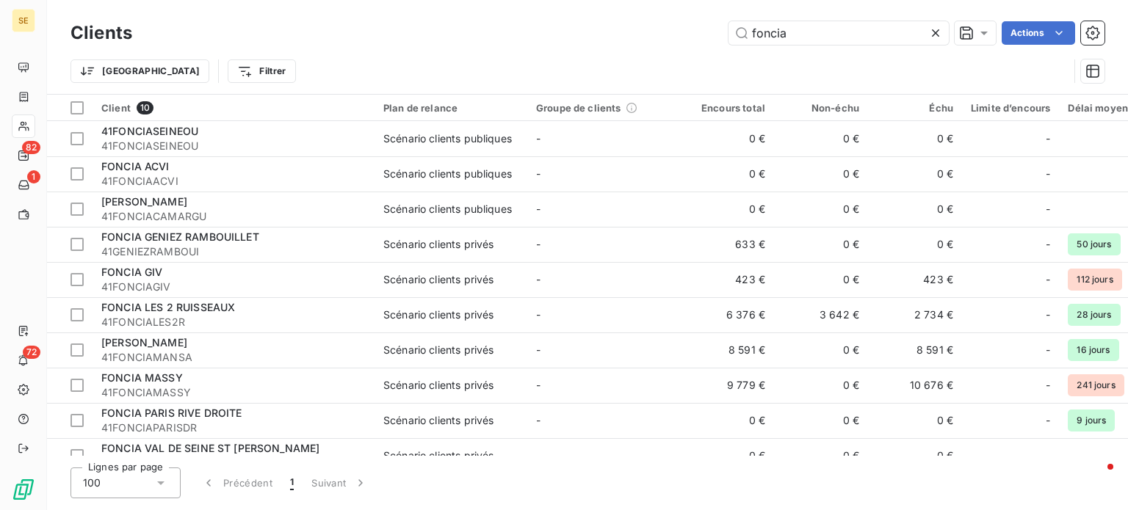
drag, startPoint x: 657, startPoint y: 35, endPoint x: 613, endPoint y: 35, distance: 44.8
click at [613, 35] on div "foncia Actions" at bounding box center [627, 33] width 955 height 24
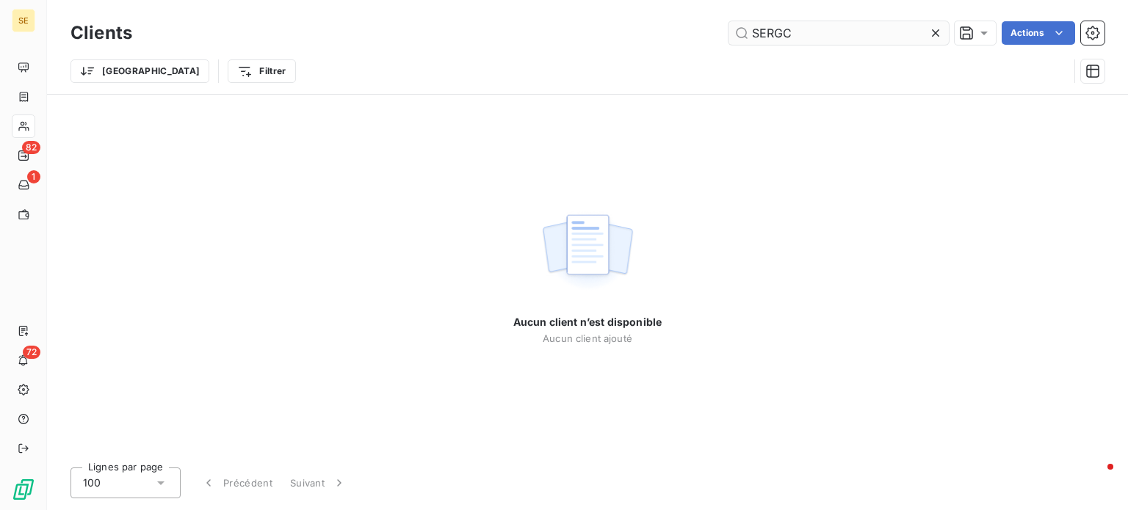
click at [784, 31] on input "SERGC" at bounding box center [839, 33] width 220 height 24
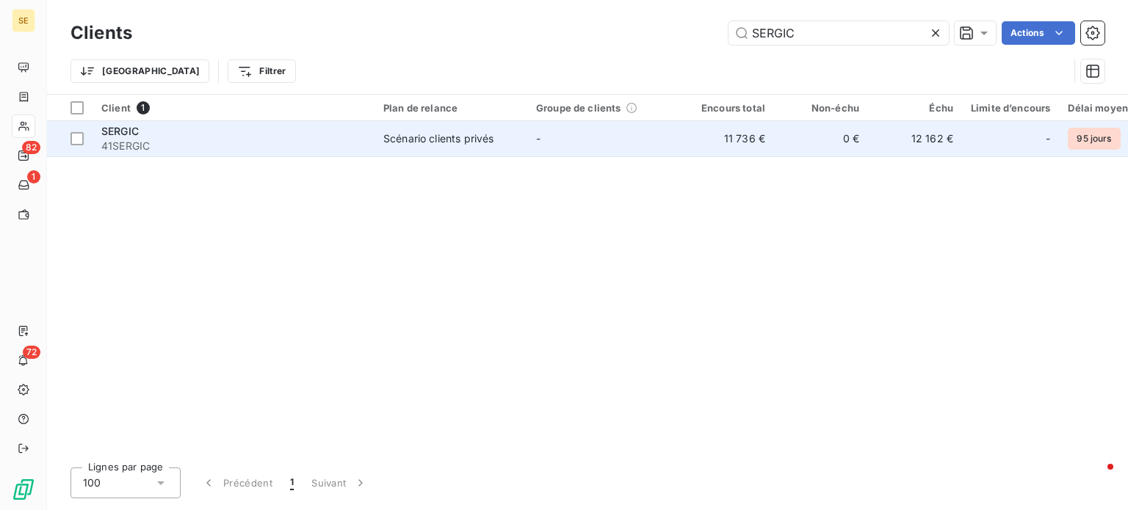
type input "SERGIC"
click at [267, 137] on div "SERGIC" at bounding box center [233, 131] width 264 height 15
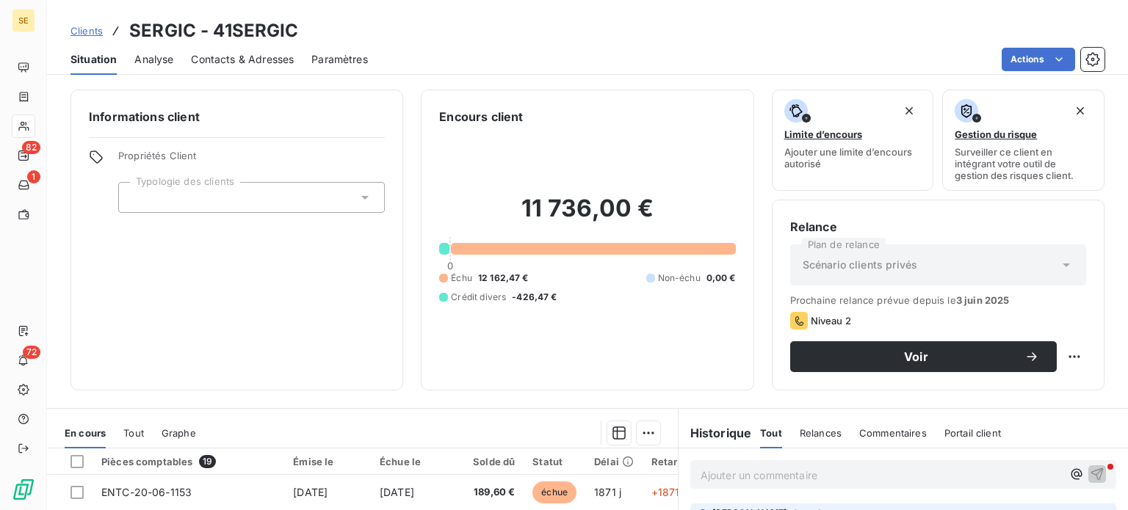
scroll to position [264, 0]
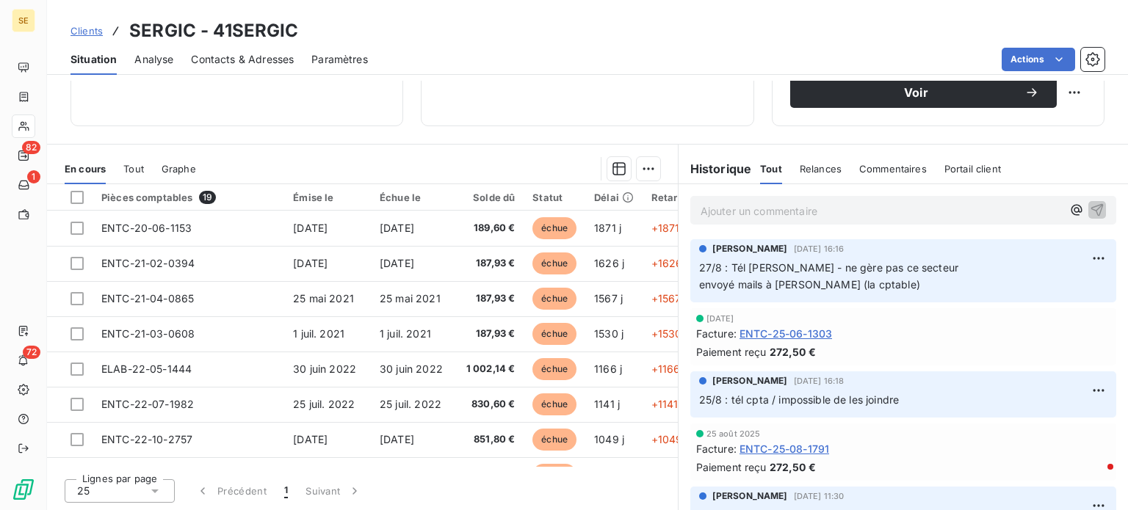
click at [228, 57] on span "Contacts & Adresses" at bounding box center [242, 59] width 103 height 15
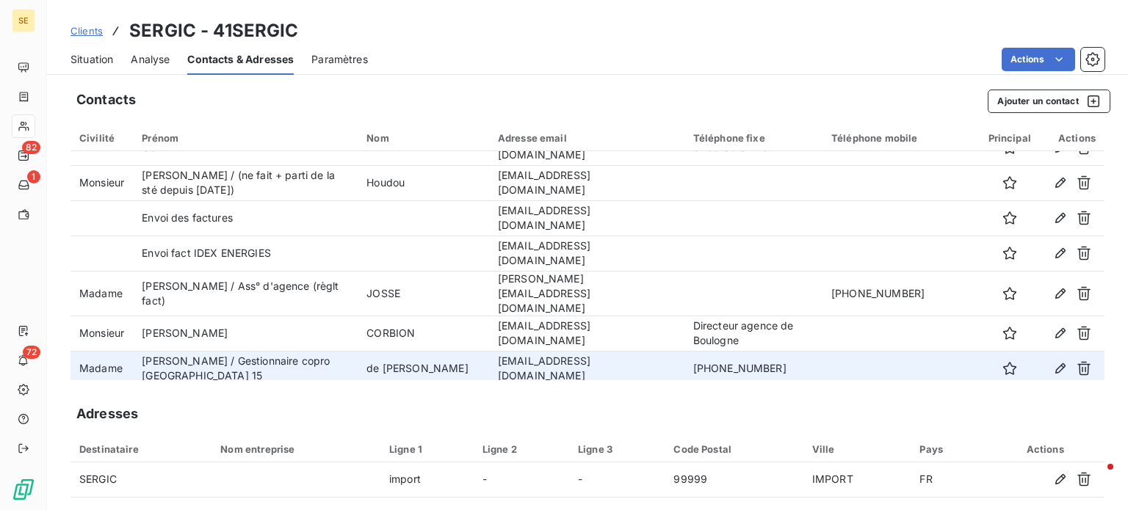
scroll to position [229, 0]
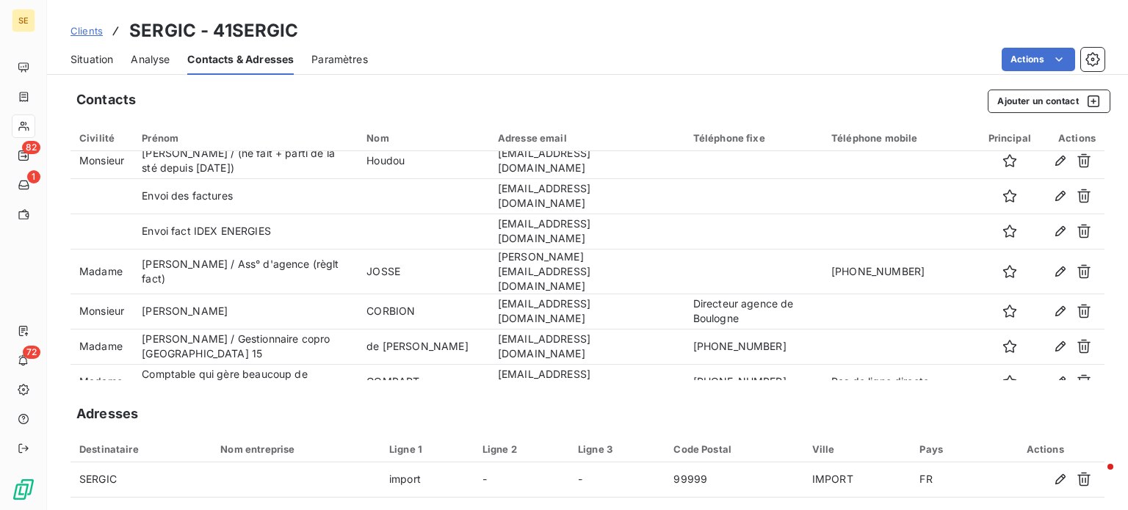
click at [85, 29] on span "Clients" at bounding box center [87, 31] width 32 height 12
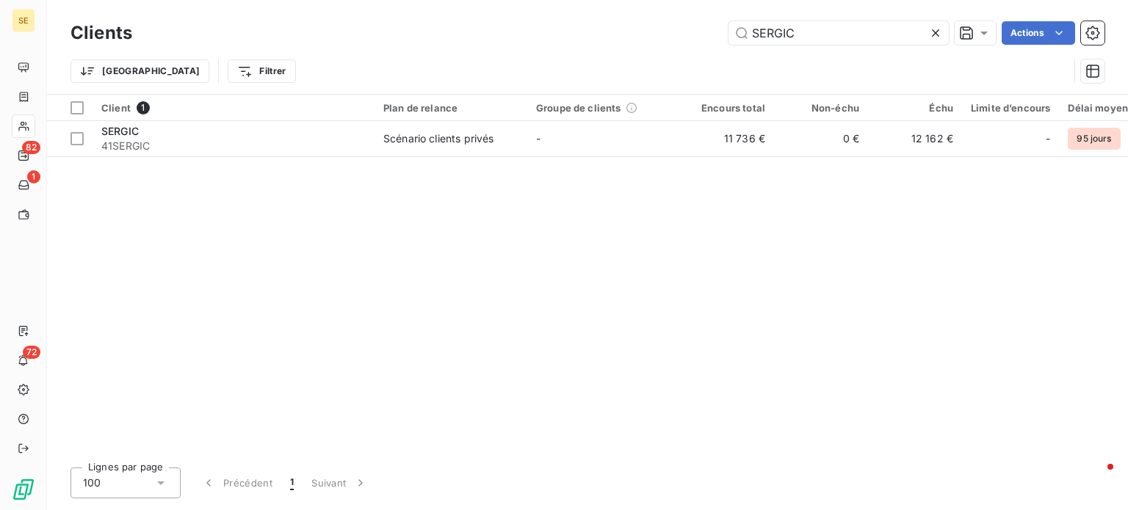
drag, startPoint x: 814, startPoint y: 30, endPoint x: 606, endPoint y: 29, distance: 207.9
click at [606, 29] on div "SERGIC Actions" at bounding box center [627, 33] width 955 height 24
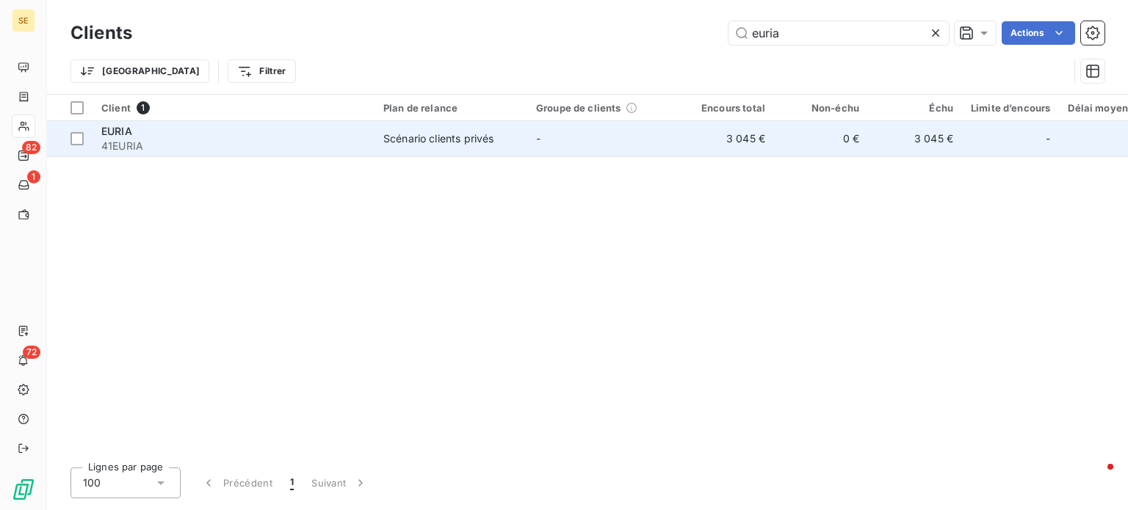
type input "euria"
click at [405, 146] on td "Scénario clients privés" at bounding box center [451, 138] width 153 height 35
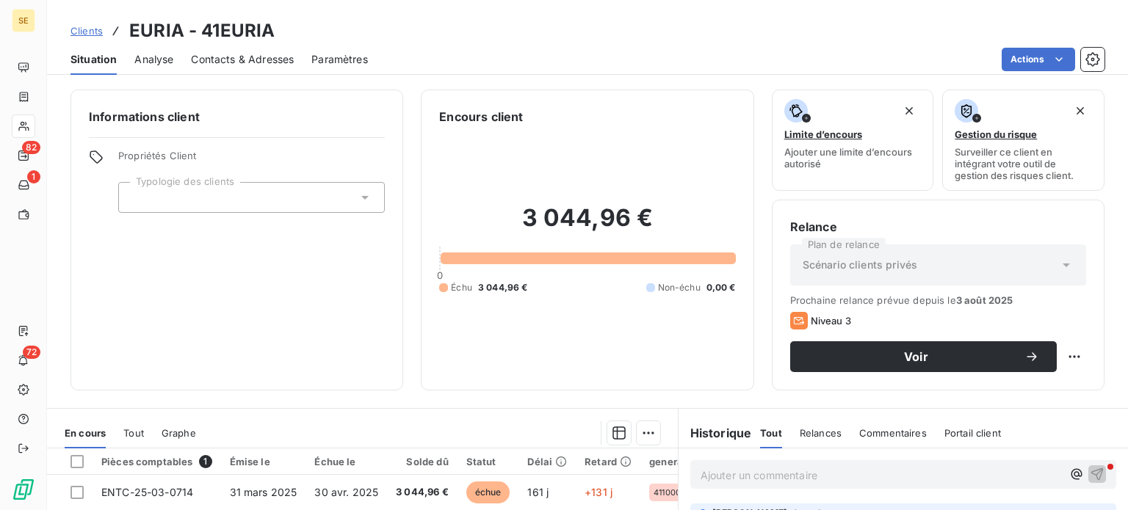
click at [242, 57] on span "Contacts & Adresses" at bounding box center [242, 59] width 103 height 15
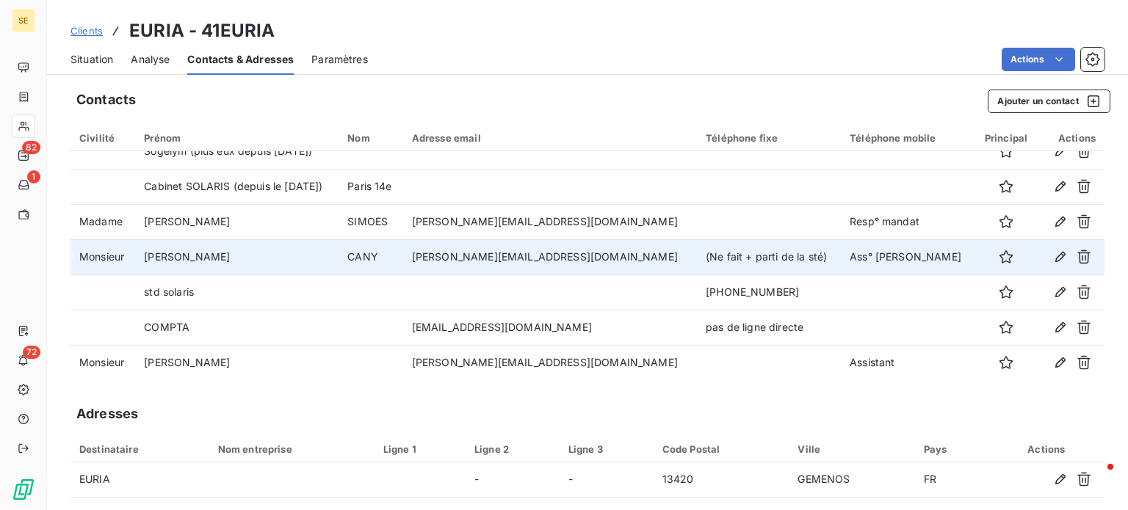
scroll to position [73, 0]
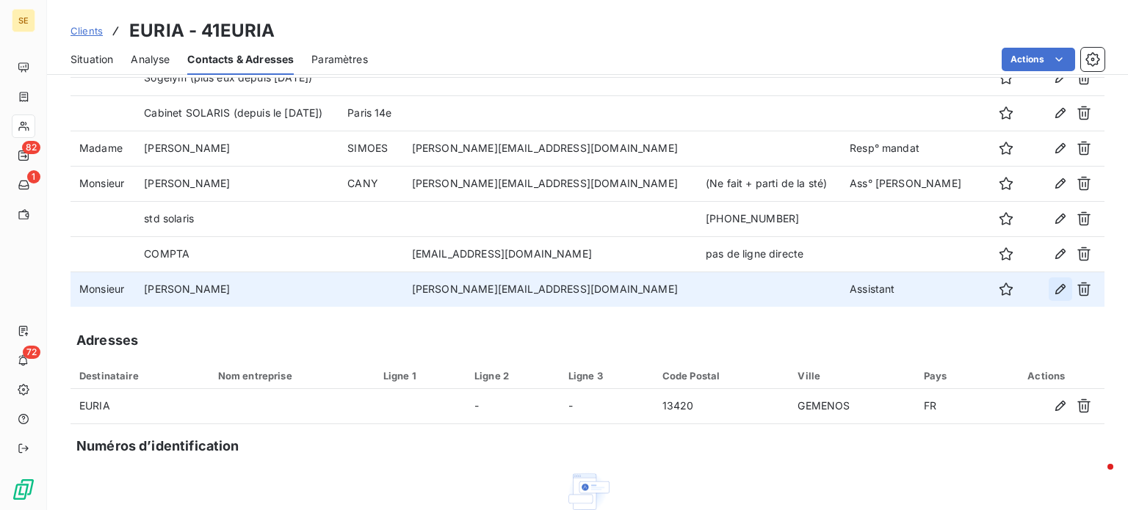
click at [1055, 286] on icon "button" at bounding box center [1060, 289] width 10 height 10
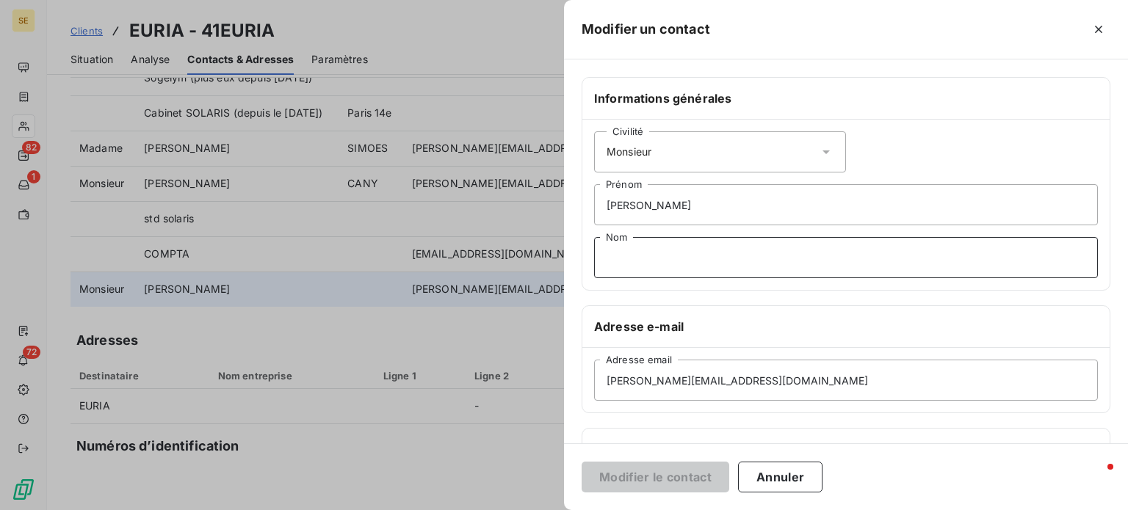
click at [656, 258] on input "Nom" at bounding box center [846, 257] width 504 height 41
type input "p"
type input "POPOV"
click at [582, 462] on button "Modifier le contact" at bounding box center [656, 477] width 148 height 31
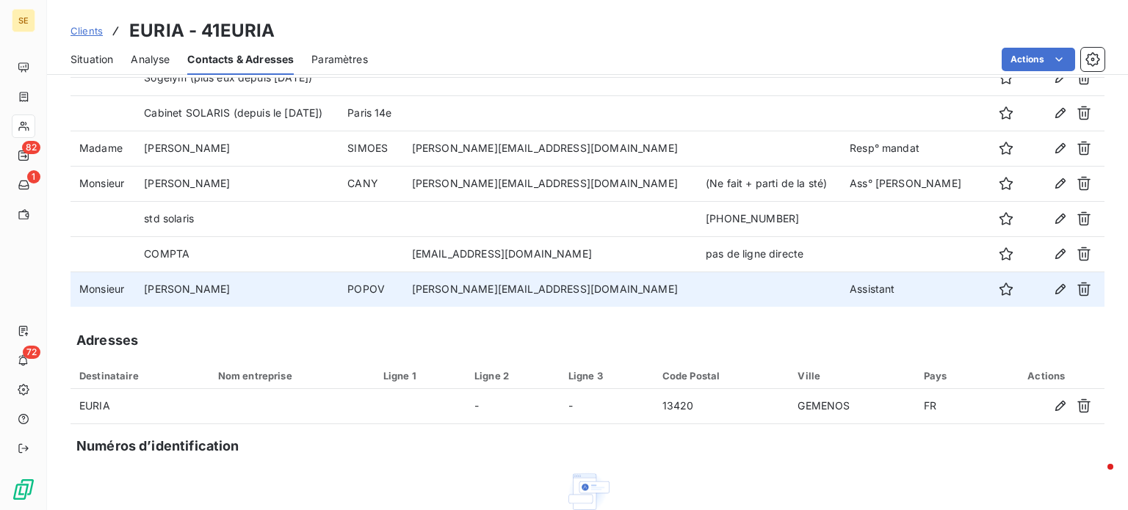
click at [89, 26] on span "Clients" at bounding box center [87, 31] width 32 height 12
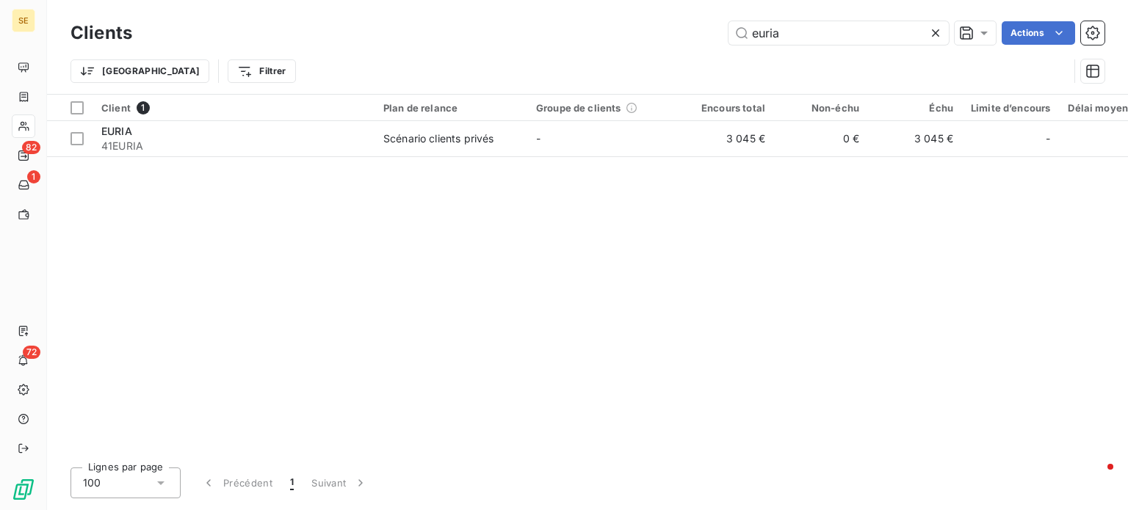
drag, startPoint x: 574, startPoint y: 30, endPoint x: 402, endPoint y: 32, distance: 171.9
click at [402, 32] on div "euria Actions" at bounding box center [627, 33] width 955 height 24
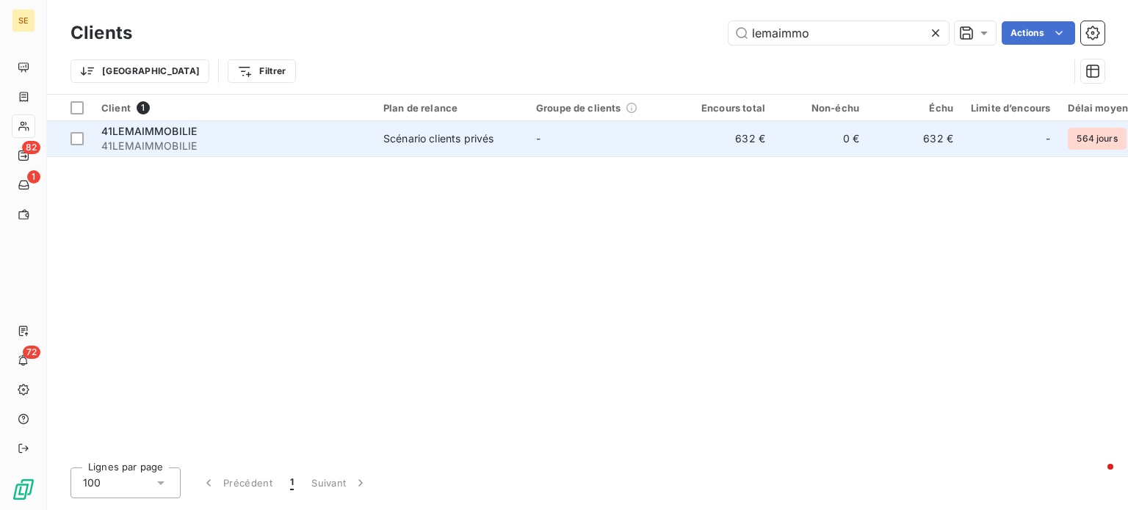
type input "lemaimmo"
click at [184, 134] on span "41LEMAIMMOBILIE" at bounding box center [148, 131] width 95 height 12
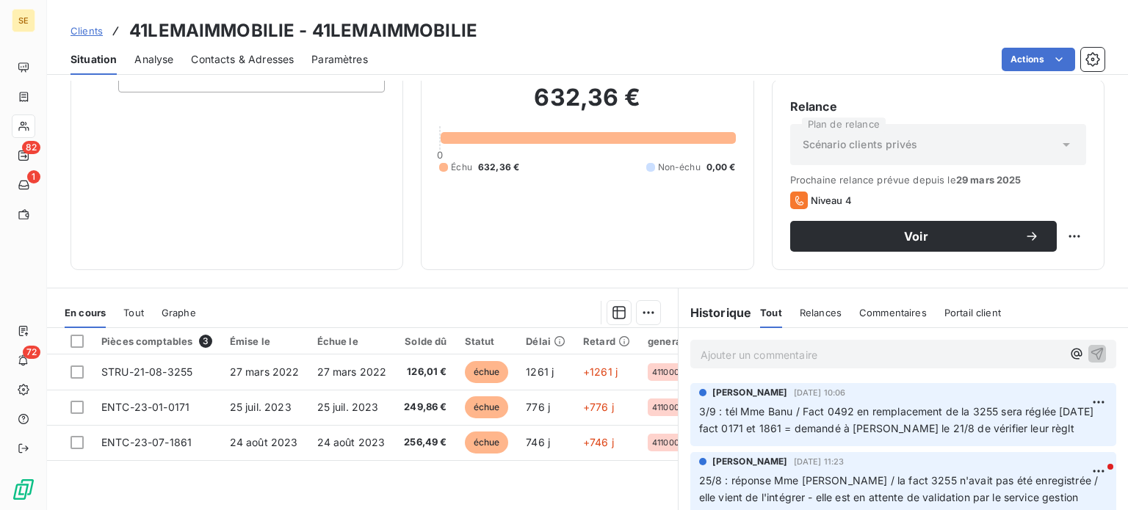
scroll to position [264, 0]
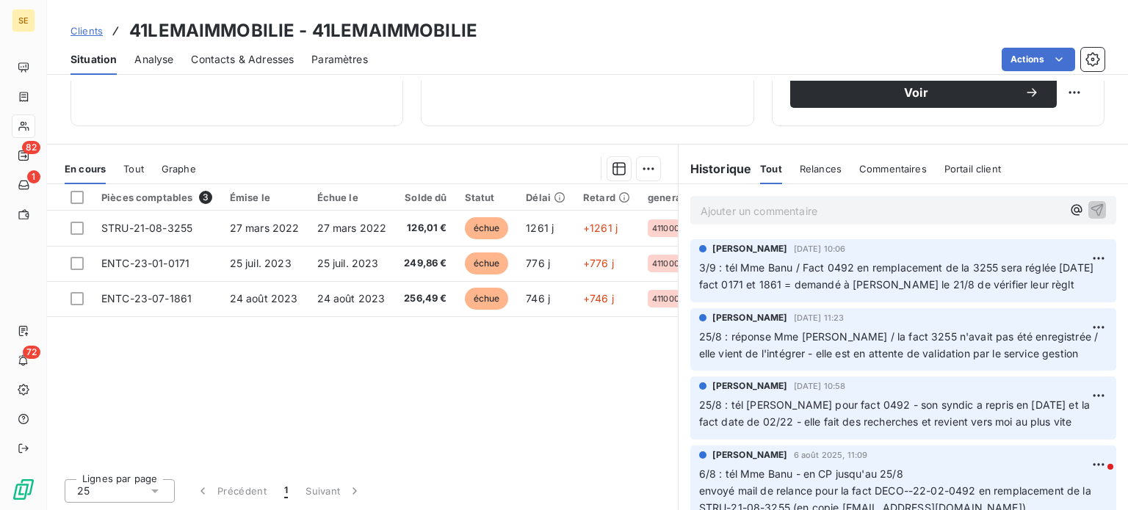
click at [85, 29] on span "Clients" at bounding box center [87, 31] width 32 height 12
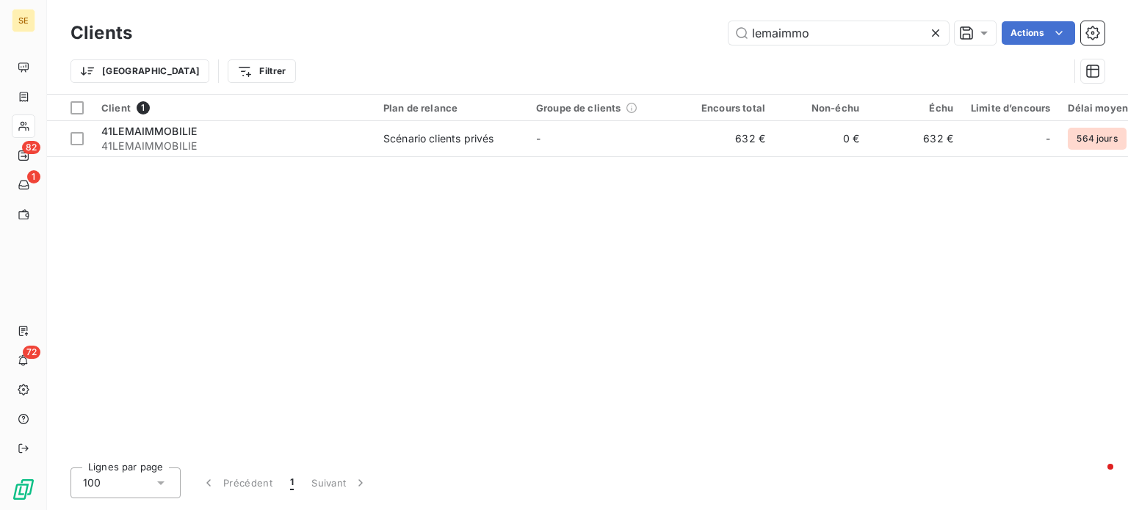
drag, startPoint x: 840, startPoint y: 43, endPoint x: 549, endPoint y: 48, distance: 290.9
click at [552, 48] on div "Clients lemaimmo Actions Trier Filtrer" at bounding box center [588, 56] width 1034 height 76
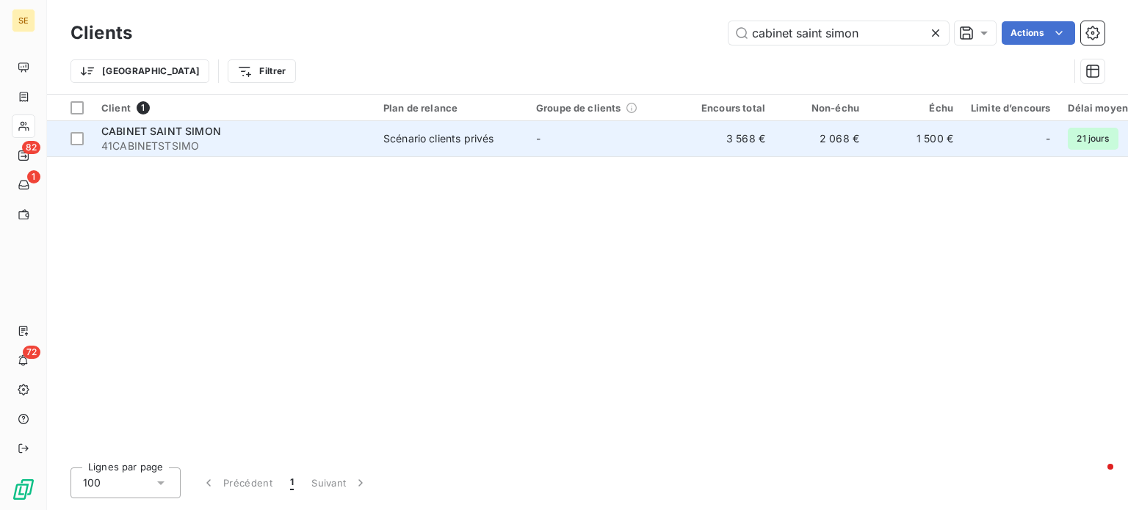
type input "cabinet saint simon"
click at [421, 146] on td "Scénario clients privés" at bounding box center [451, 138] width 153 height 35
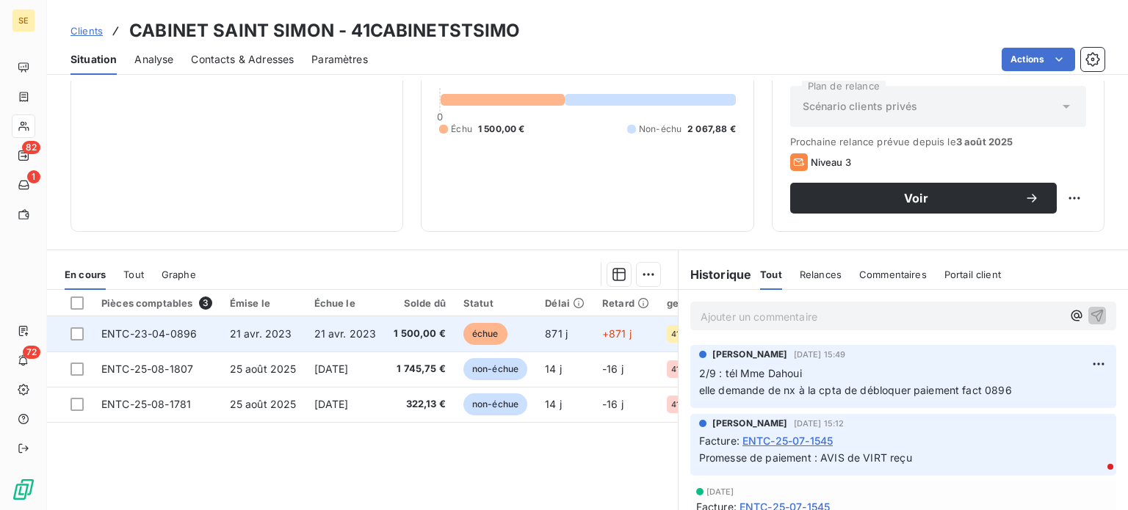
scroll to position [264, 0]
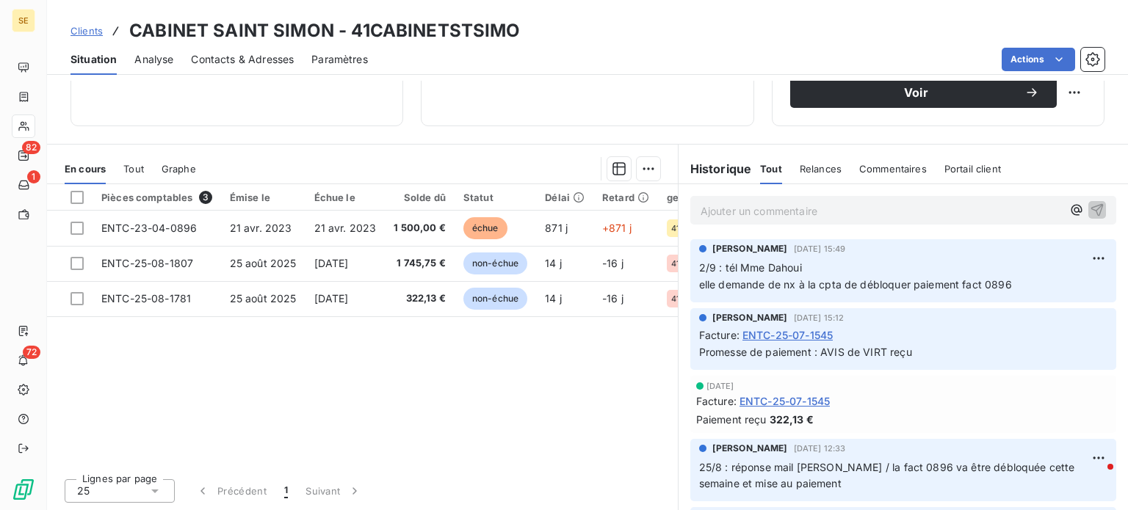
click at [82, 29] on span "Clients" at bounding box center [87, 31] width 32 height 12
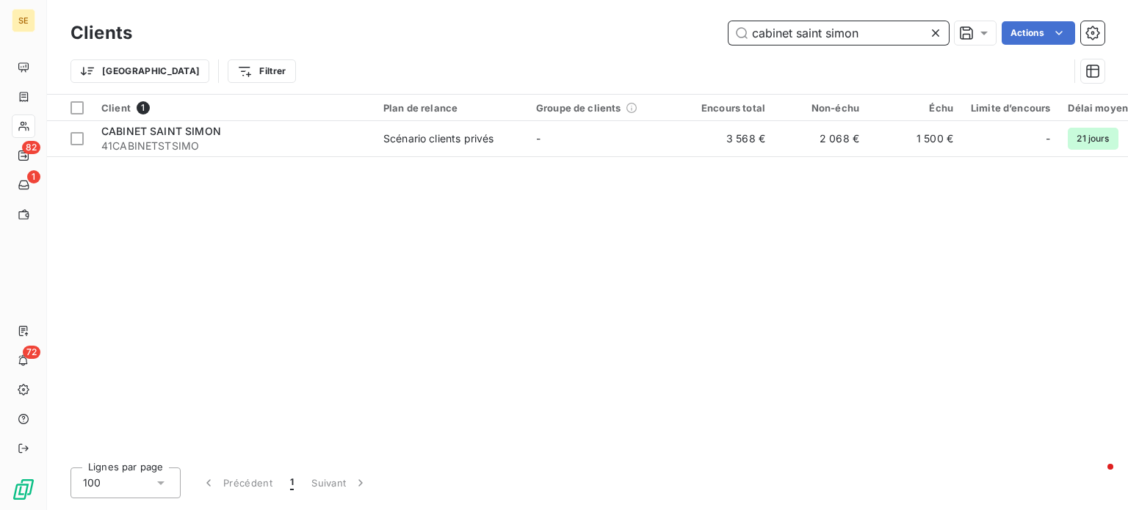
drag, startPoint x: 811, startPoint y: 37, endPoint x: 638, endPoint y: 46, distance: 172.8
click at [638, 46] on div "Clients cabinet saint simon Actions" at bounding box center [588, 33] width 1034 height 31
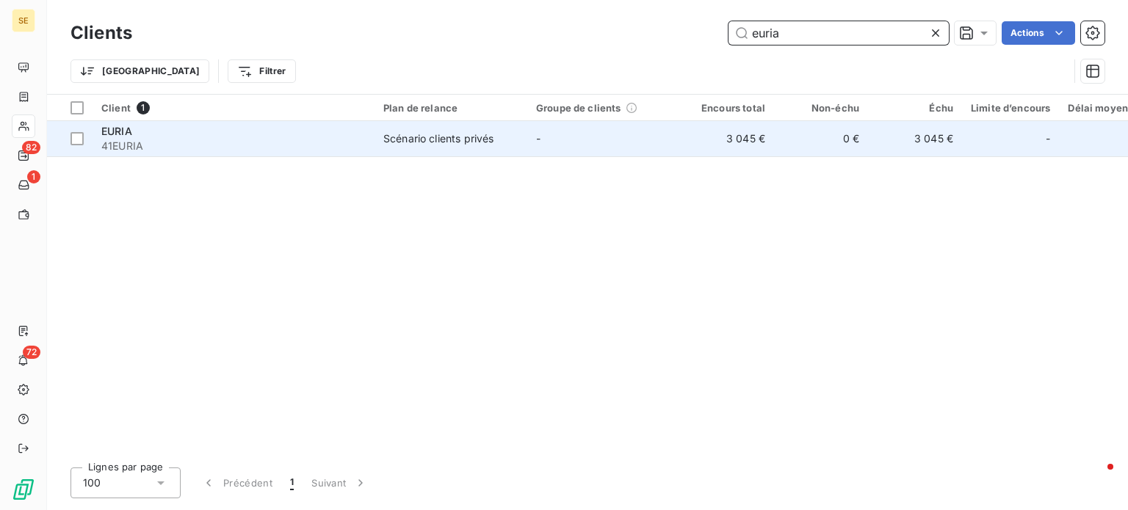
type input "euria"
click at [467, 151] on td "Scénario clients privés" at bounding box center [451, 138] width 153 height 35
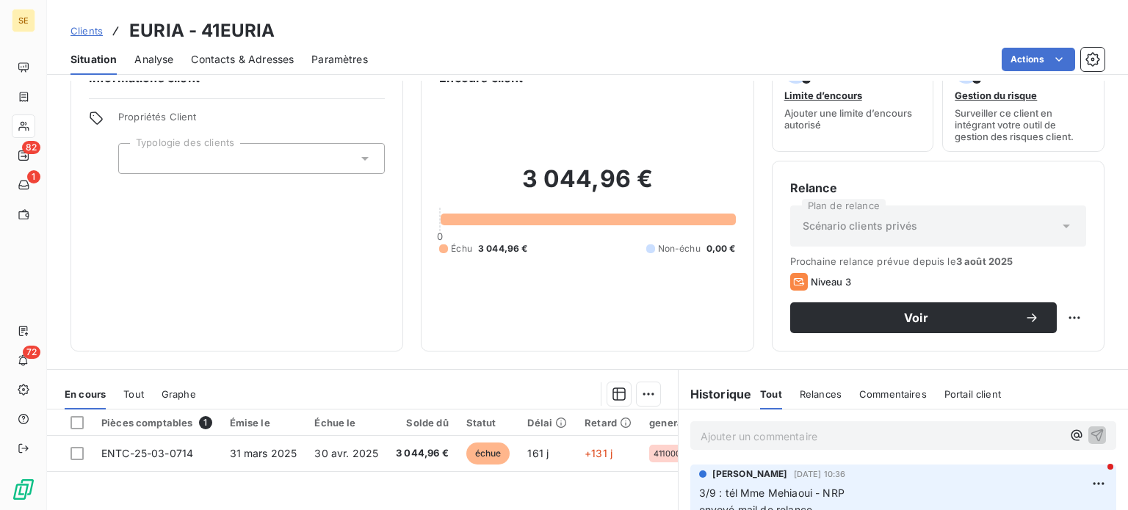
scroll to position [147, 0]
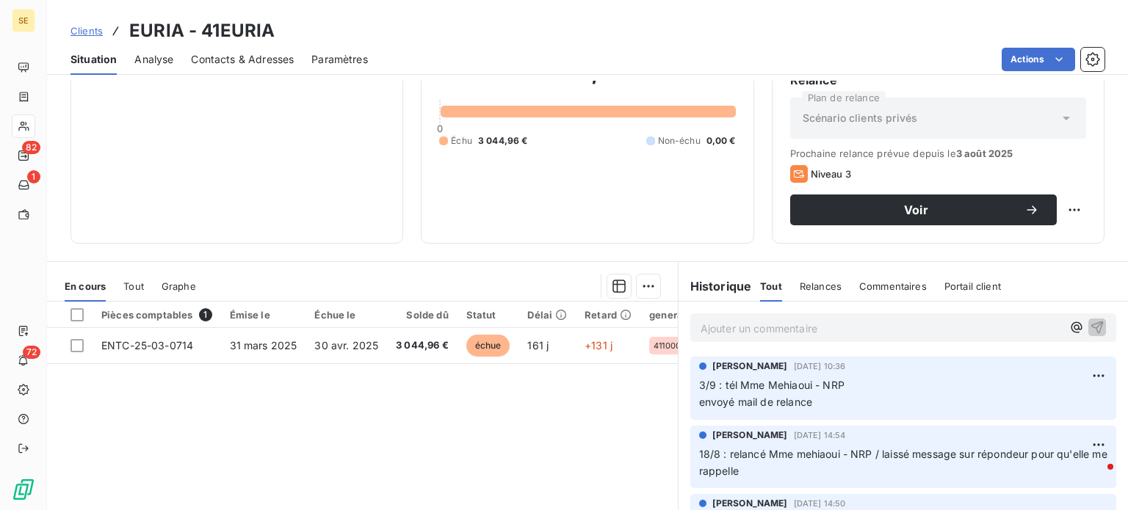
click at [274, 53] on span "Contacts & Adresses" at bounding box center [242, 59] width 103 height 15
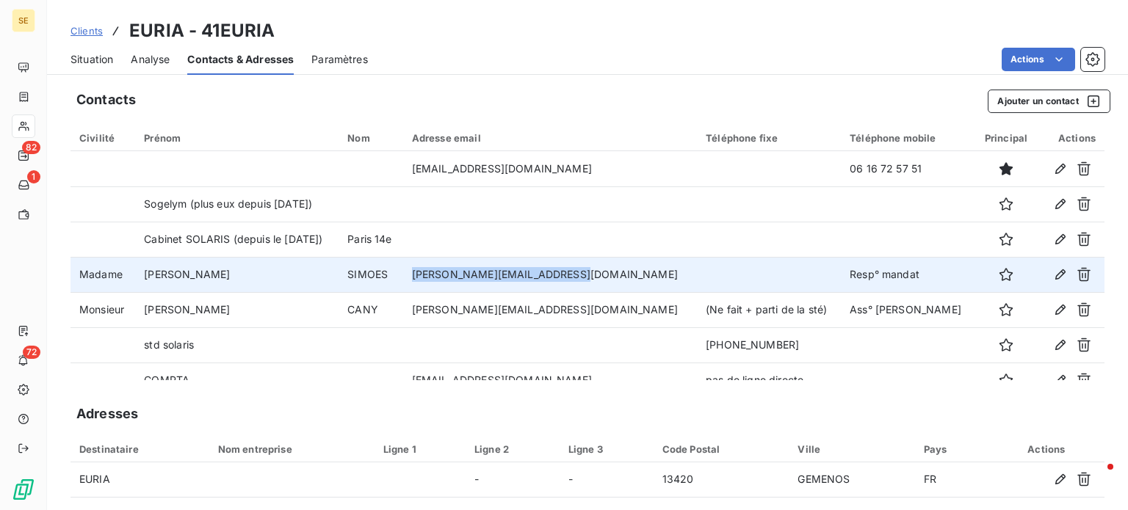
drag, startPoint x: 444, startPoint y: 279, endPoint x: 580, endPoint y: 279, distance: 136.6
click at [580, 279] on td "[PERSON_NAME][EMAIL_ADDRESS][DOMAIN_NAME]" at bounding box center [550, 274] width 294 height 35
copy td "[PERSON_NAME][EMAIL_ADDRESS][DOMAIN_NAME]"
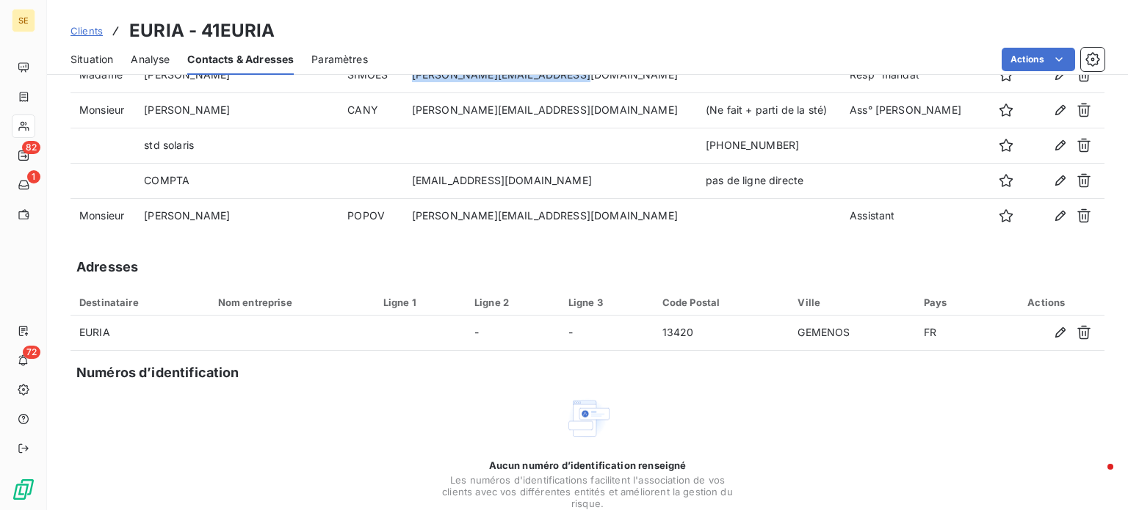
click at [87, 29] on span "Clients" at bounding box center [87, 31] width 32 height 12
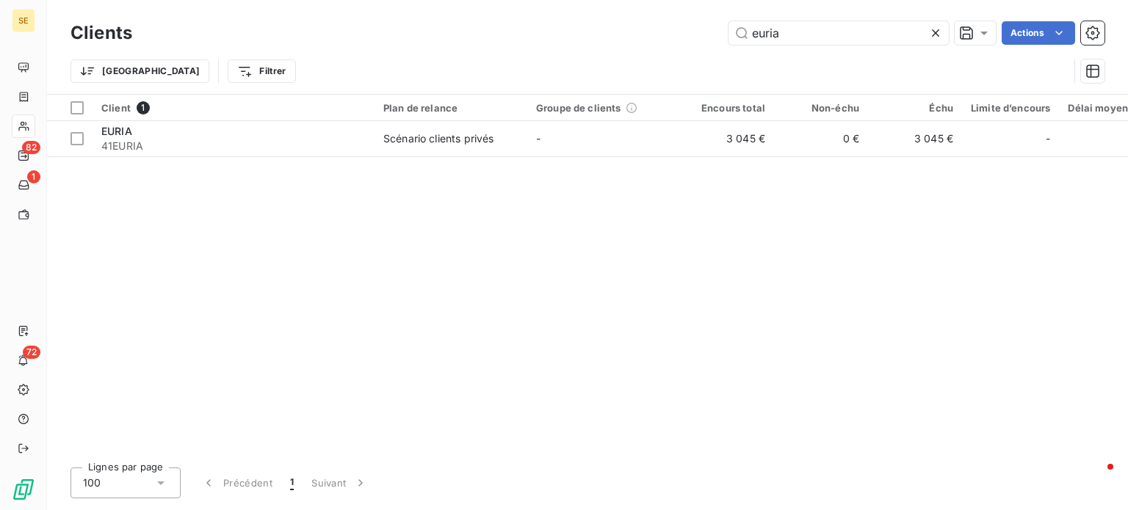
drag, startPoint x: 724, startPoint y: 29, endPoint x: 355, endPoint y: 34, distance: 368.8
click at [376, 31] on div "euria Actions" at bounding box center [627, 33] width 955 height 24
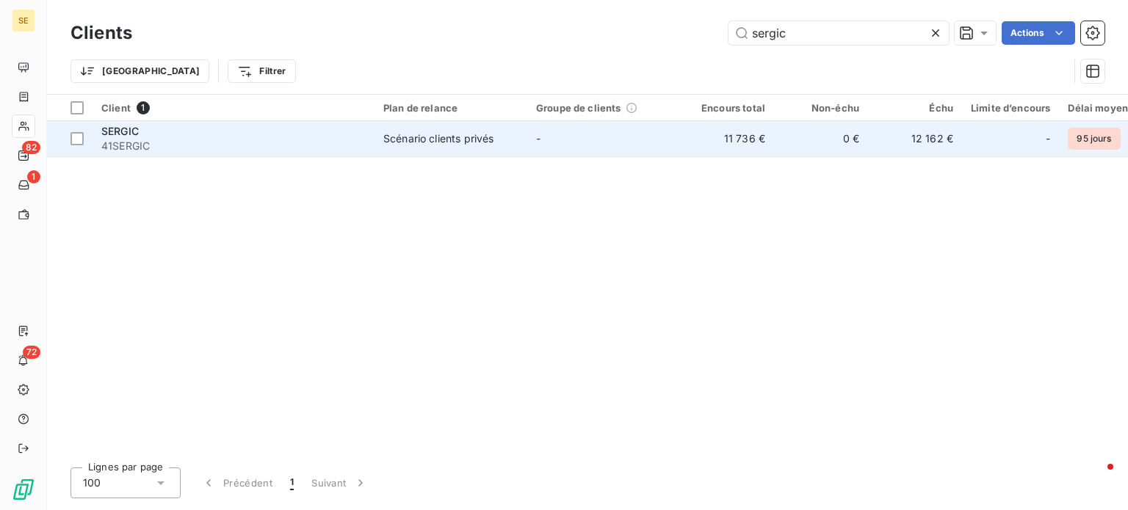
type input "sergic"
click at [227, 139] on span "41SERGIC" at bounding box center [233, 146] width 264 height 15
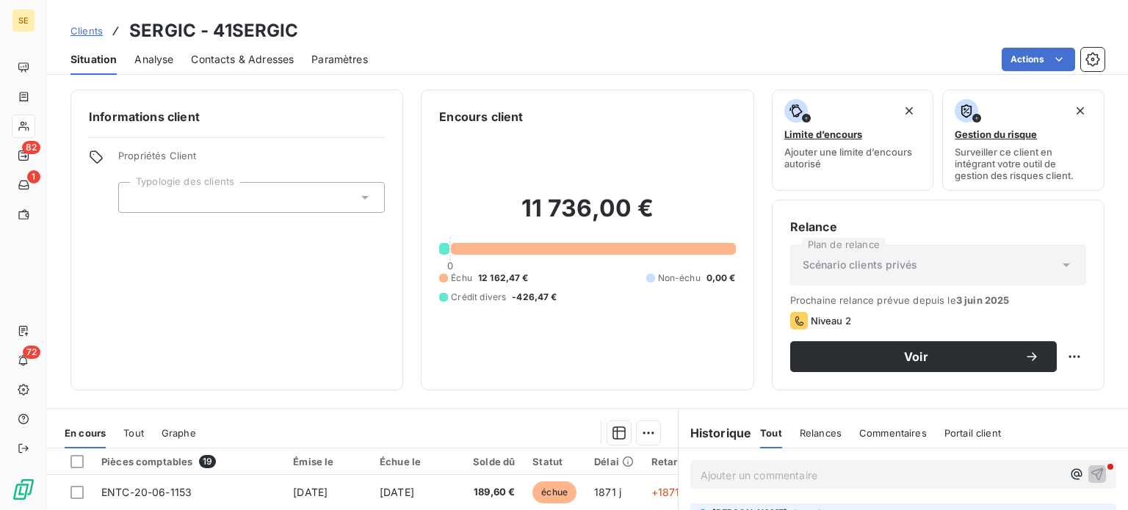
click at [251, 55] on span "Contacts & Adresses" at bounding box center [242, 59] width 103 height 15
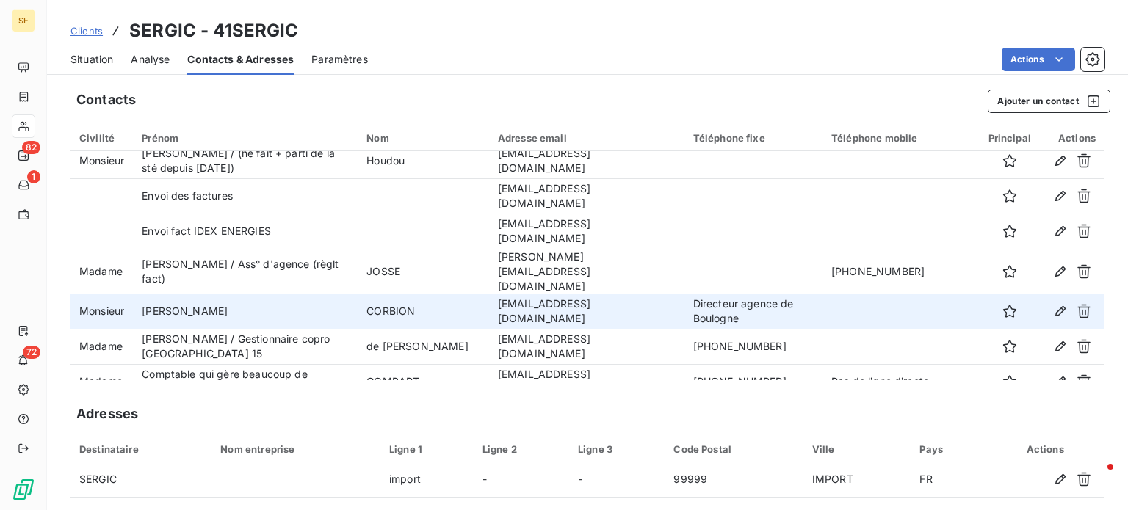
scroll to position [211, 0]
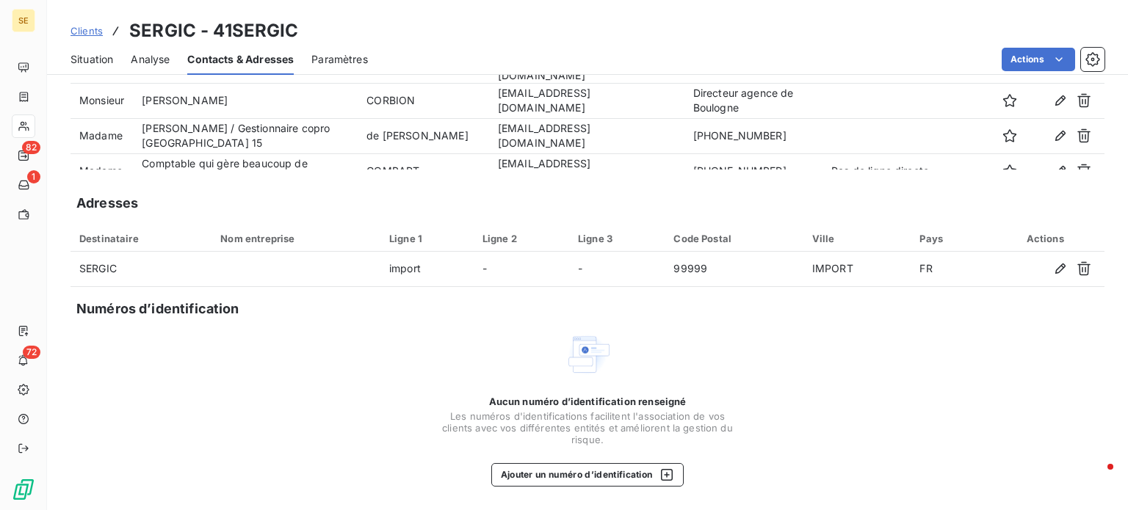
click at [82, 29] on span "Clients" at bounding box center [87, 31] width 32 height 12
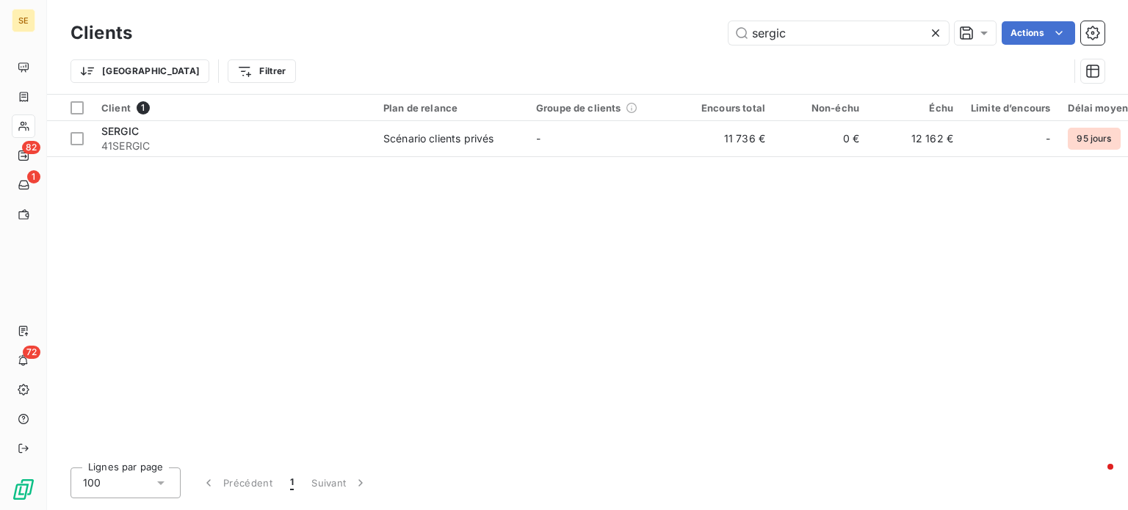
drag, startPoint x: 819, startPoint y: 34, endPoint x: 646, endPoint y: 37, distance: 173.4
click at [646, 37] on div "sergic Actions" at bounding box center [627, 33] width 955 height 24
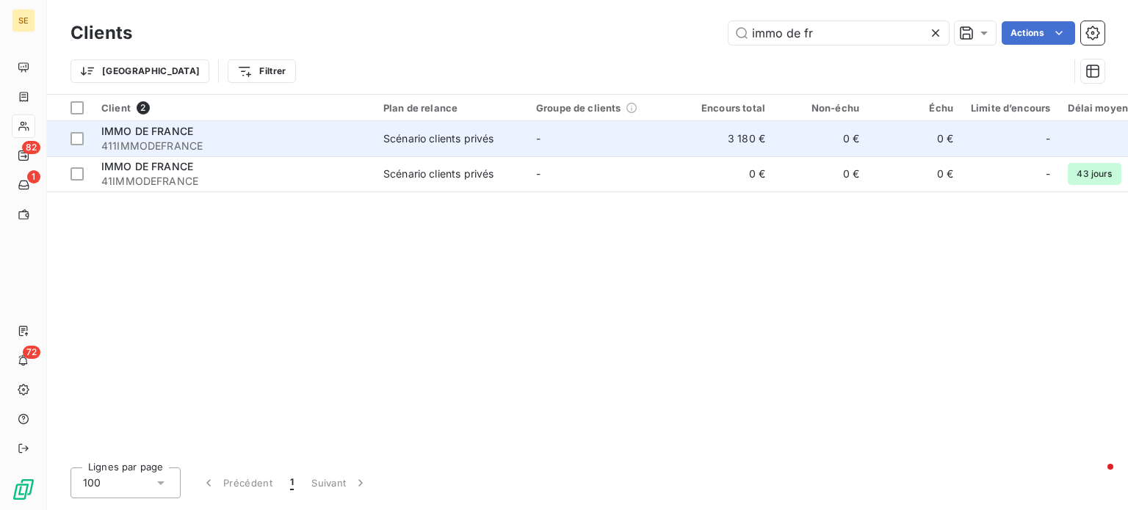
type input "immo de fr"
click at [259, 142] on span "411IMMODEFRANCE" at bounding box center [233, 146] width 264 height 15
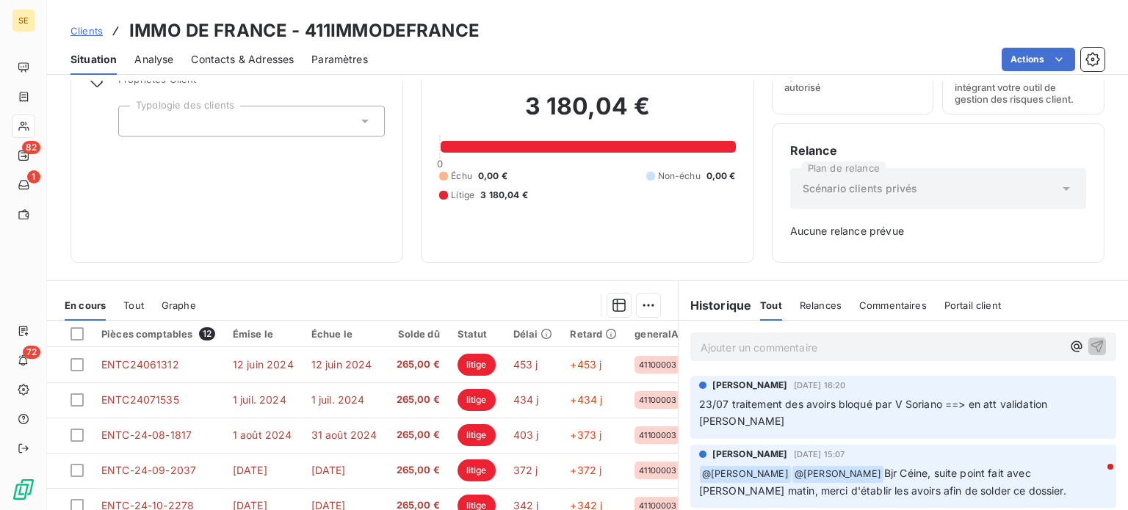
scroll to position [212, 0]
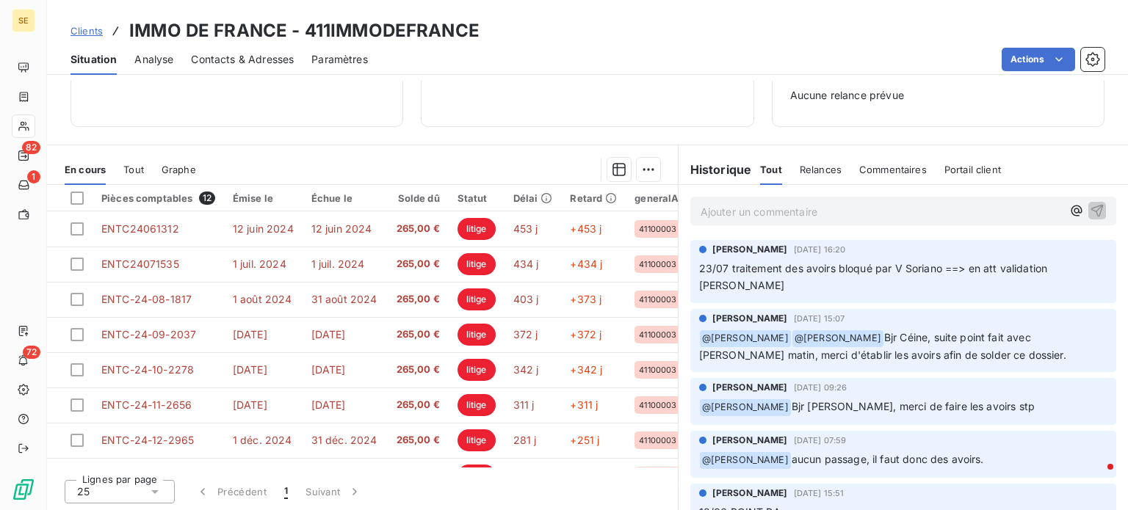
click at [89, 31] on span "Clients" at bounding box center [87, 31] width 32 height 12
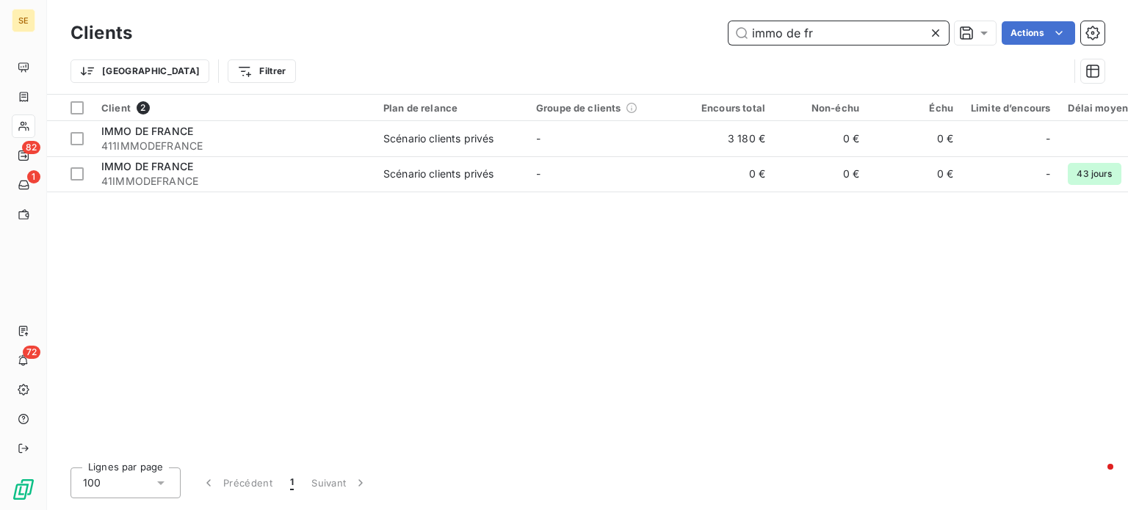
drag, startPoint x: 842, startPoint y: 35, endPoint x: 609, endPoint y: 37, distance: 233.6
click at [609, 37] on div "immo de fr Actions" at bounding box center [627, 33] width 955 height 24
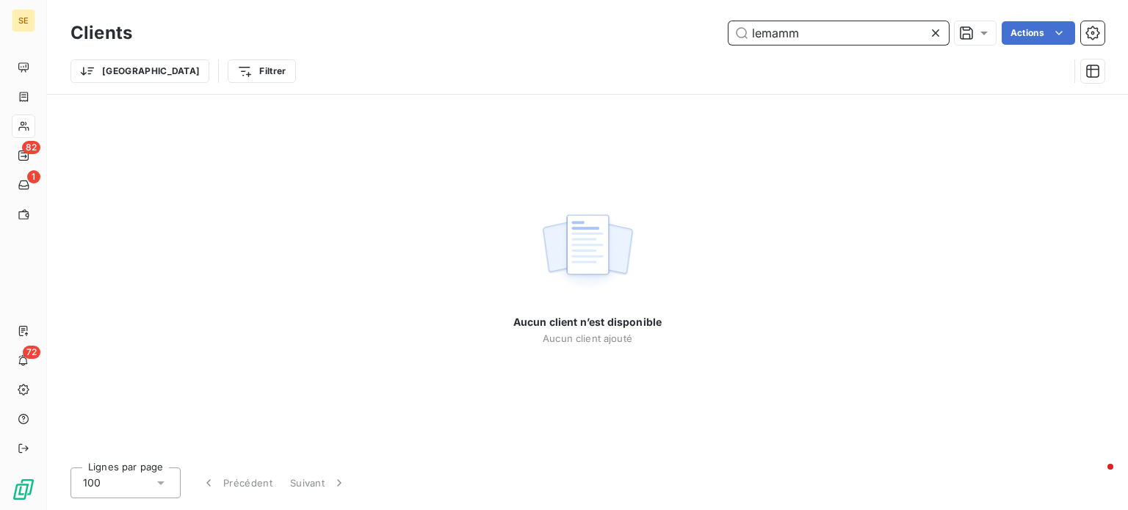
click at [773, 28] on input "lemamm" at bounding box center [839, 33] width 220 height 24
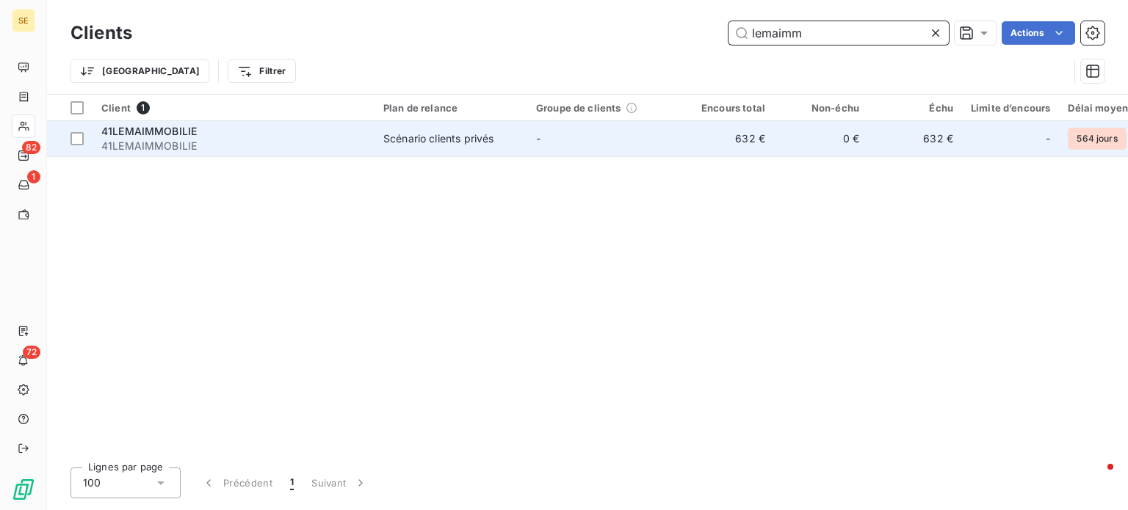
type input "lemaimm"
click at [270, 144] on span "41LEMAIMMOBILIE" at bounding box center [233, 146] width 264 height 15
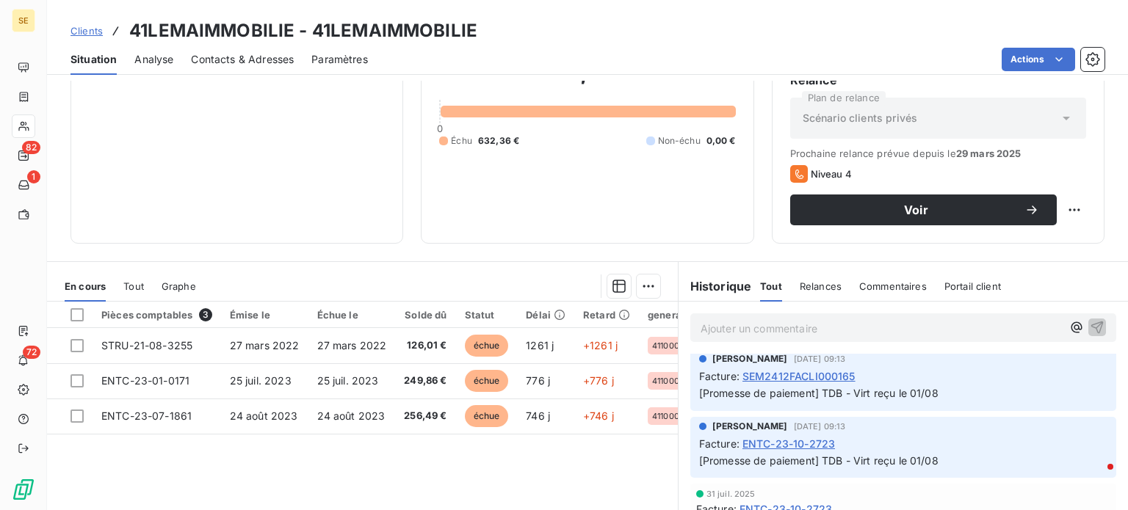
scroll to position [441, 0]
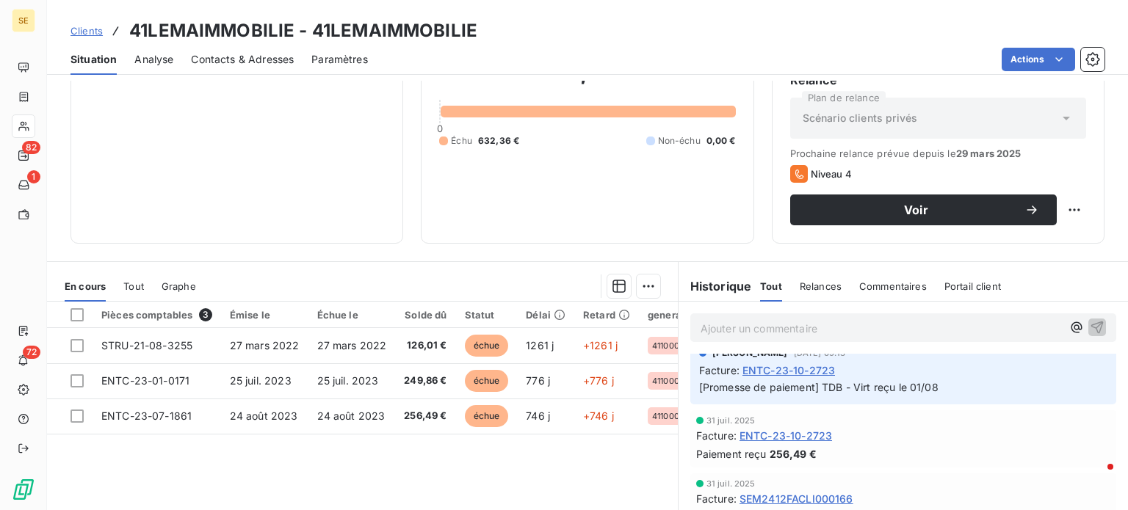
click at [141, 284] on span "Tout" at bounding box center [133, 287] width 21 height 12
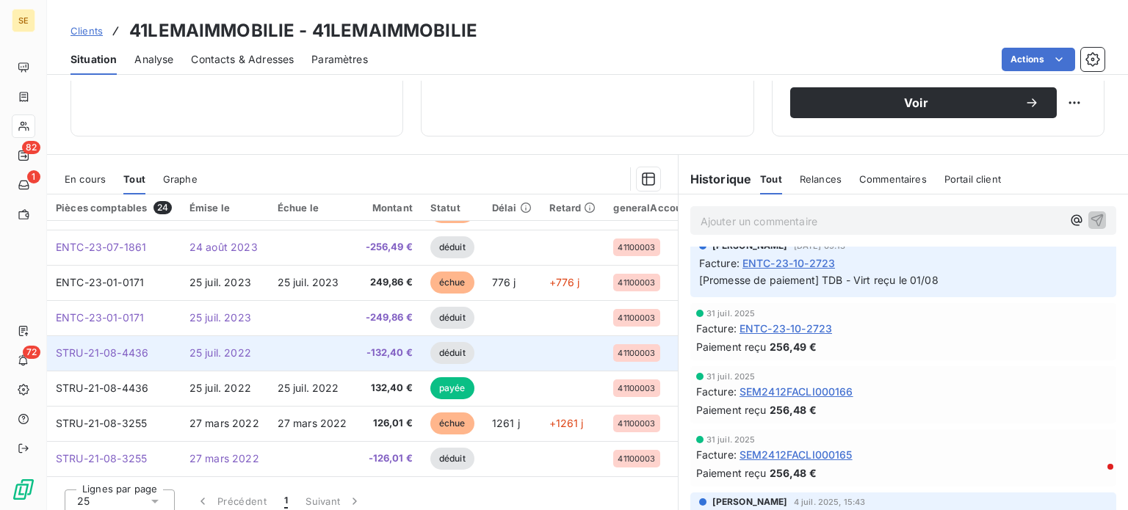
scroll to position [264, 0]
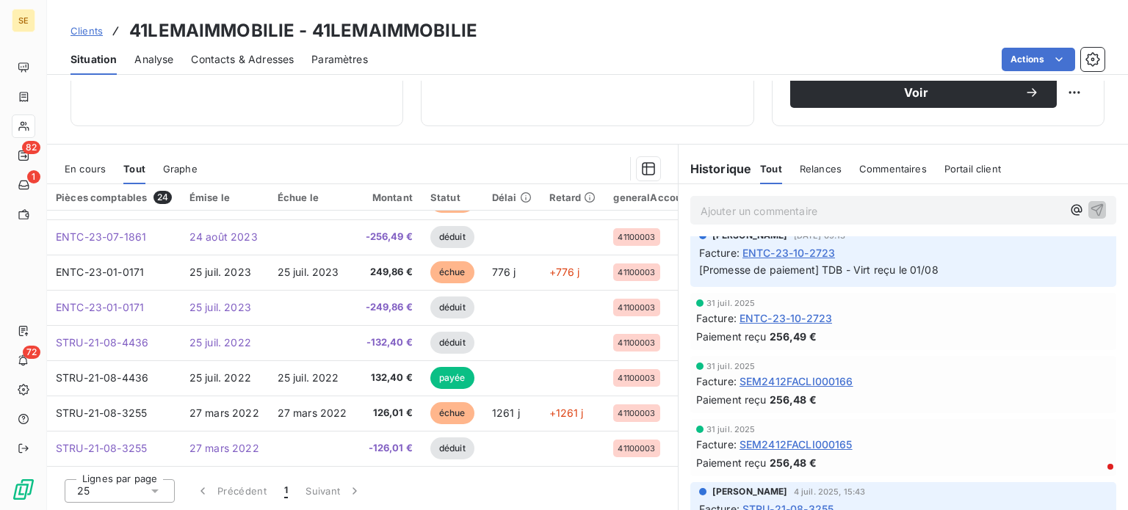
click at [156, 491] on icon at bounding box center [155, 491] width 15 height 15
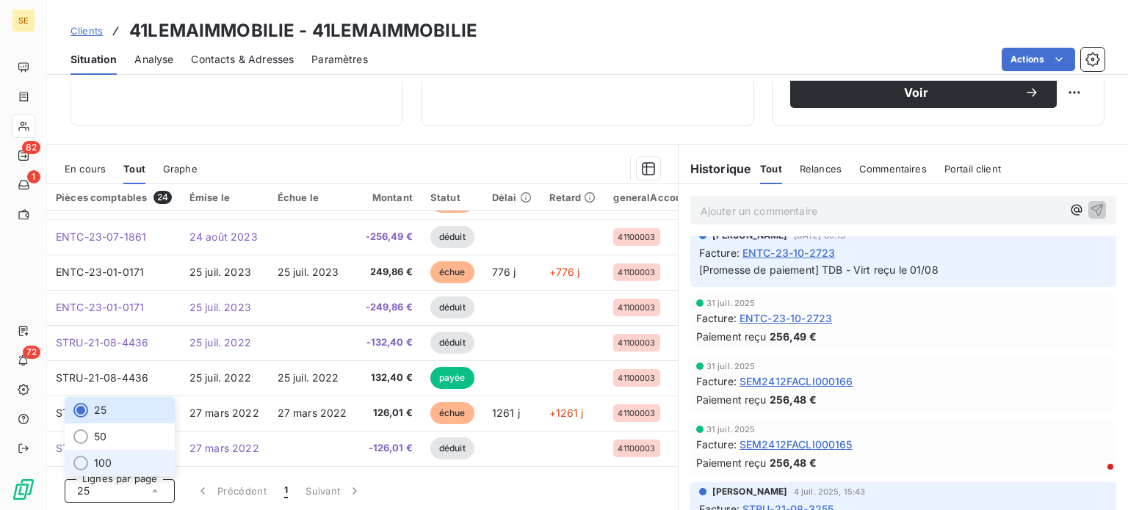
click at [107, 464] on span "100" at bounding box center [103, 463] width 18 height 15
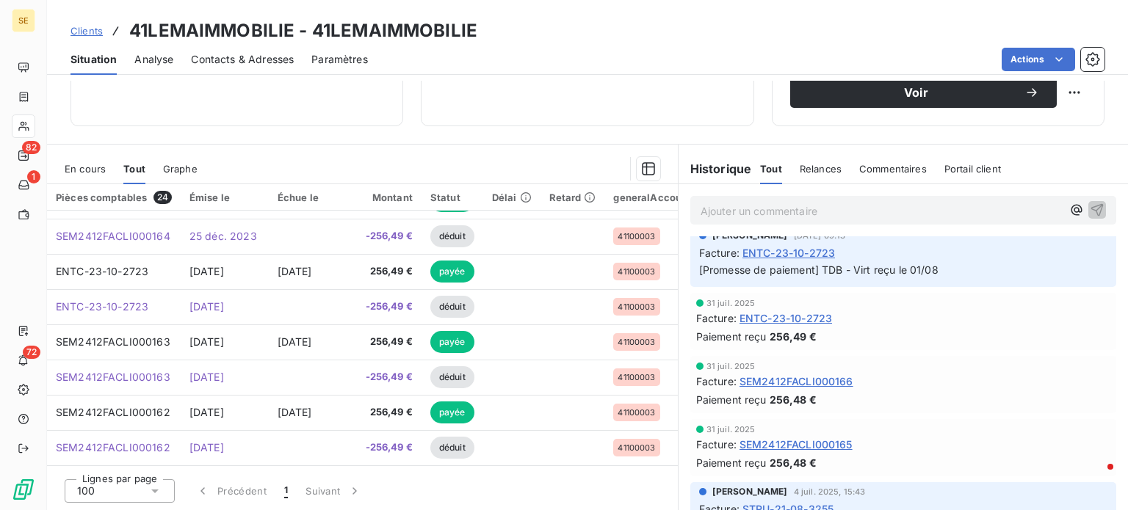
scroll to position [302, 0]
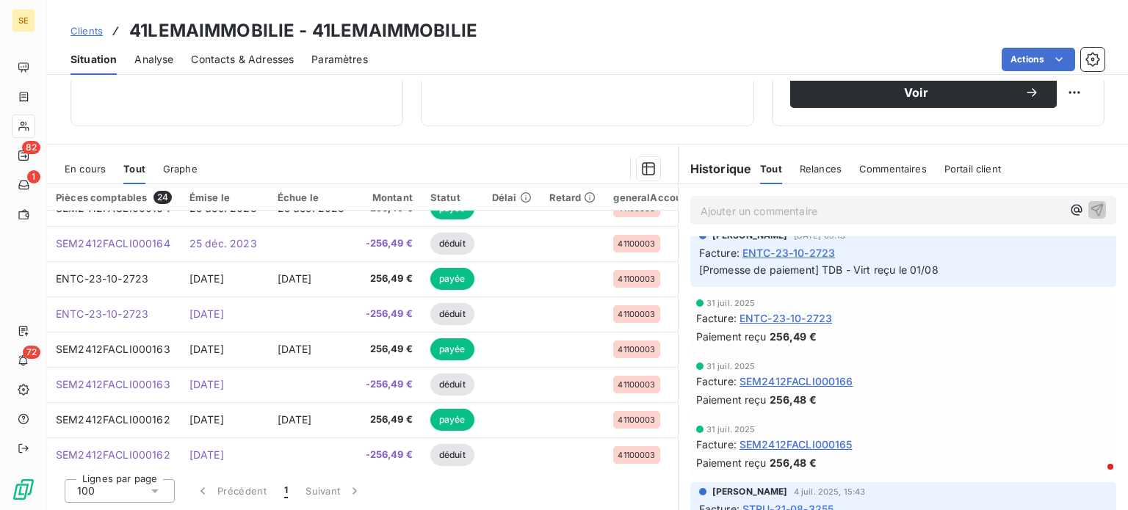
click at [84, 164] on span "En cours" at bounding box center [85, 169] width 41 height 12
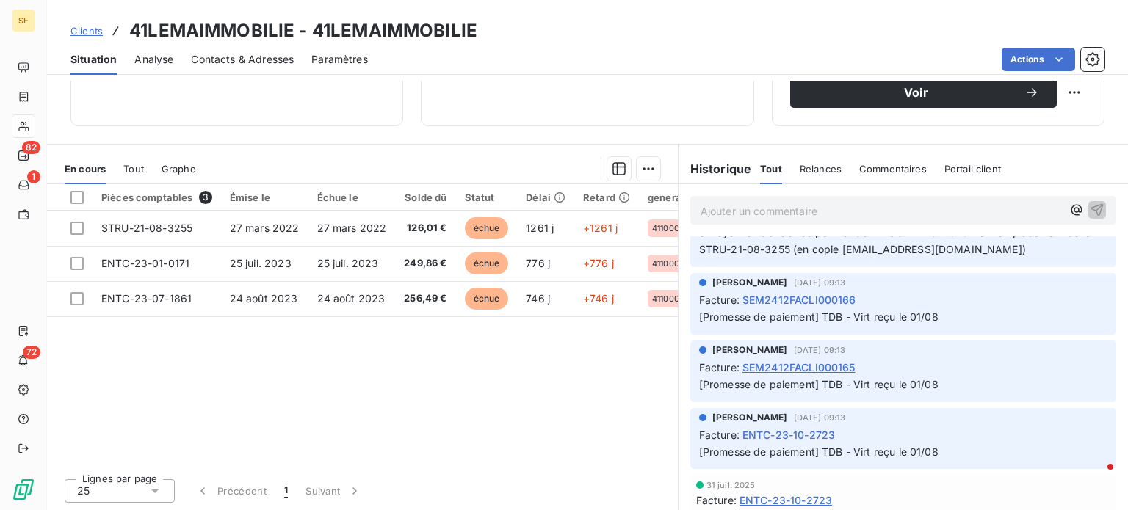
scroll to position [0, 0]
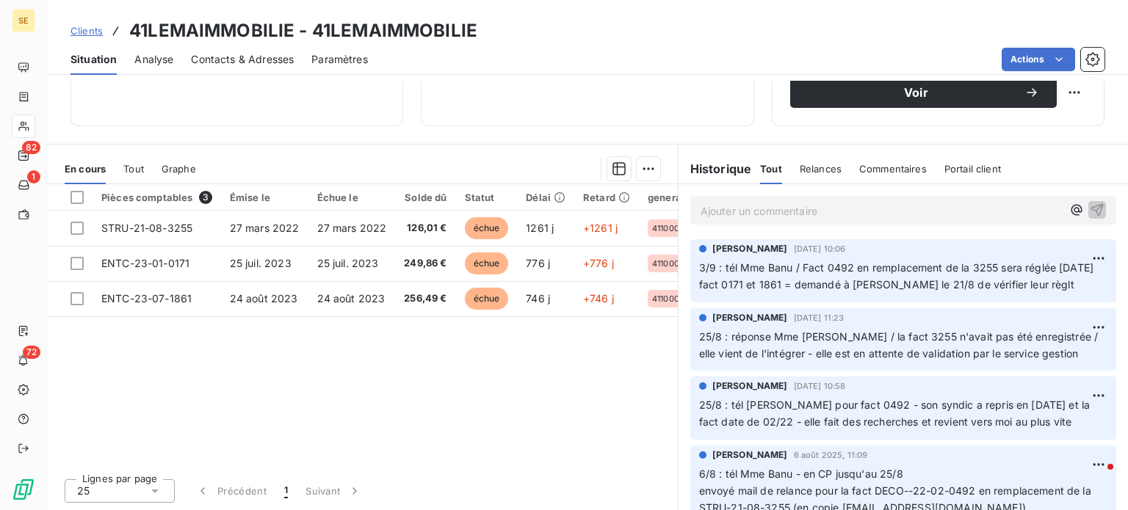
click at [940, 205] on p "Ajouter un commentaire ﻿" at bounding box center [881, 211] width 361 height 18
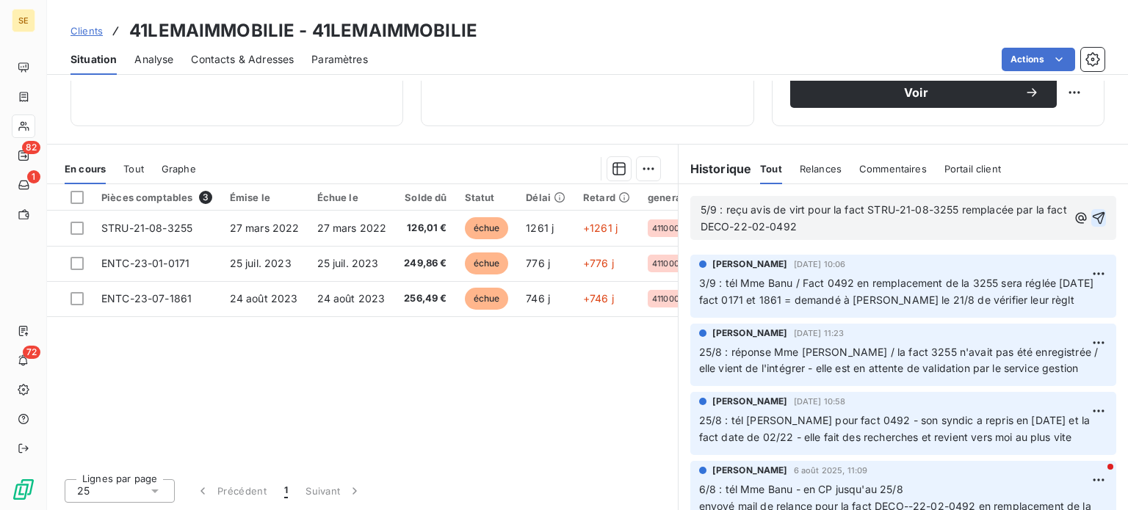
click at [1093, 212] on icon "button" at bounding box center [1099, 218] width 12 height 12
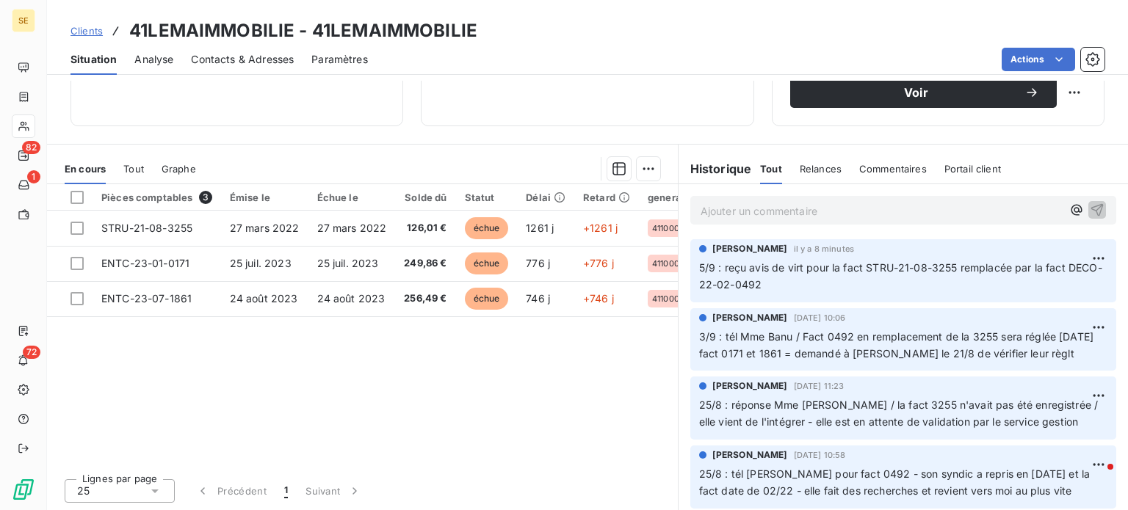
click at [82, 29] on span "Clients" at bounding box center [87, 31] width 32 height 12
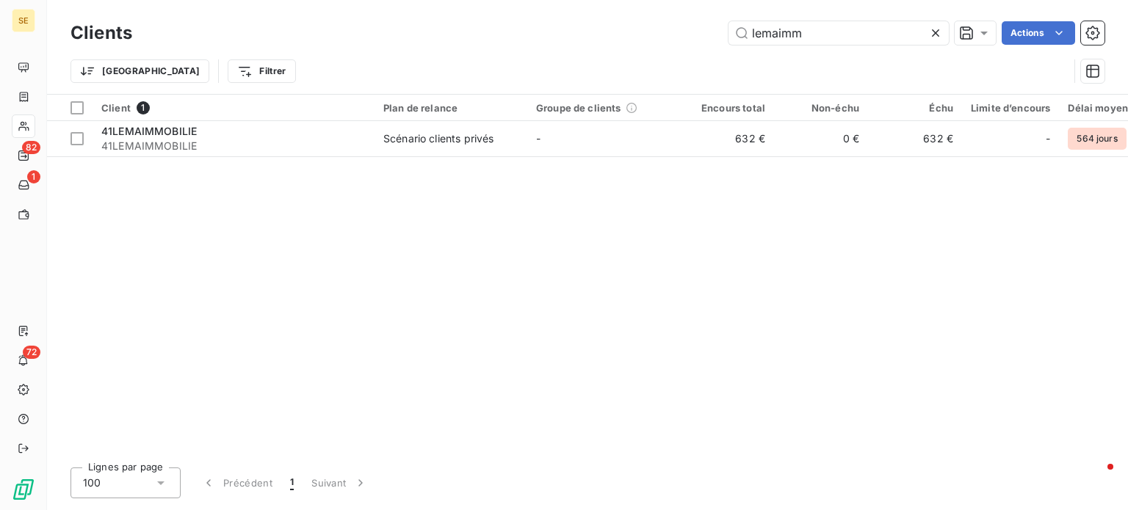
drag, startPoint x: 834, startPoint y: 35, endPoint x: 668, endPoint y: 32, distance: 166.0
click at [668, 32] on div "lemaimm Actions" at bounding box center [627, 33] width 955 height 24
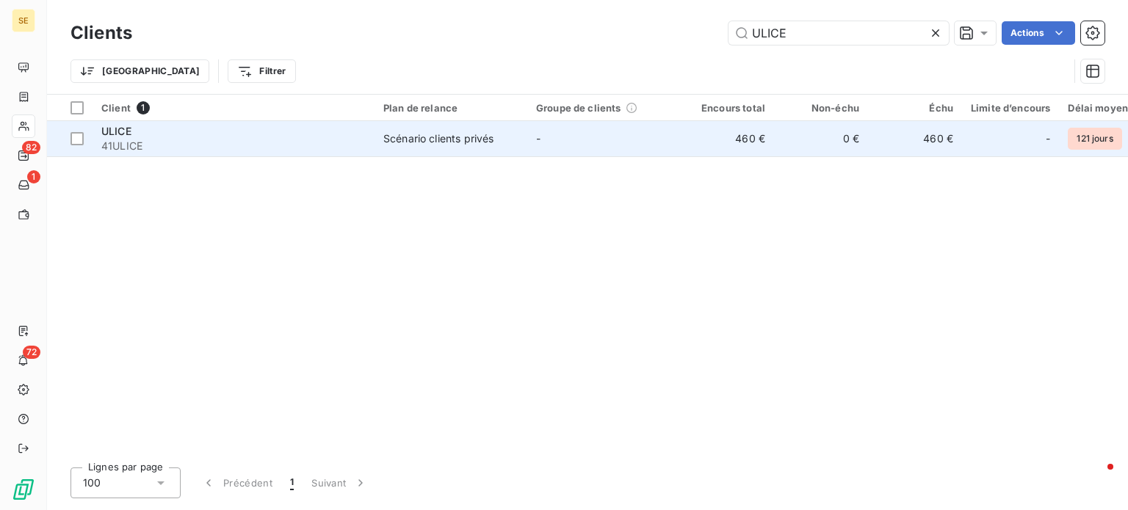
type input "ULICE"
click at [520, 145] on td "Scénario clients privés" at bounding box center [451, 138] width 153 height 35
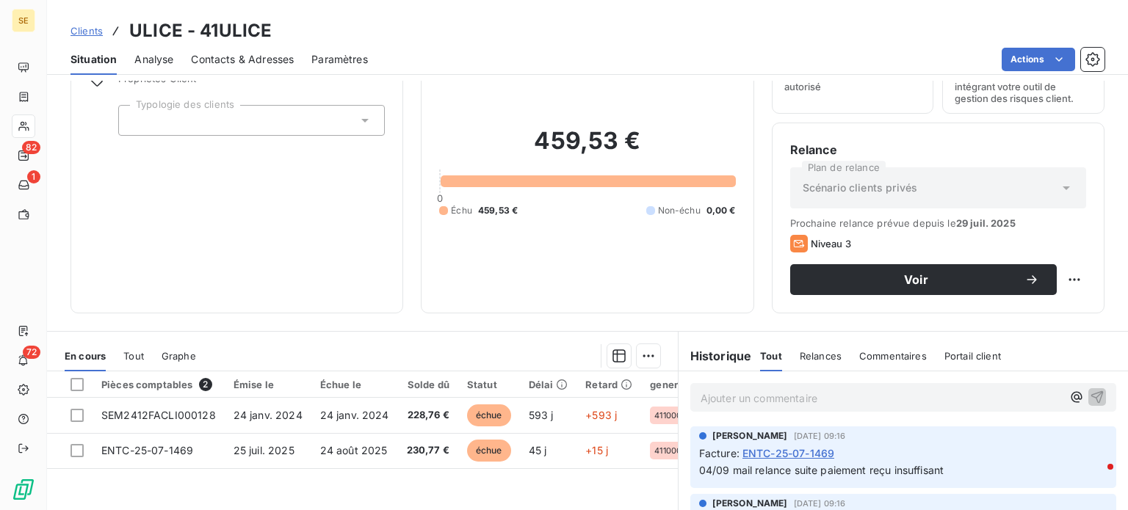
scroll to position [44, 0]
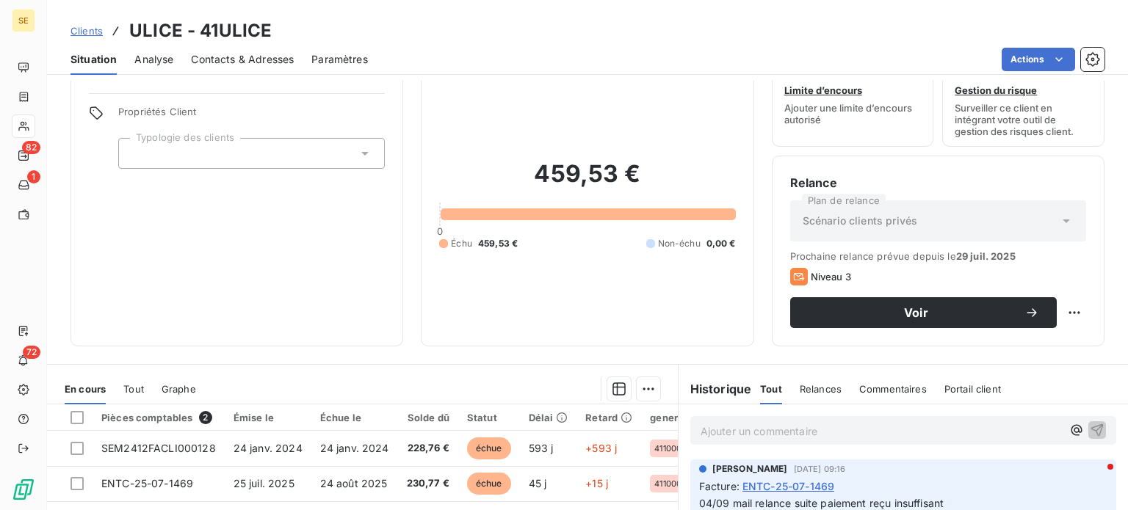
click at [87, 29] on span "Clients" at bounding box center [87, 31] width 32 height 12
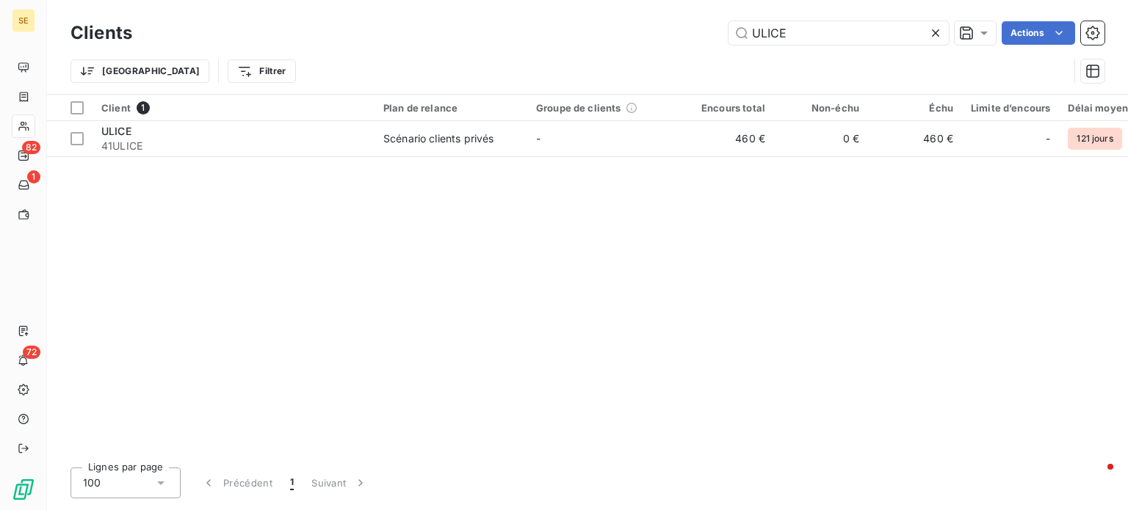
drag, startPoint x: 800, startPoint y: 33, endPoint x: 508, endPoint y: 26, distance: 291.7
click at [514, 25] on div "ULICE Actions" at bounding box center [627, 33] width 955 height 24
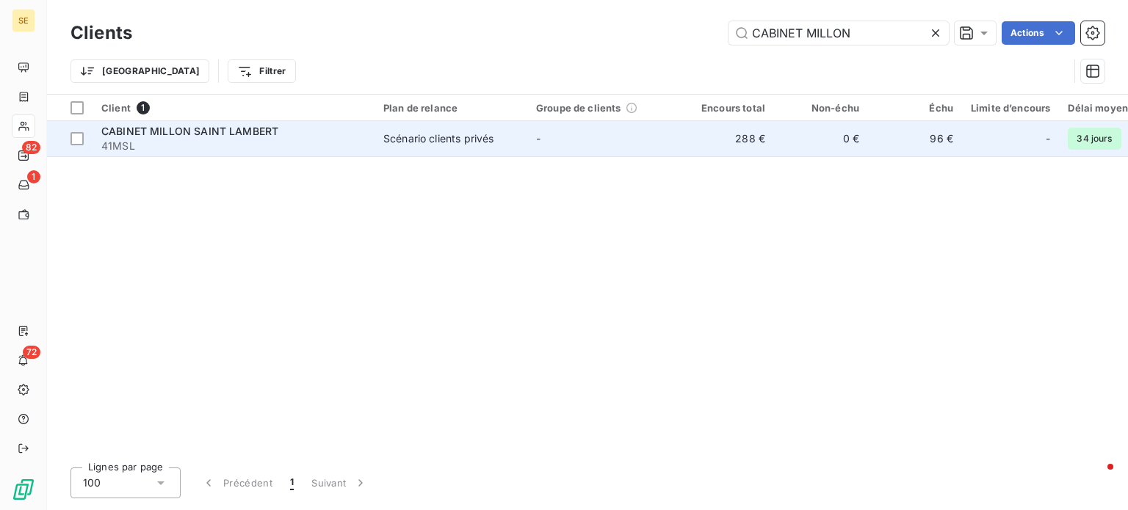
type input "CABINET MILLON"
click at [225, 147] on span "41MSL" at bounding box center [233, 146] width 264 height 15
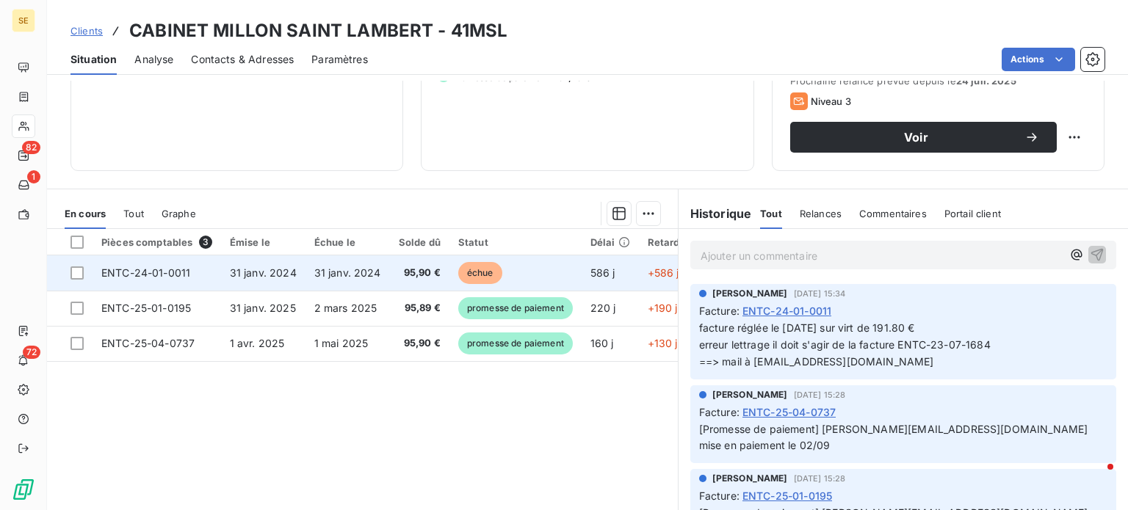
scroll to position [220, 0]
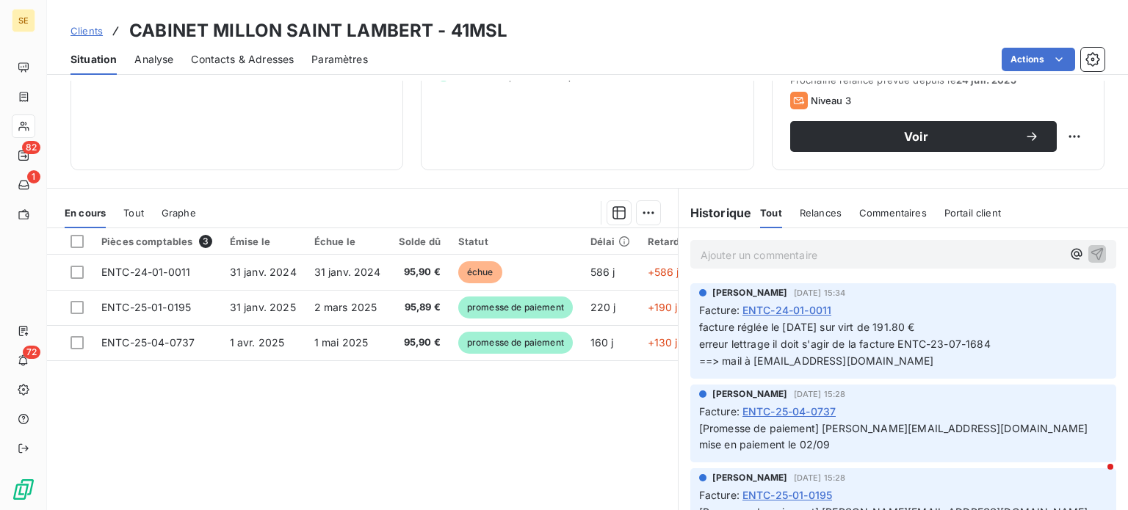
click at [137, 212] on span "Tout" at bounding box center [133, 213] width 21 height 12
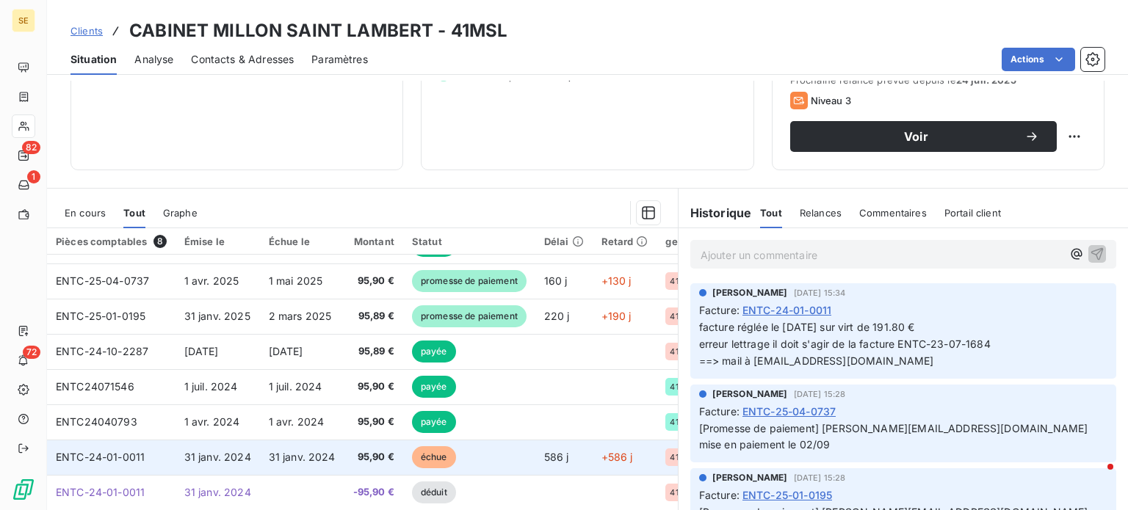
scroll to position [264, 0]
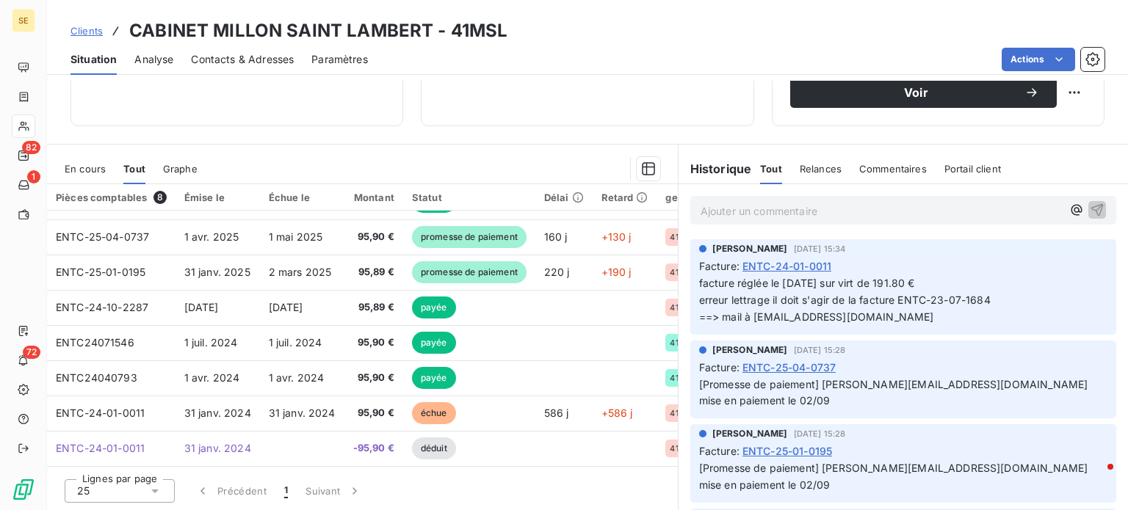
click at [160, 489] on icon at bounding box center [155, 491] width 15 height 15
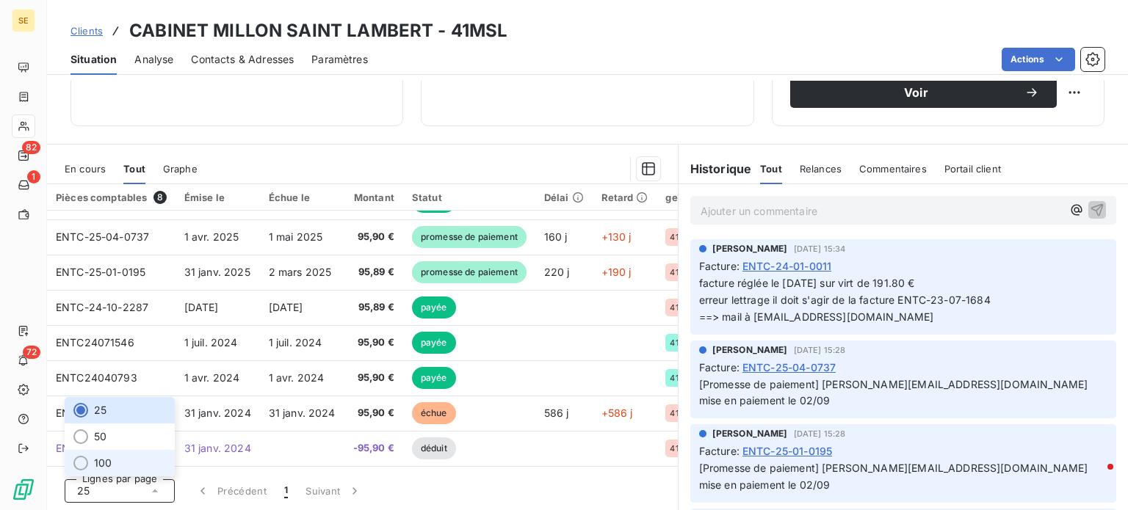
click at [123, 461] on li "100" at bounding box center [120, 463] width 110 height 26
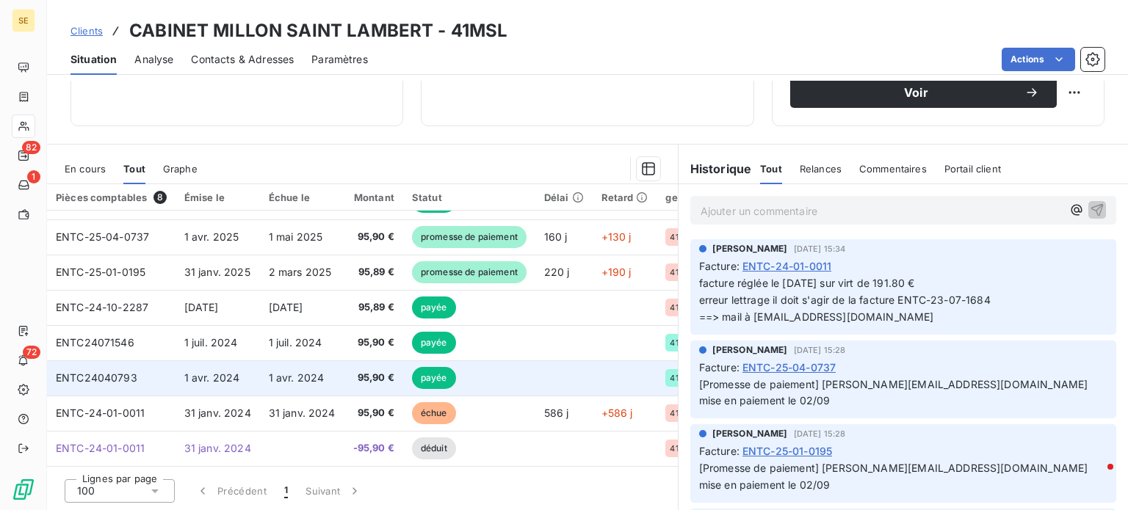
scroll to position [0, 0]
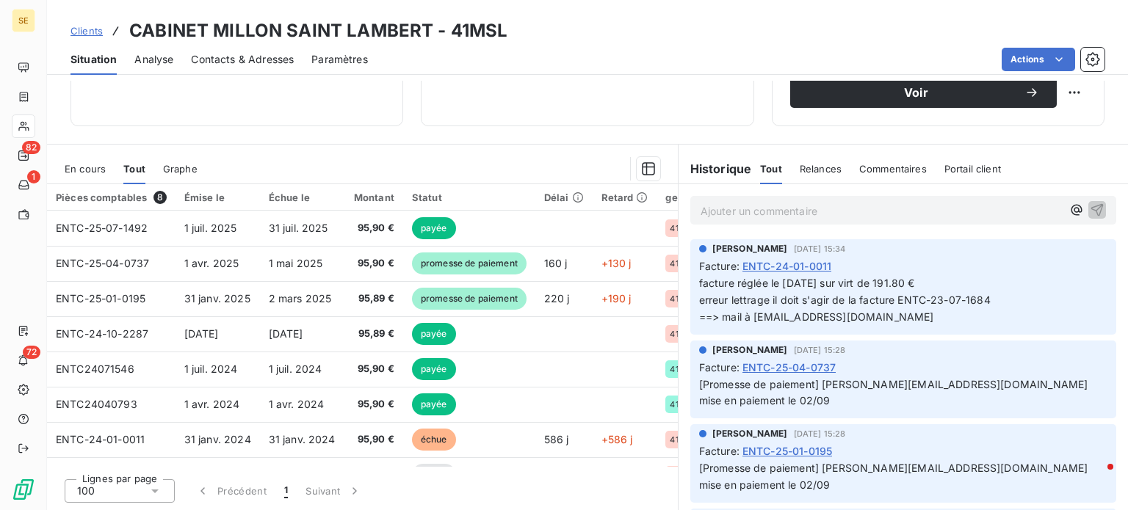
click at [94, 161] on div "En cours" at bounding box center [85, 169] width 41 height 31
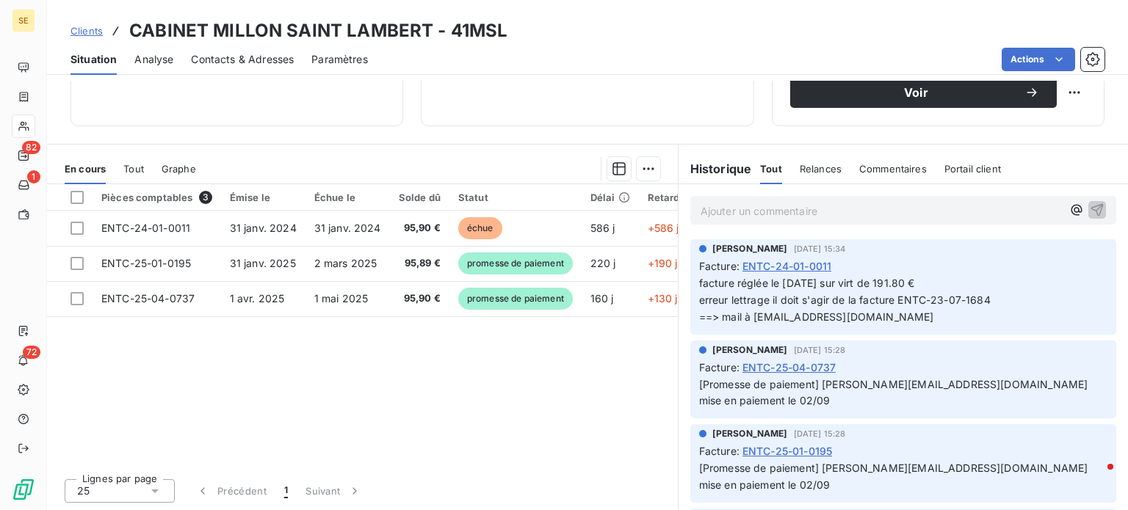
click at [85, 27] on span "Clients" at bounding box center [87, 31] width 32 height 12
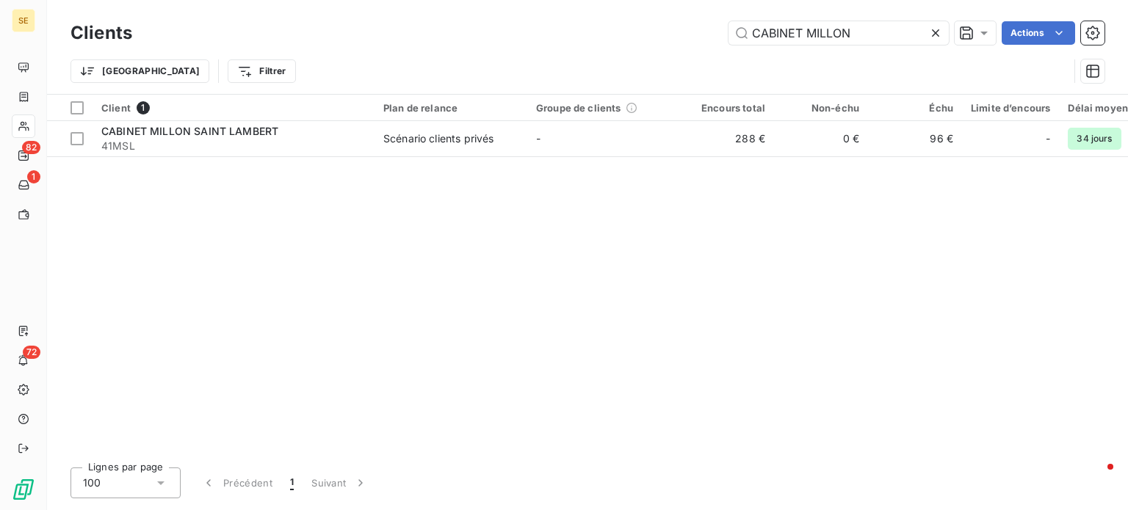
drag, startPoint x: 855, startPoint y: 35, endPoint x: 646, endPoint y: 27, distance: 209.5
click at [646, 27] on div "CABINET MILLON Actions" at bounding box center [627, 33] width 955 height 24
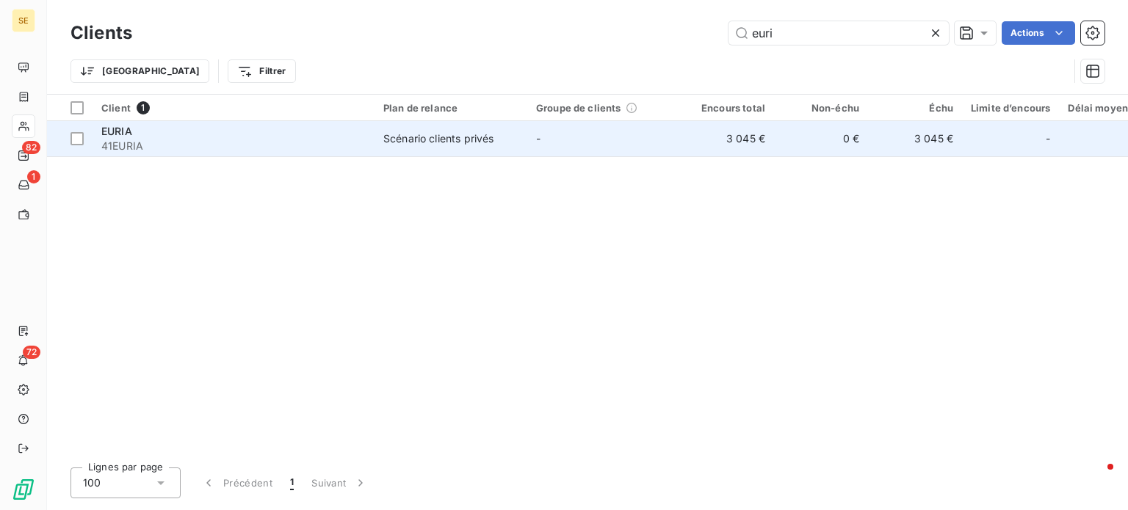
type input "euri"
click at [430, 143] on div "Scénario clients privés" at bounding box center [438, 138] width 110 height 15
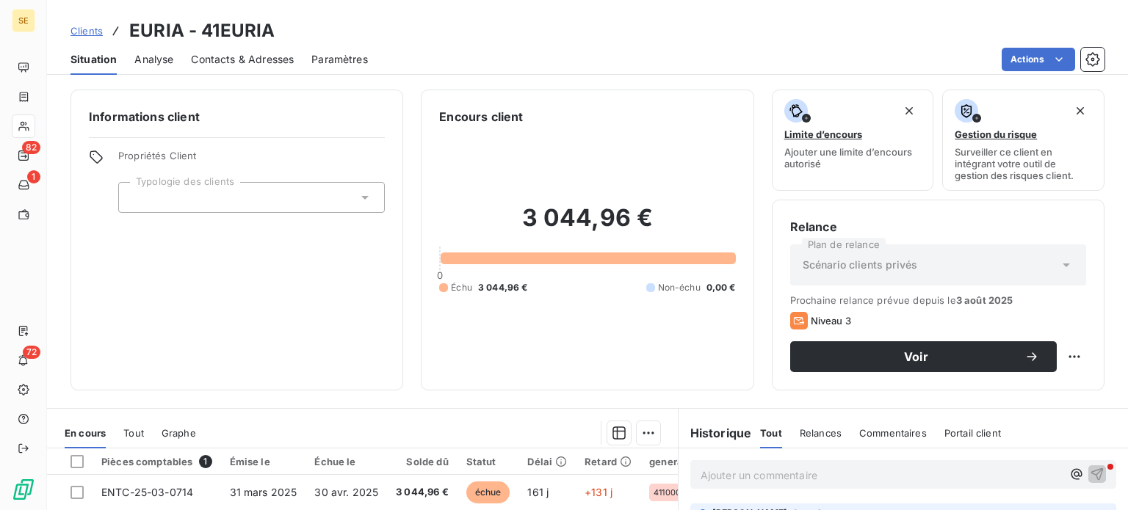
click at [256, 62] on span "Contacts & Adresses" at bounding box center [242, 59] width 103 height 15
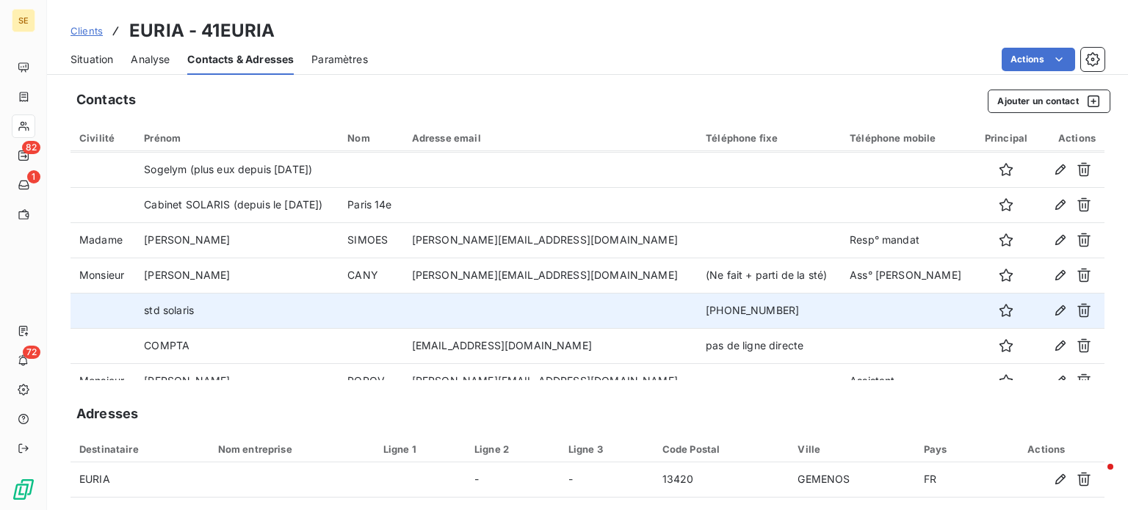
scroll to position [53, 0]
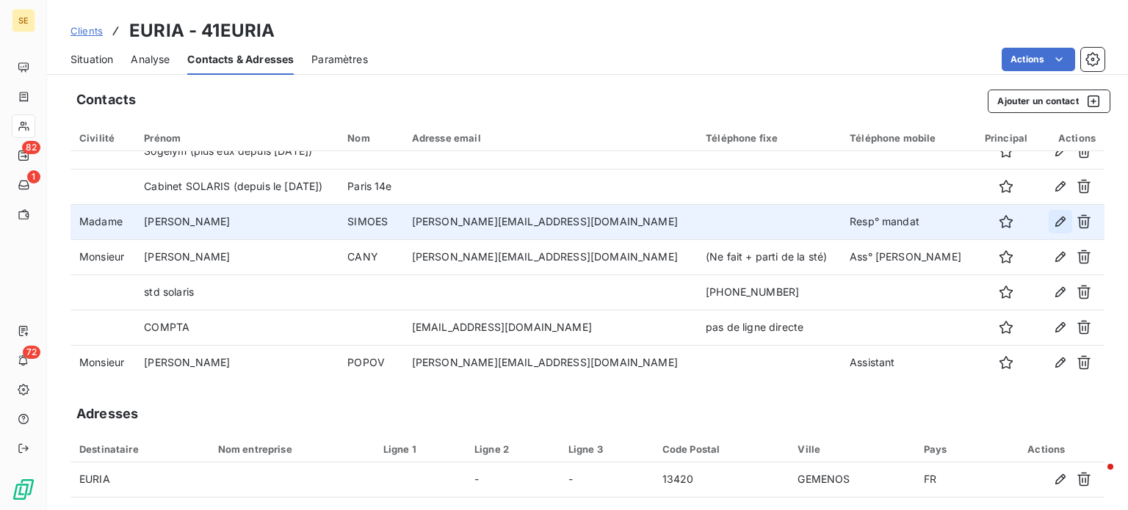
click at [1053, 223] on icon "button" at bounding box center [1060, 221] width 15 height 15
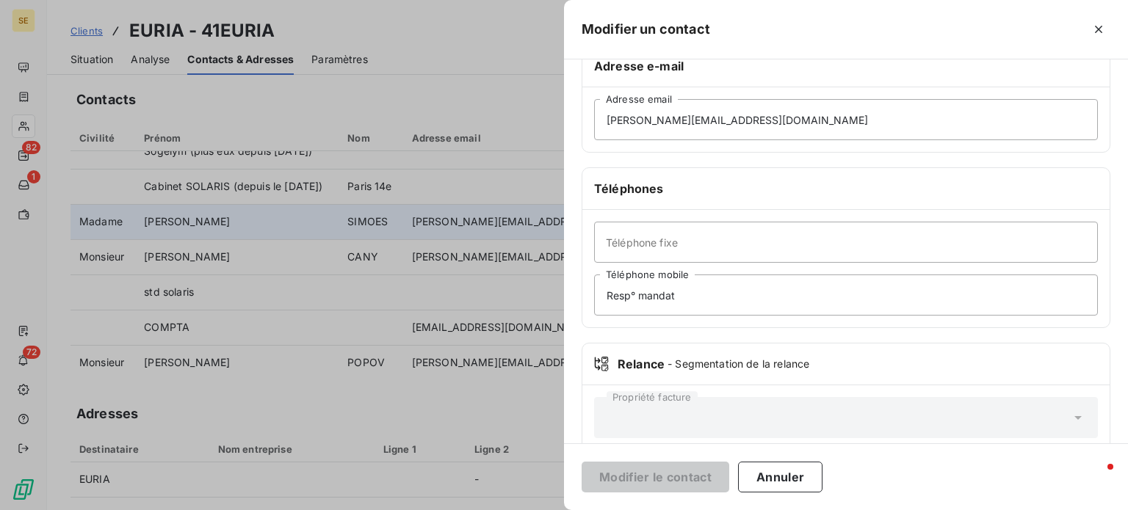
scroll to position [283, 0]
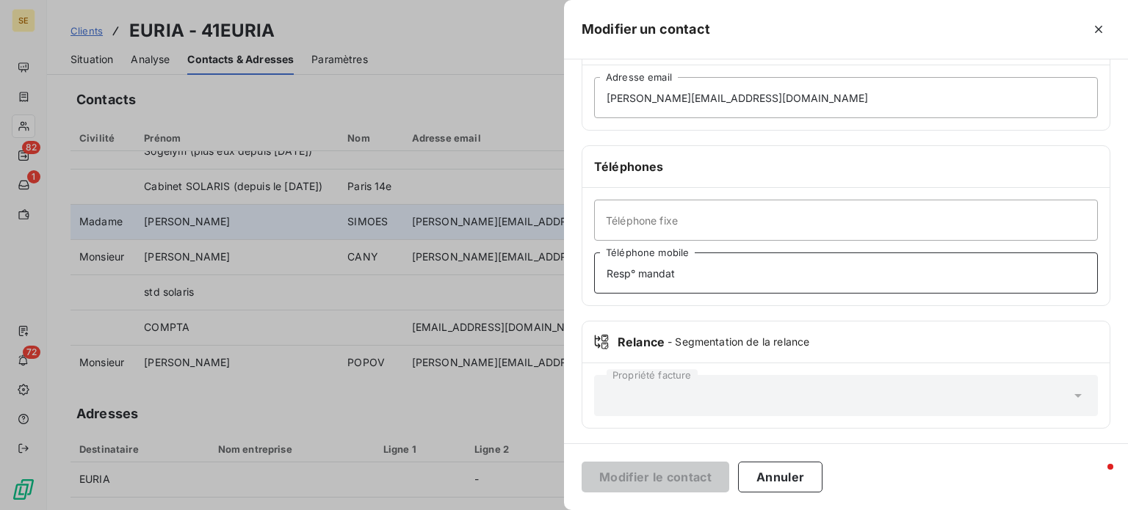
click at [691, 269] on input "Resp° mandat" at bounding box center [846, 273] width 504 height 41
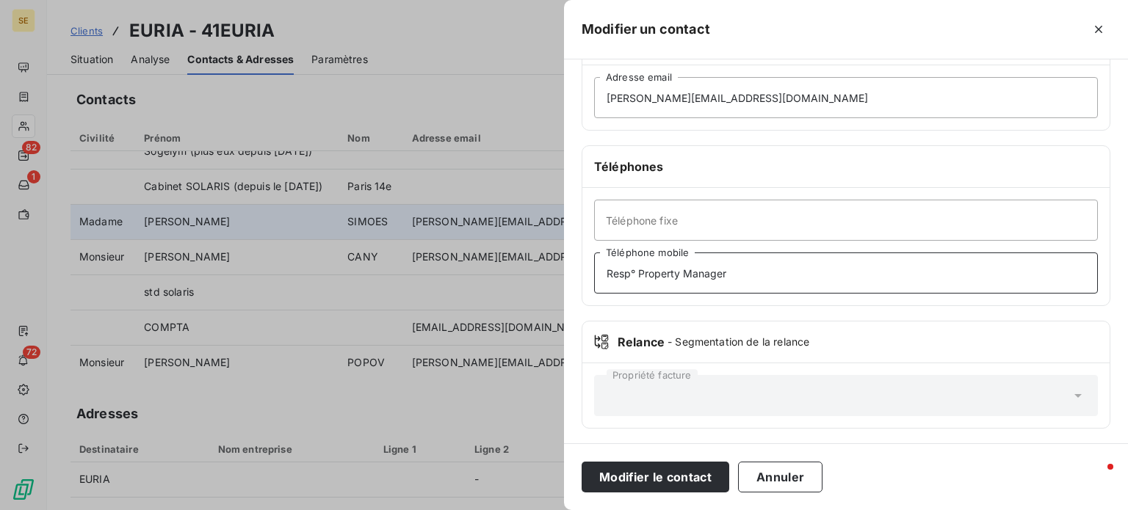
type input "Resp° Property Manager"
click at [582, 462] on button "Modifier le contact" at bounding box center [656, 477] width 148 height 31
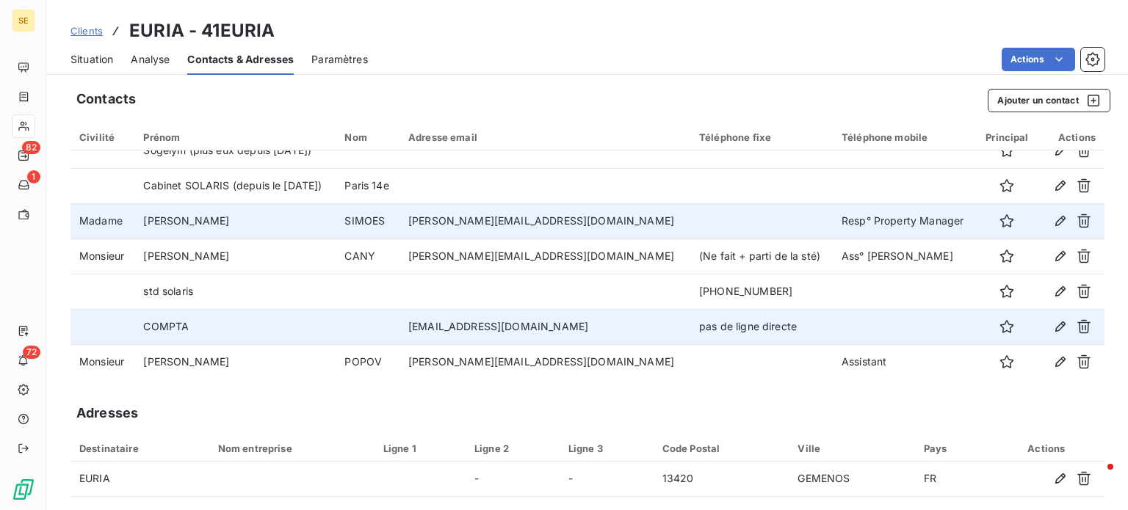
scroll to position [0, 0]
click at [1077, 328] on icon "button" at bounding box center [1084, 327] width 15 height 15
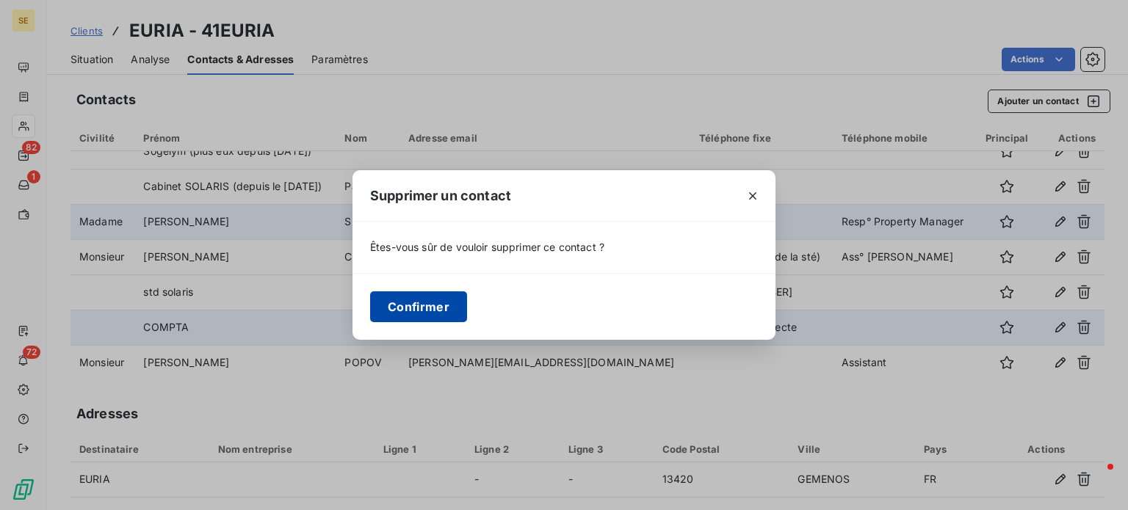
click at [411, 309] on button "Confirmer" at bounding box center [418, 307] width 97 height 31
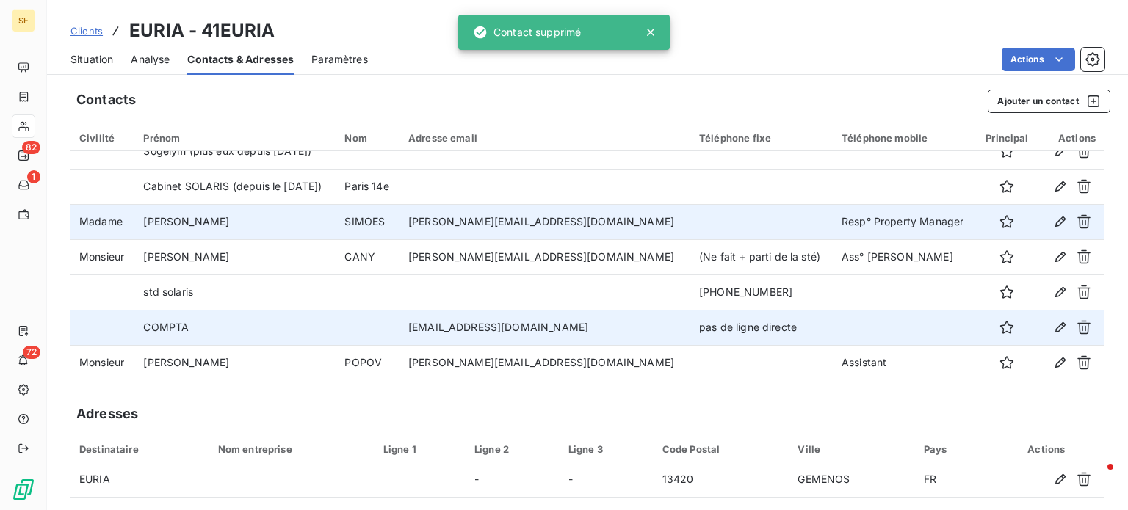
scroll to position [18, 0]
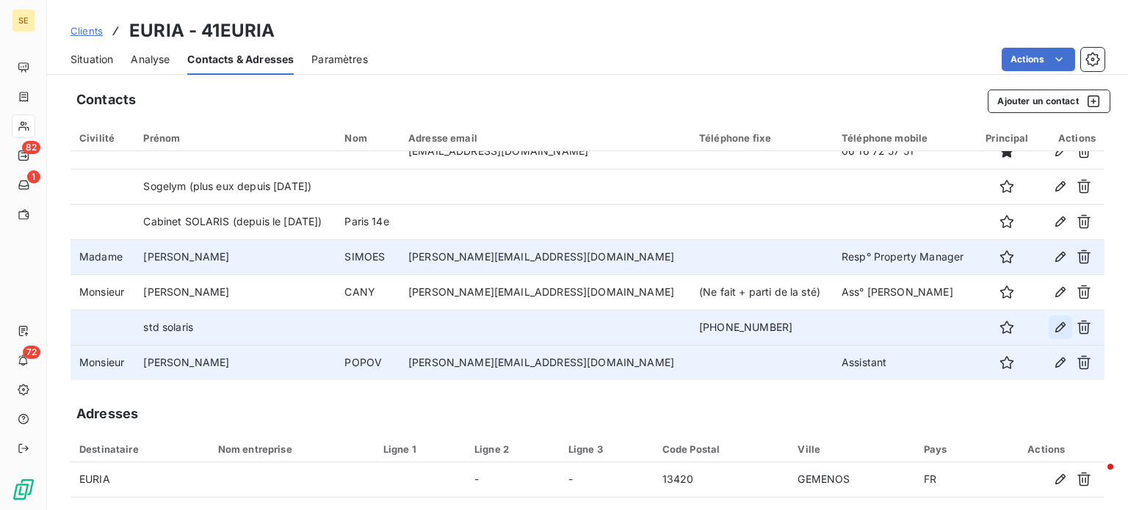
click at [1053, 328] on icon "button" at bounding box center [1060, 327] width 15 height 15
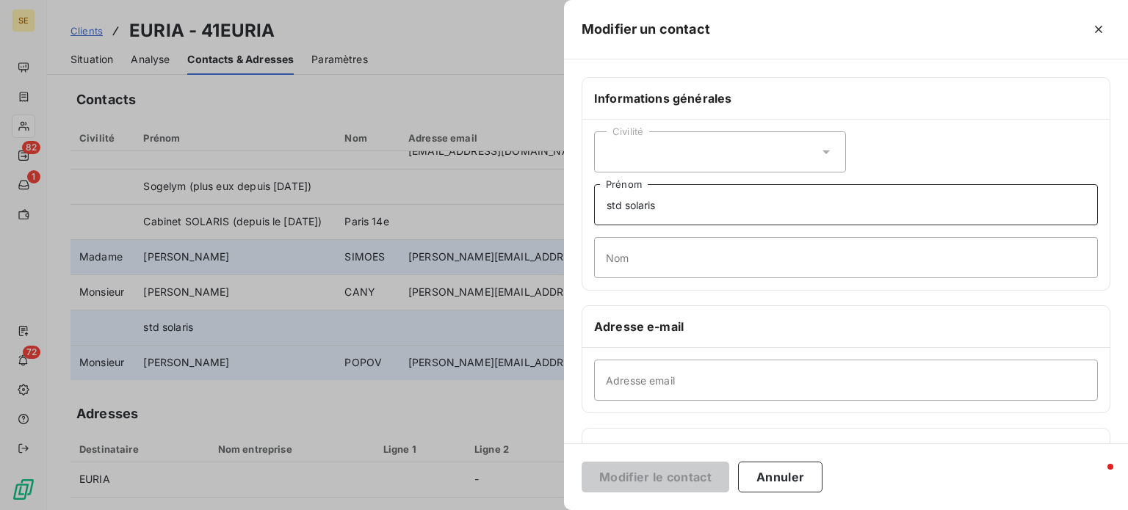
drag, startPoint x: 686, startPoint y: 205, endPoint x: 416, endPoint y: 201, distance: 270.3
click at [420, 510] on div "Modifier un contact Informations générales Civilité std solaris Prénom Nom Adre…" at bounding box center [564, 510] width 1128 height 0
type input "STD / SOLARIS"
click at [582, 462] on button "Modifier le contact" at bounding box center [656, 477] width 148 height 31
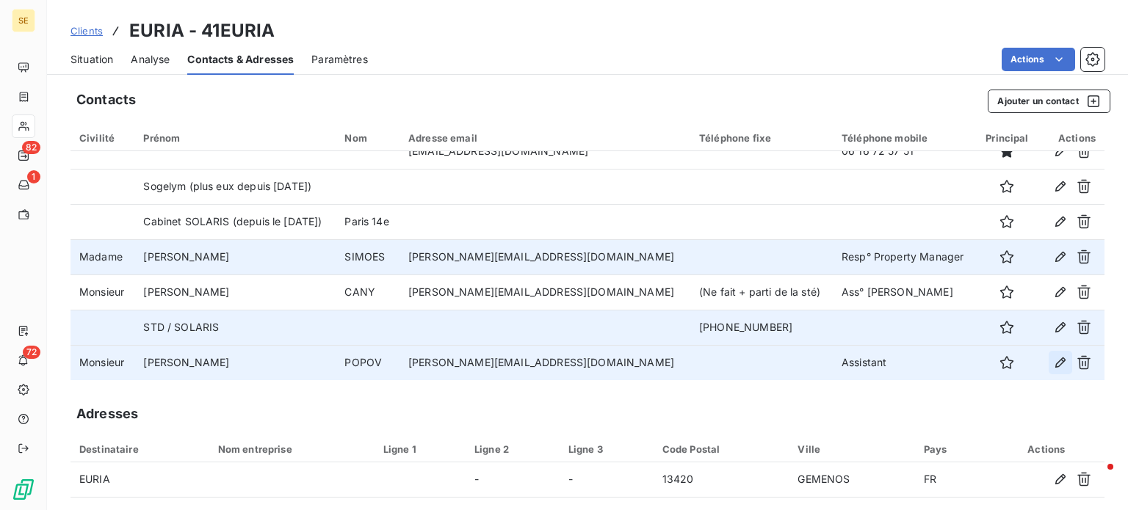
click at [1053, 366] on icon "button" at bounding box center [1060, 362] width 15 height 15
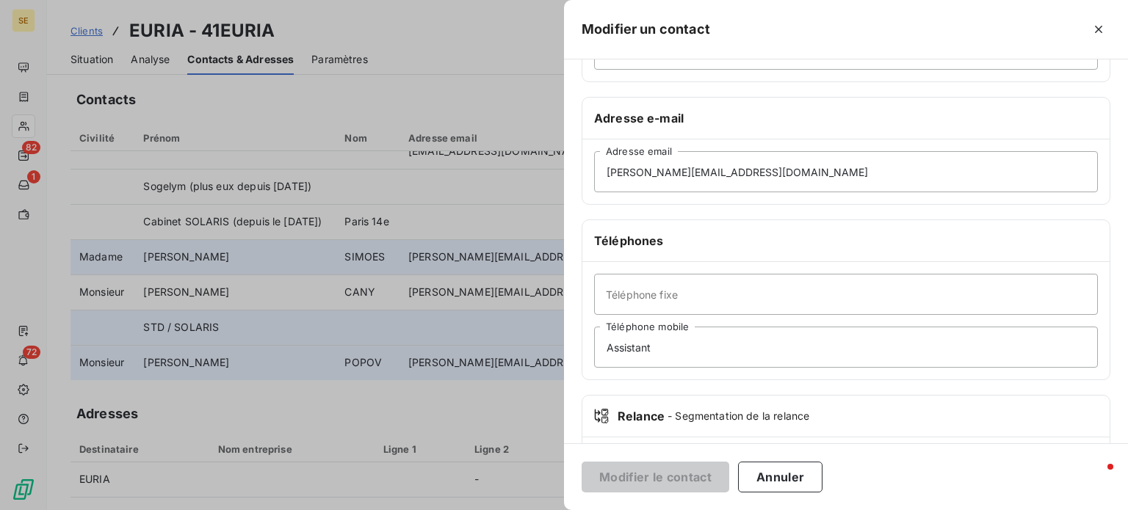
scroll to position [220, 0]
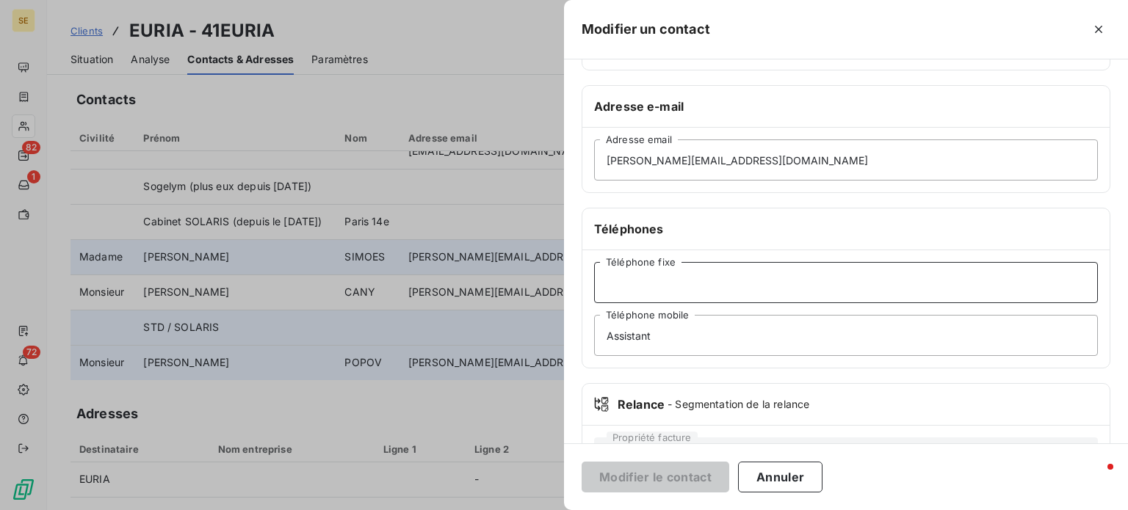
click at [652, 285] on input "Téléphone fixe" at bounding box center [846, 282] width 504 height 41
type input "pas de ligne directe"
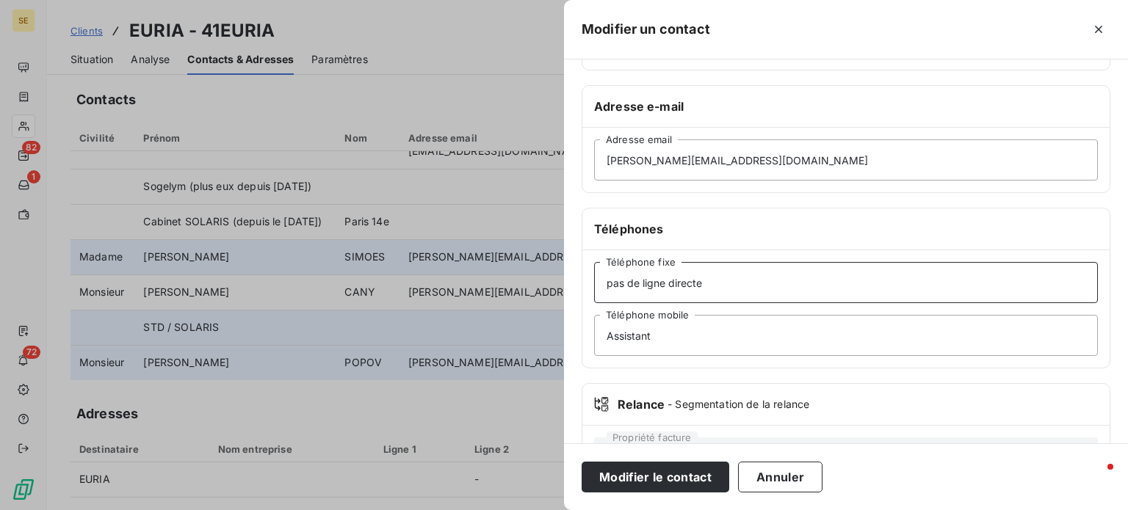
click at [582, 462] on button "Modifier le contact" at bounding box center [656, 477] width 148 height 31
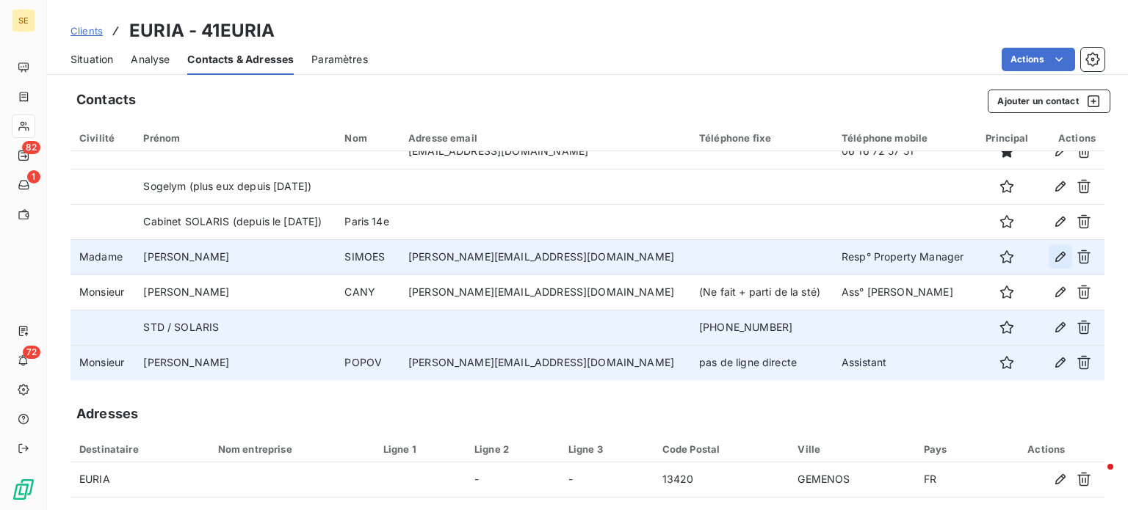
click at [1055, 258] on icon "button" at bounding box center [1060, 257] width 10 height 10
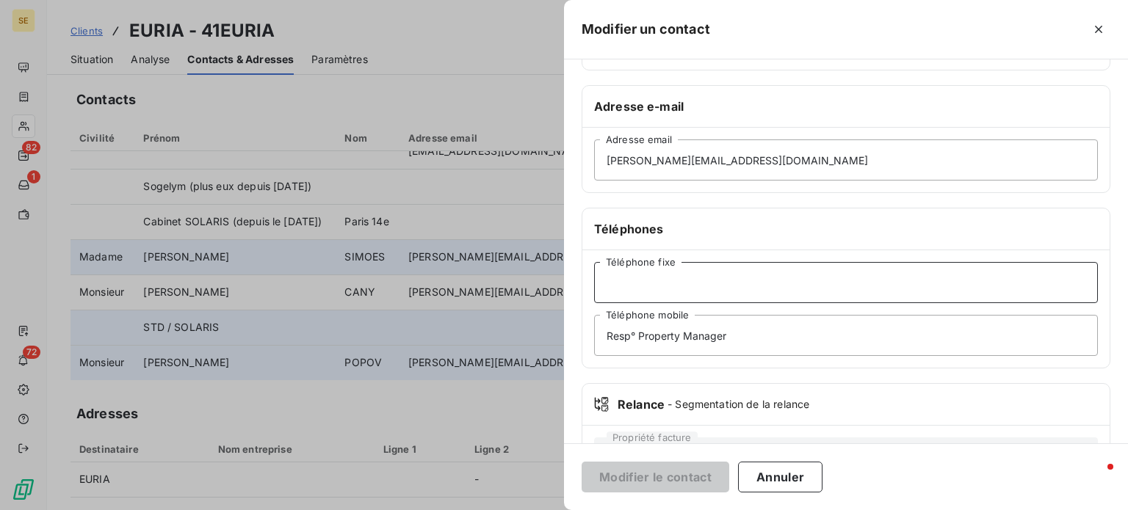
click at [655, 285] on input "Téléphone fixe" at bounding box center [846, 282] width 504 height 41
type input "pas de ligne directe"
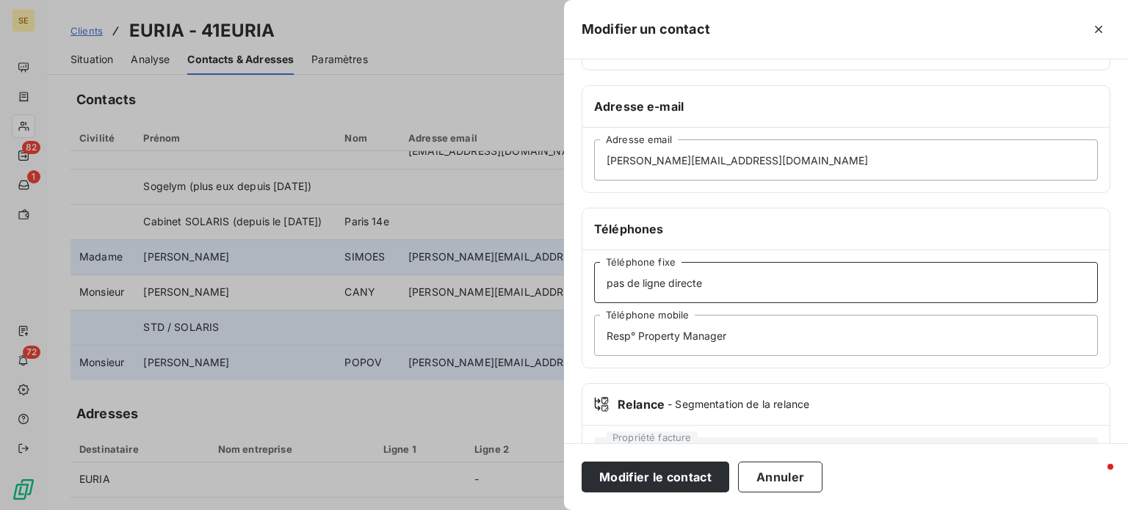
click at [582, 462] on button "Modifier le contact" at bounding box center [656, 477] width 148 height 31
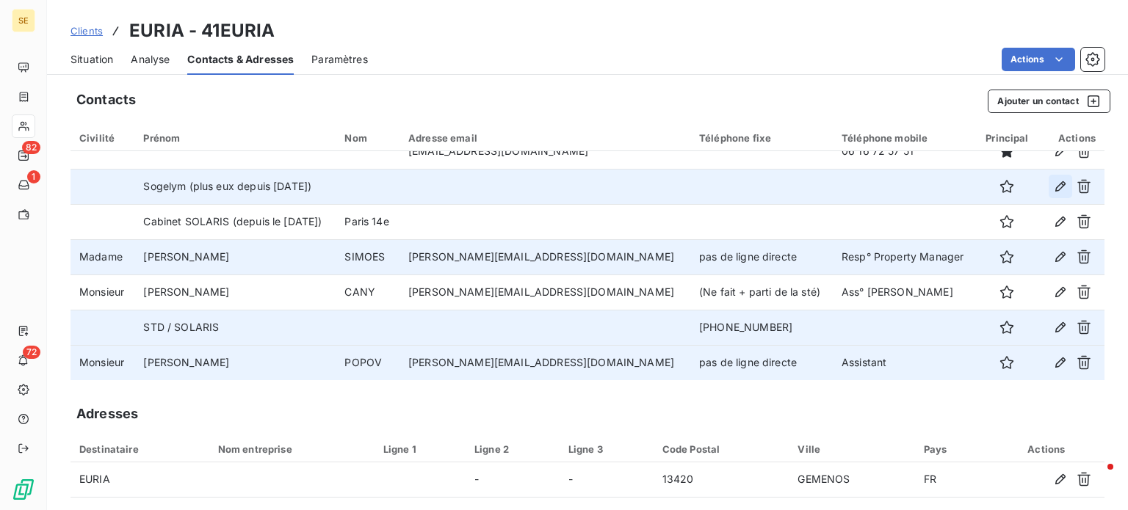
click at [1053, 187] on icon "button" at bounding box center [1060, 186] width 15 height 15
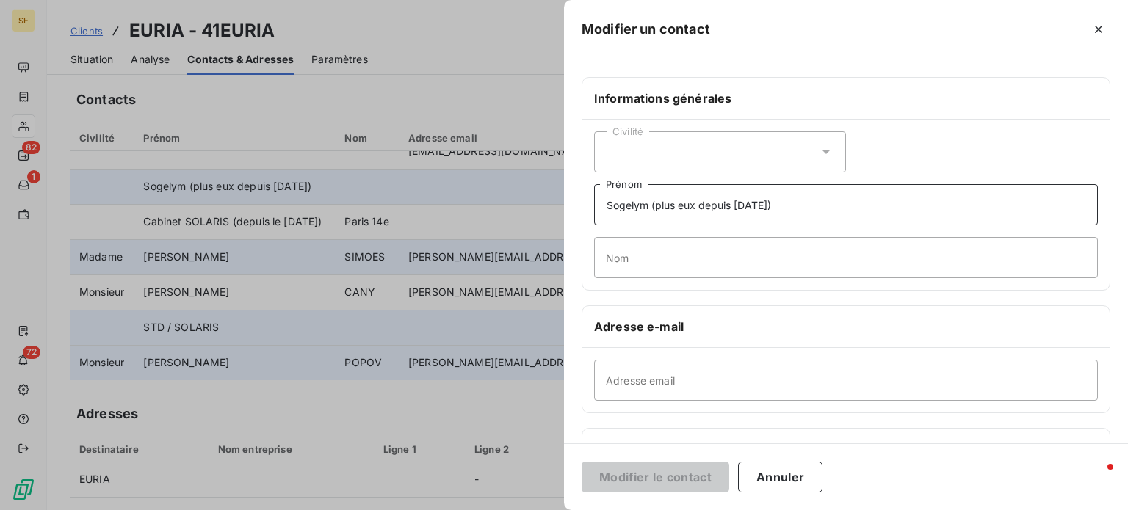
drag, startPoint x: 649, startPoint y: 204, endPoint x: 472, endPoint y: 210, distance: 177.1
click at [472, 510] on div "Modifier un contact Informations générales Civilité Sogelym (plus eux depuis [D…" at bounding box center [564, 510] width 1128 height 0
type input "SOGELYM (plus eux depuis [DATE])"
click at [582, 462] on button "Modifier le contact" at bounding box center [656, 477] width 148 height 31
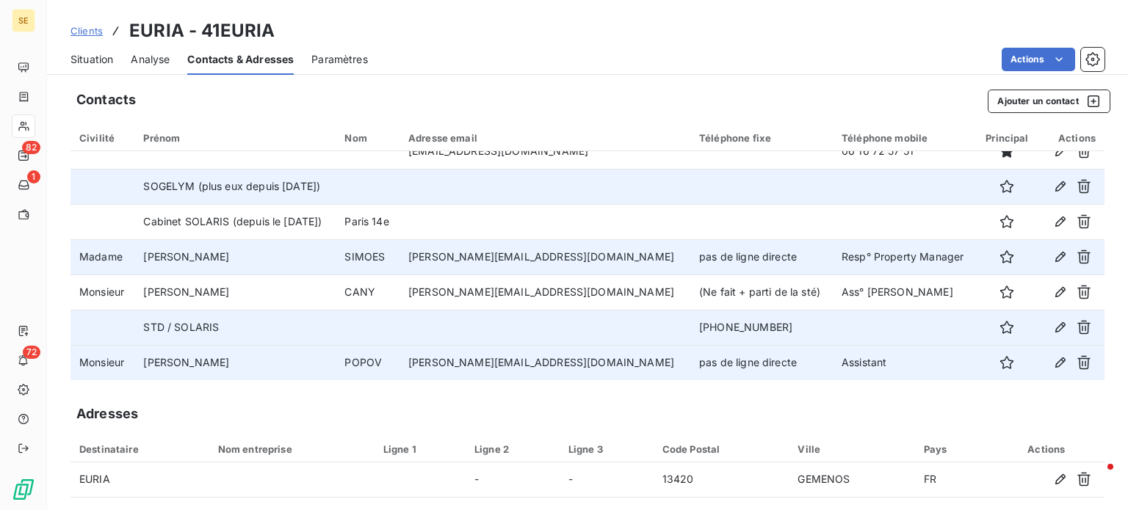
click at [87, 26] on span "Clients" at bounding box center [87, 31] width 32 height 12
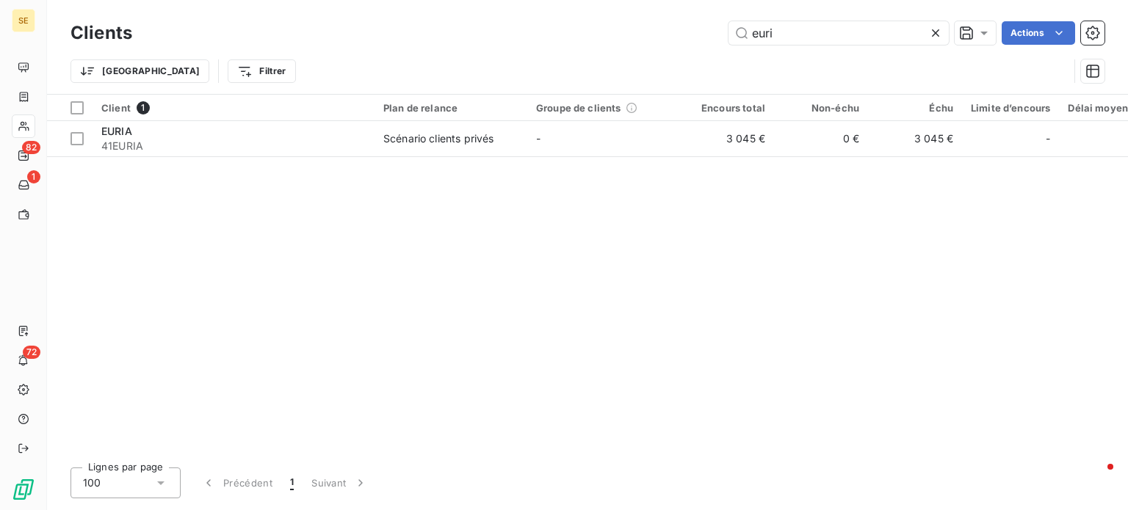
drag, startPoint x: 804, startPoint y: 37, endPoint x: 521, endPoint y: 40, distance: 282.1
click at [522, 40] on div "euri Actions" at bounding box center [627, 33] width 955 height 24
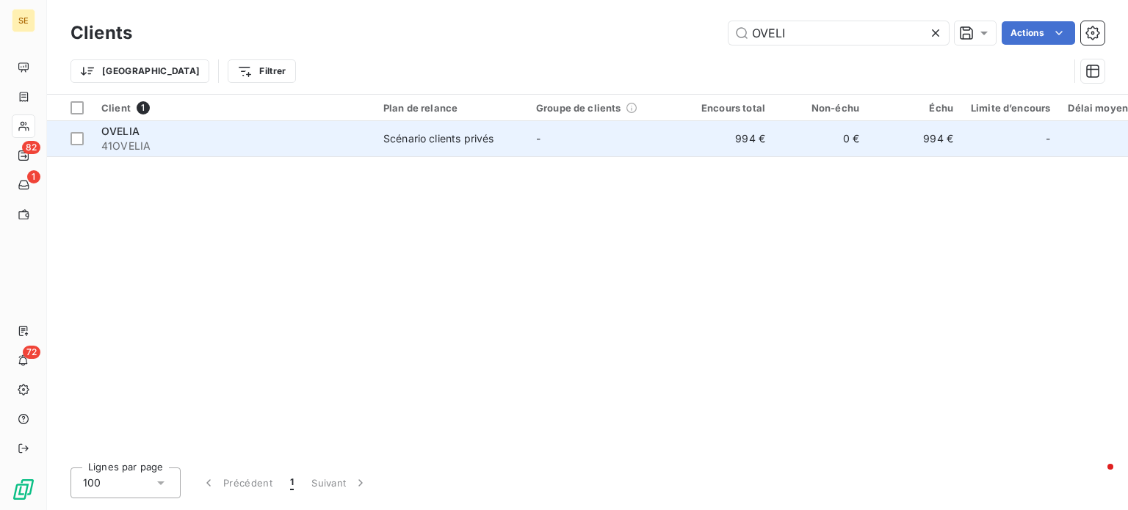
type input "OVELI"
click at [231, 139] on span "41OVELIA" at bounding box center [233, 146] width 264 height 15
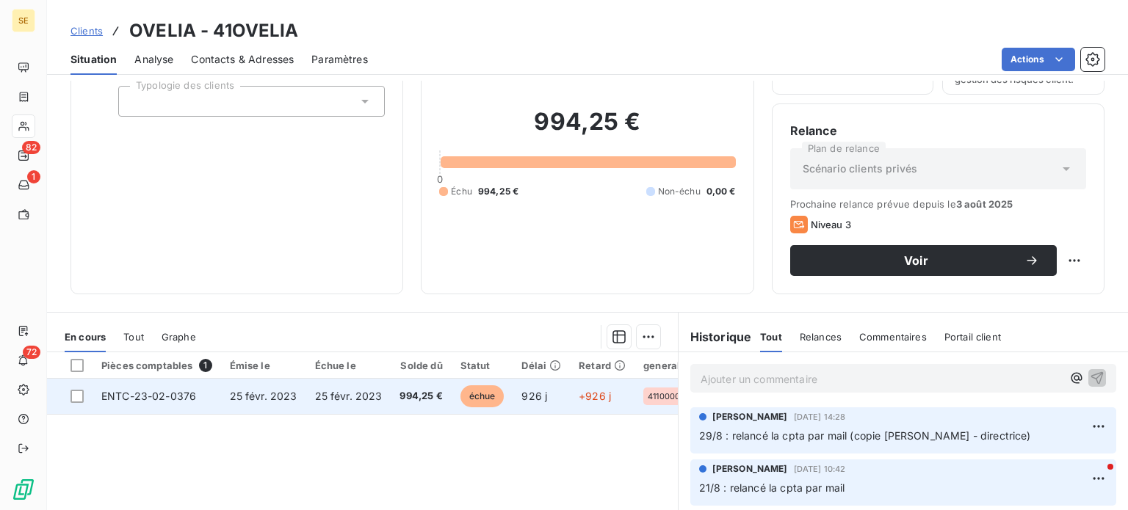
scroll to position [264, 0]
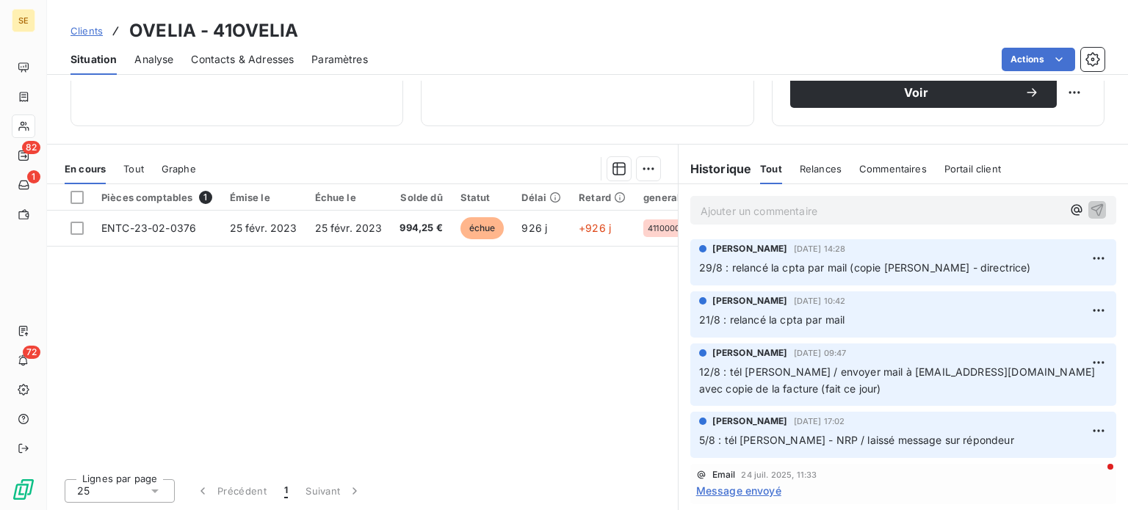
click at [768, 212] on p "Ajouter un commentaire ﻿" at bounding box center [881, 211] width 361 height 18
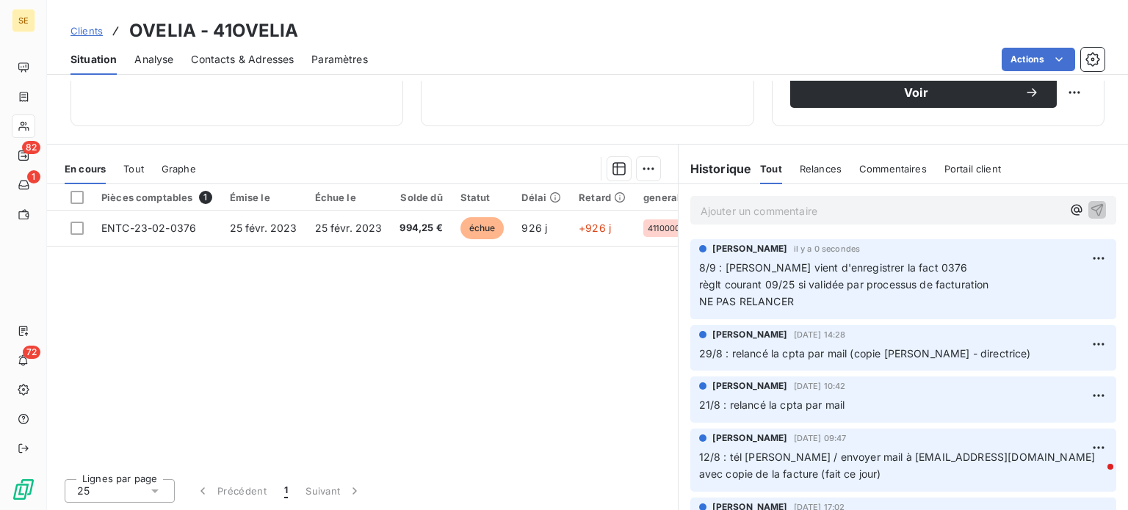
click at [243, 55] on span "Contacts & Adresses" at bounding box center [242, 59] width 103 height 15
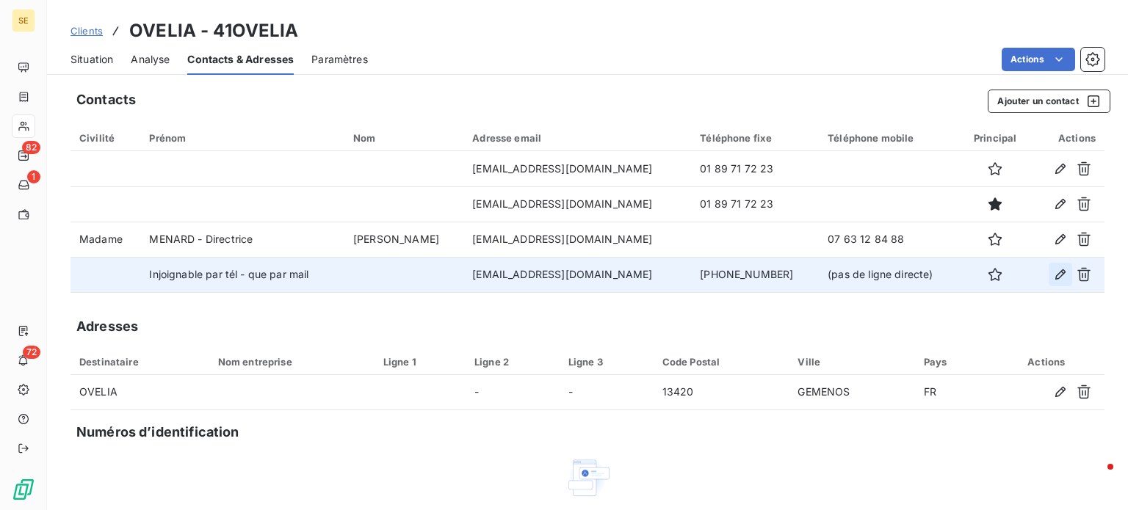
click at [1055, 273] on icon "button" at bounding box center [1060, 275] width 10 height 10
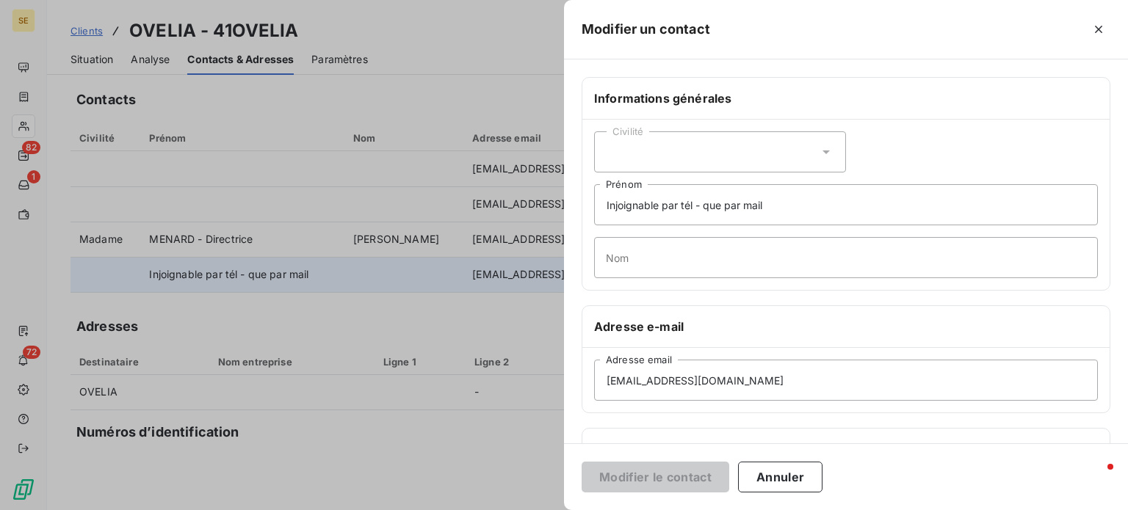
click at [821, 149] on icon at bounding box center [826, 152] width 15 height 15
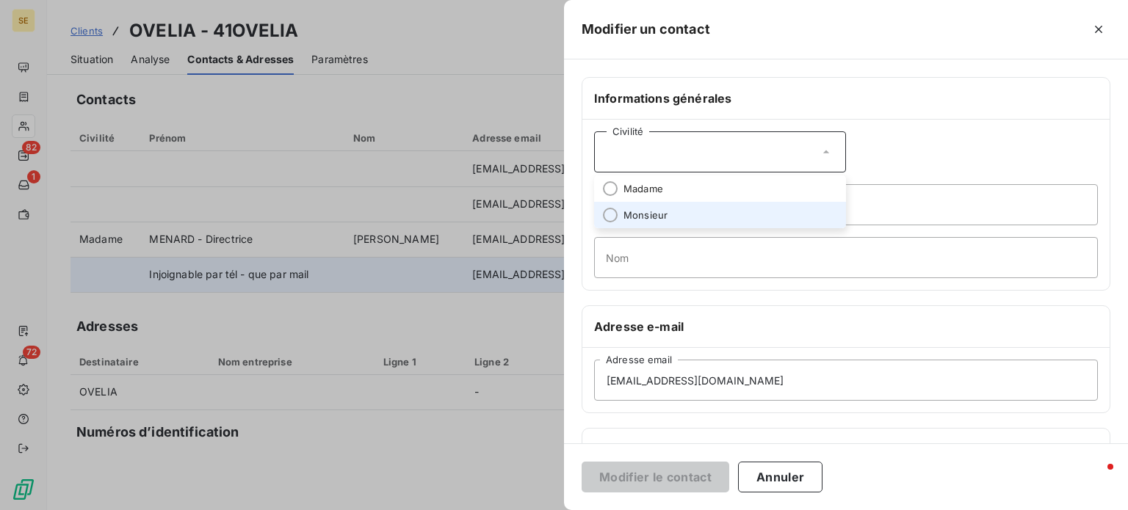
click at [643, 214] on span "Monsieur" at bounding box center [646, 216] width 44 height 14
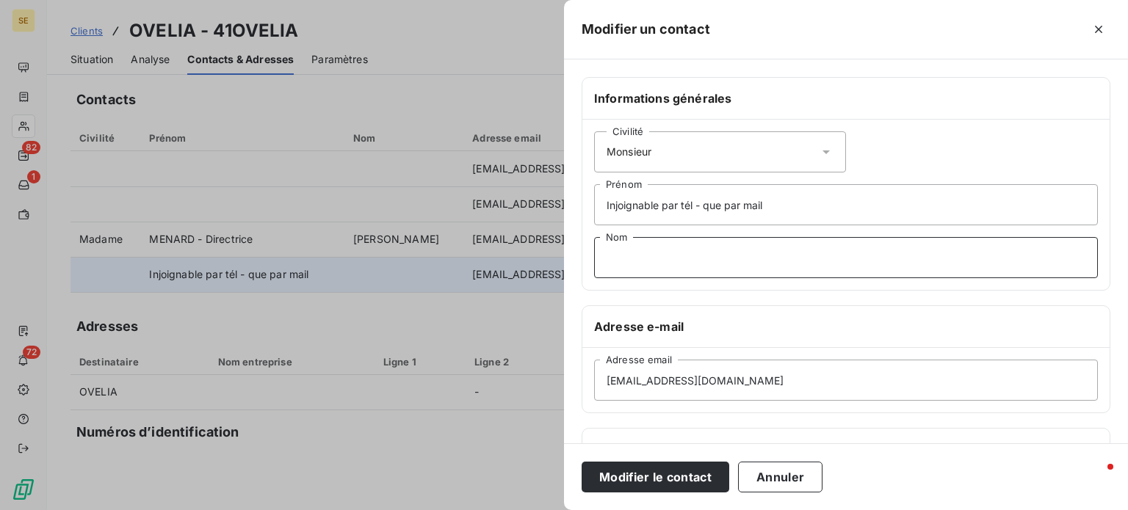
click at [640, 255] on input "Nom" at bounding box center [846, 257] width 504 height 41
type input "l"
type input "LACOUR"
drag, startPoint x: 776, startPoint y: 209, endPoint x: 447, endPoint y: 219, distance: 329.2
click at [447, 510] on div "Modifier un contact Informations générales Civilité Monsieur Injoignable par té…" at bounding box center [564, 510] width 1128 height 0
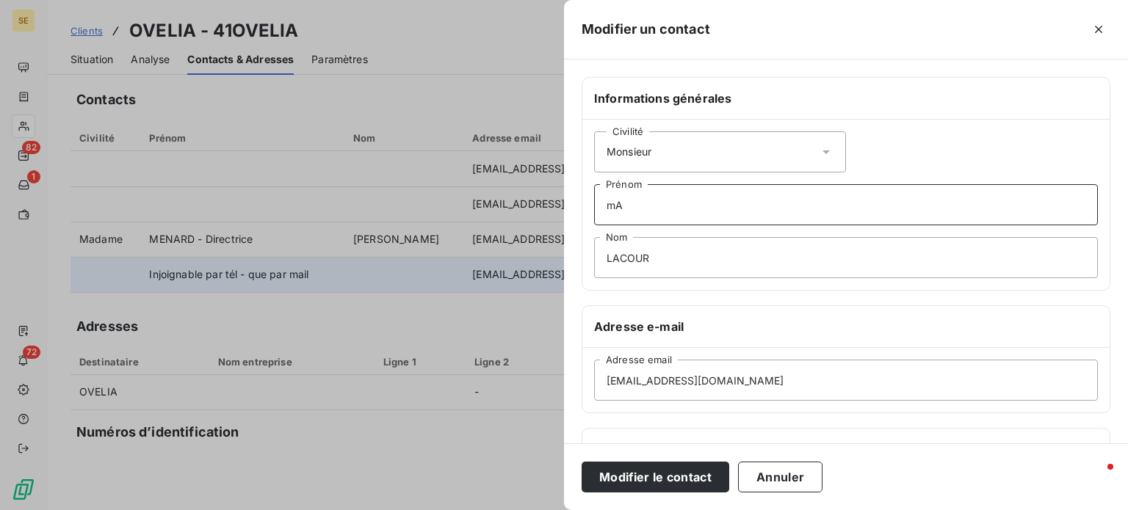
type input "m"
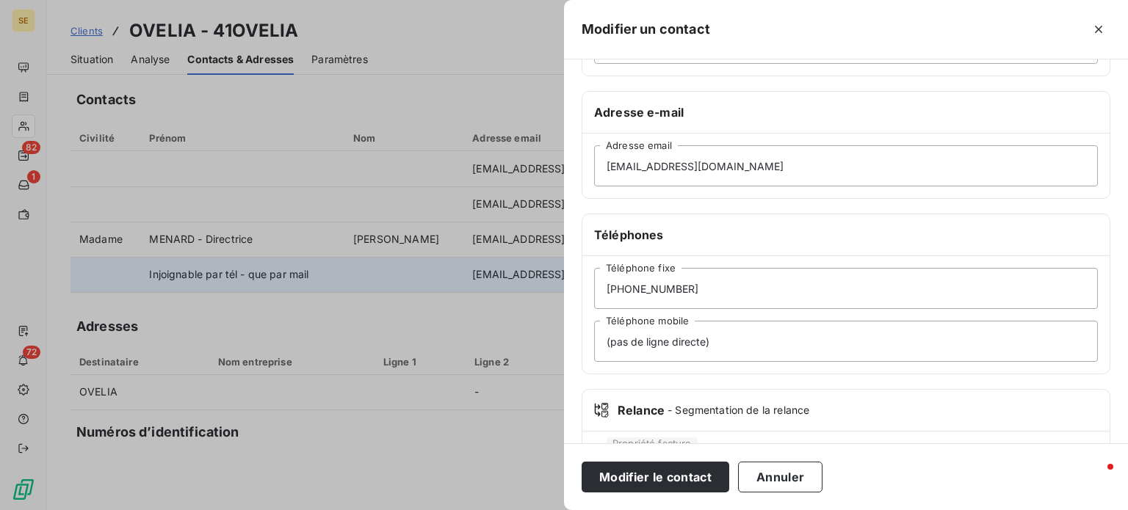
scroll to position [220, 0]
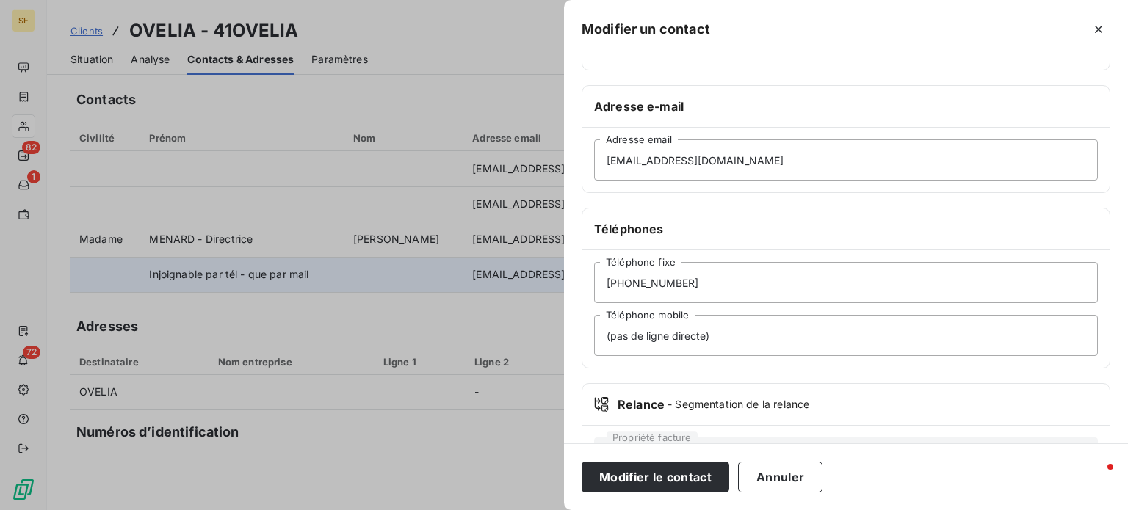
type input "[PERSON_NAME]"
drag, startPoint x: 723, startPoint y: 284, endPoint x: 573, endPoint y: 284, distance: 149.8
click at [574, 284] on div "Informations générales Civilité Monsieur [PERSON_NAME] LACOUR Nom Adresse e-mai…" at bounding box center [846, 183] width 564 height 652
type input "[PHONE_NUMBER]"
click at [582, 462] on button "Modifier le contact" at bounding box center [656, 477] width 148 height 31
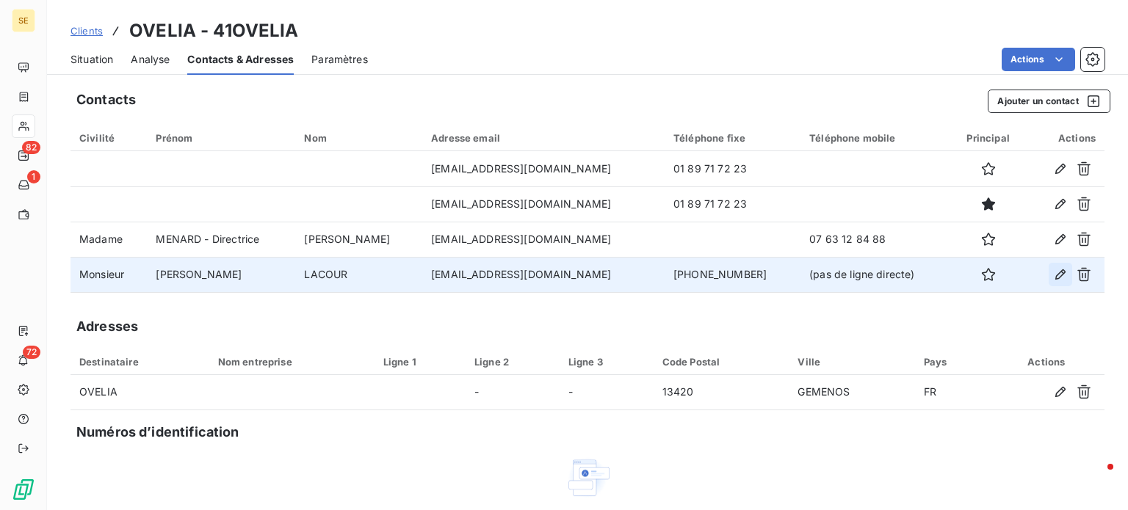
click at [1055, 274] on icon "button" at bounding box center [1060, 275] width 10 height 10
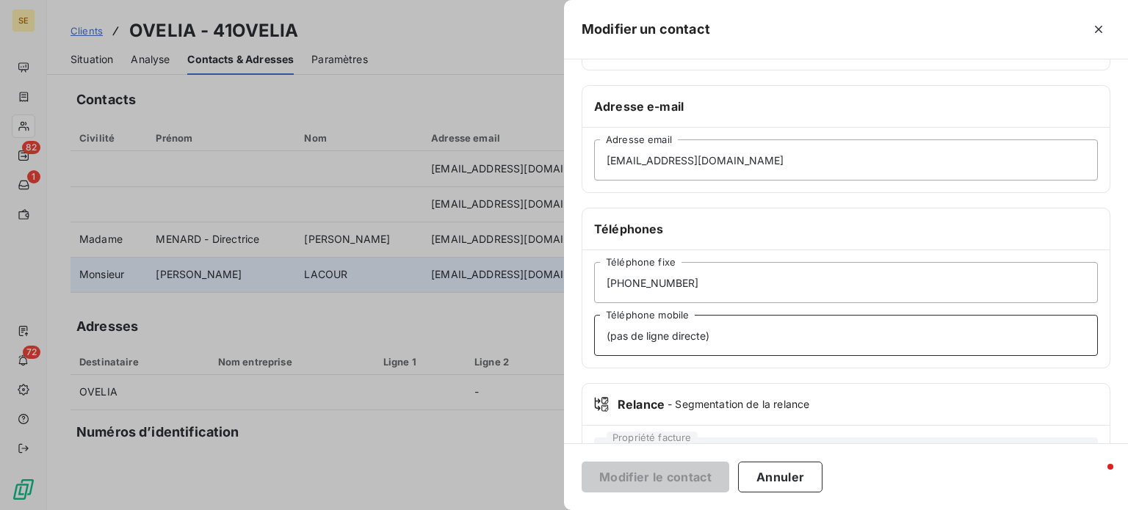
drag, startPoint x: 726, startPoint y: 331, endPoint x: 405, endPoint y: 336, distance: 321.7
click at [405, 510] on div "Modifier un contact Informations générales Civilité Monsieur [PERSON_NAME] LACO…" at bounding box center [564, 510] width 1128 height 0
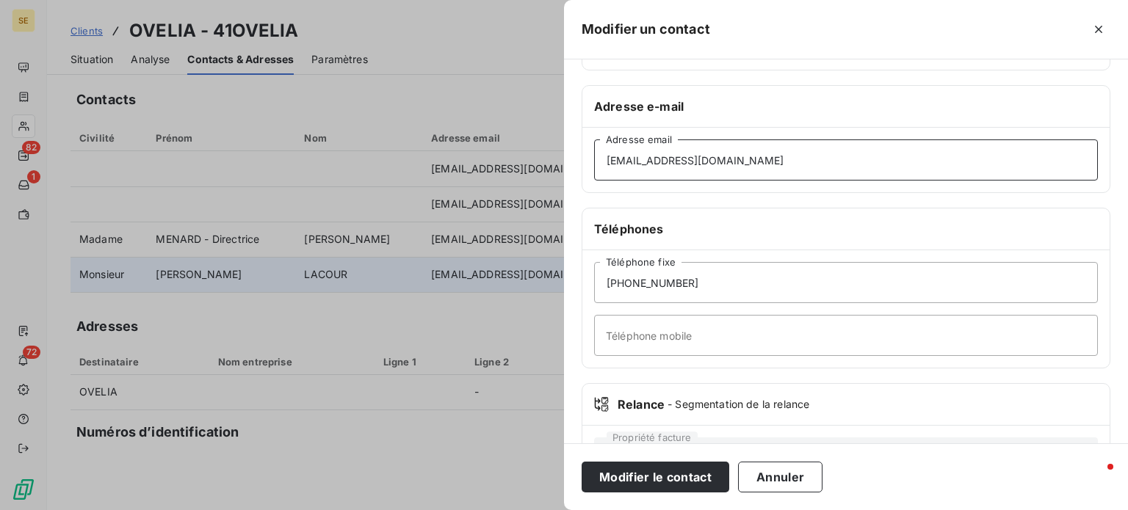
click at [606, 163] on input "[EMAIL_ADDRESS][DOMAIN_NAME]" at bounding box center [846, 160] width 504 height 41
click at [604, 165] on input "[EMAIL_ADDRESS][DOMAIN_NAME]" at bounding box center [846, 160] width 504 height 41
paste input "[PERSON_NAME][EMAIL_ADDRESS][DOMAIN_NAME]"
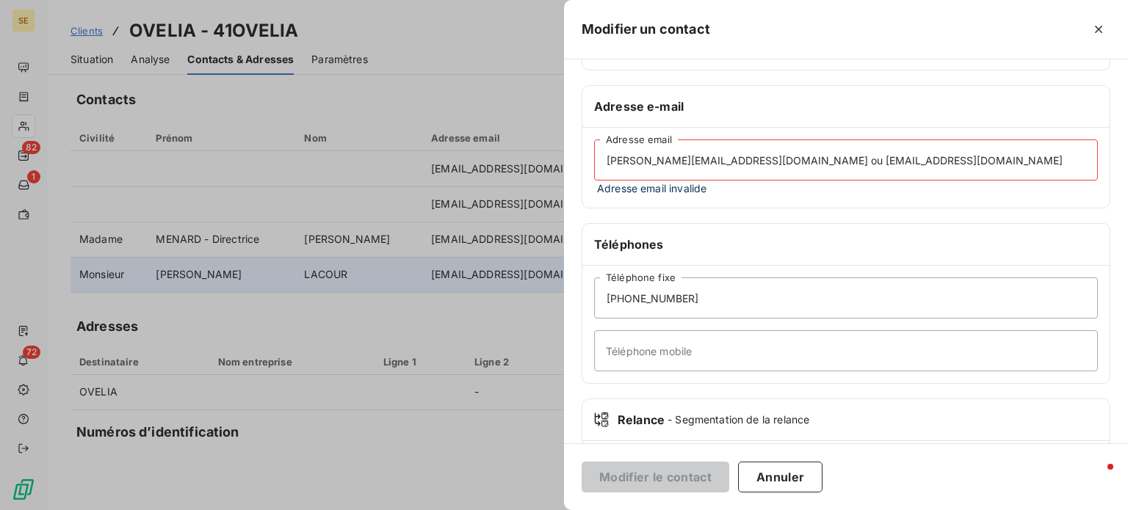
drag, startPoint x: 783, startPoint y: 161, endPoint x: 936, endPoint y: 151, distance: 153.1
click at [936, 151] on input "[PERSON_NAME][EMAIL_ADDRESS][DOMAIN_NAME] ou [EMAIL_ADDRESS][DOMAIN_NAME]" at bounding box center [846, 160] width 504 height 41
type input "[PERSON_NAME][EMAIL_ADDRESS][DOMAIN_NAME]"
click at [631, 362] on input "Téléphone mobile" at bounding box center [846, 351] width 504 height 41
paste input "ou [EMAIL_ADDRESS][DOMAIN_NAME]"
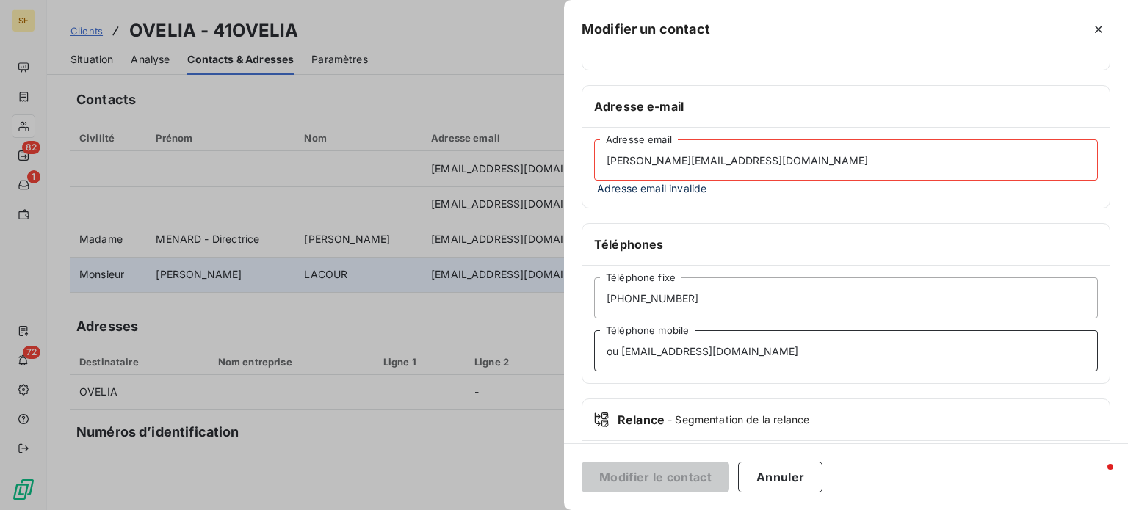
type input "ou [EMAIL_ADDRESS][DOMAIN_NAME]"
drag, startPoint x: 741, startPoint y: 347, endPoint x: 541, endPoint y: 339, distance: 200.7
click at [541, 510] on div "Modifier un contact Informations générales Civilité Monsieur [PERSON_NAME] LACO…" at bounding box center [564, 510] width 1128 height 0
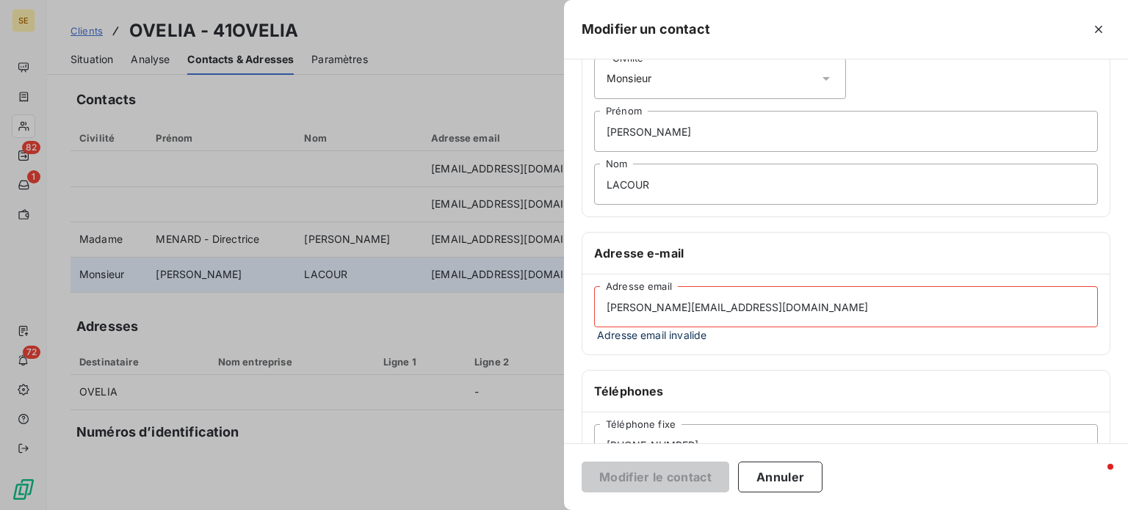
scroll to position [0, 0]
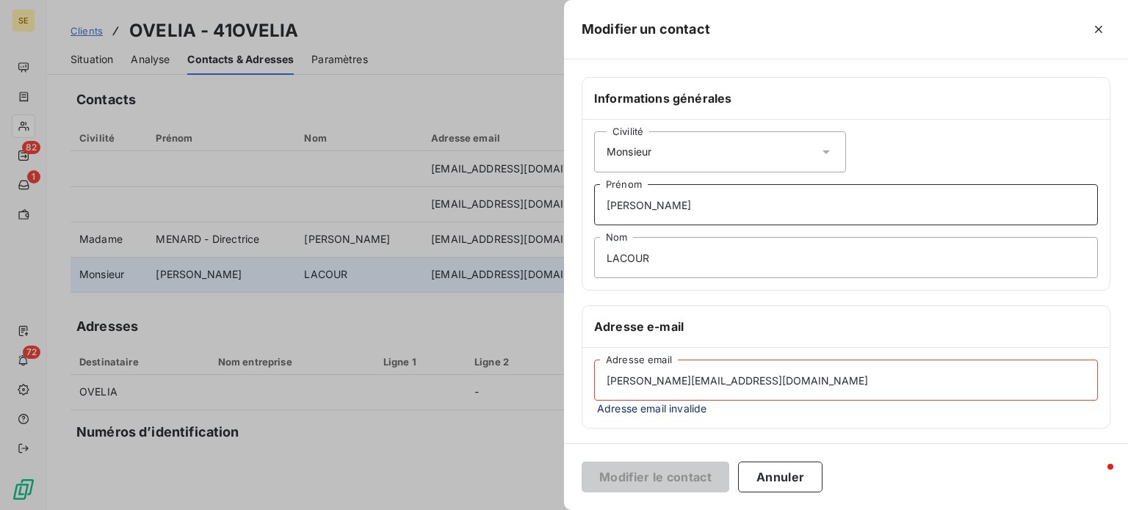
click at [767, 190] on input "[PERSON_NAME]" at bounding box center [846, 204] width 504 height 41
paste input "ou [EMAIL_ADDRESS][DOMAIN_NAME]"
click at [662, 206] on input "[PERSON_NAME] / ou [EMAIL_ADDRESS][DOMAIN_NAME]" at bounding box center [846, 204] width 504 height 41
type input "[PERSON_NAME] / [EMAIL_ADDRESS][DOMAIN_NAME]"
click at [852, 250] on input "LACOUR" at bounding box center [846, 257] width 504 height 41
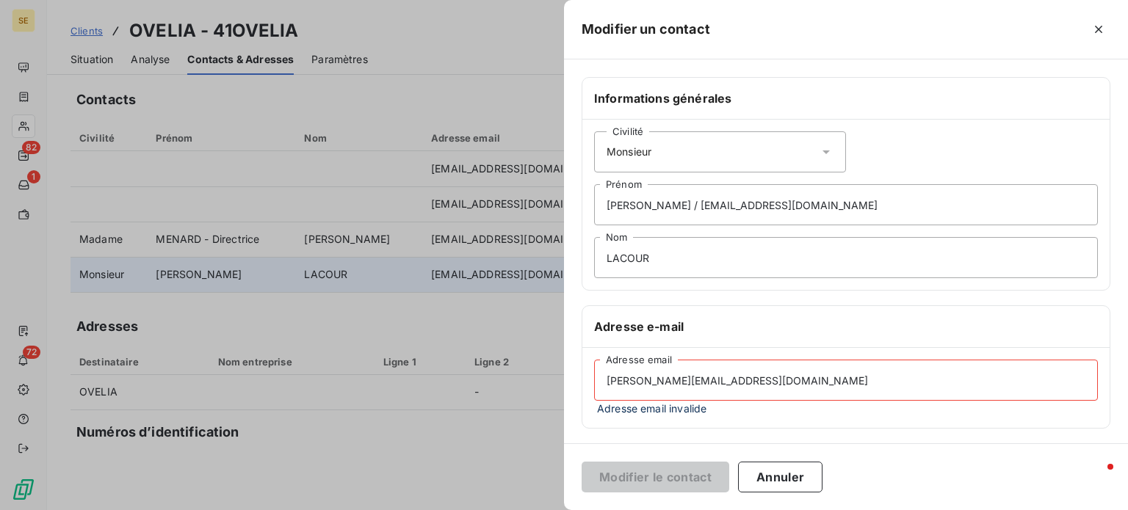
click at [818, 384] on input "[PERSON_NAME][EMAIL_ADDRESS][DOMAIN_NAME]" at bounding box center [846, 380] width 504 height 41
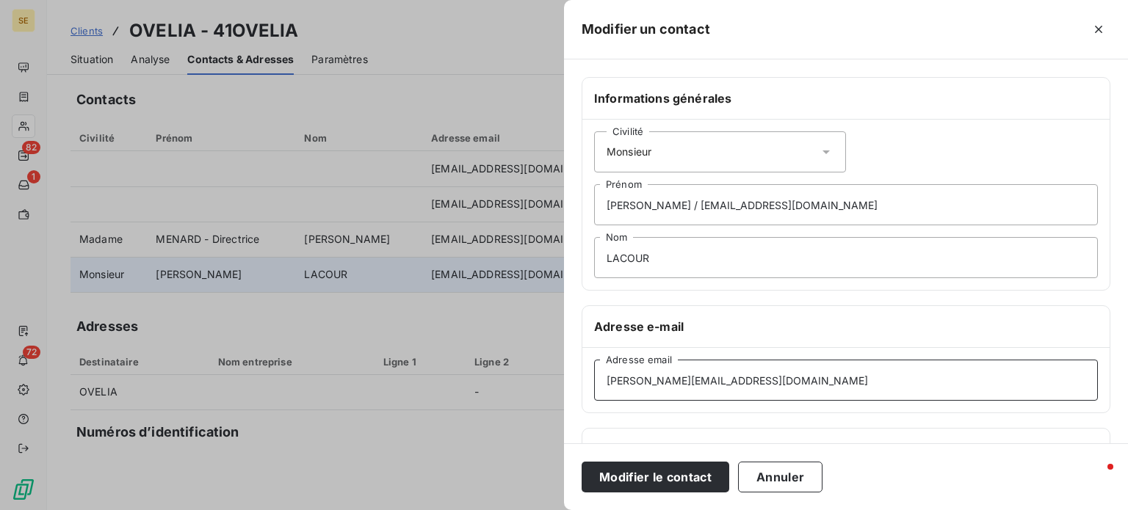
type input "[PERSON_NAME][EMAIL_ADDRESS][DOMAIN_NAME]"
click at [582, 462] on button "Modifier le contact" at bounding box center [656, 477] width 148 height 31
